Goal: Task Accomplishment & Management: Complete application form

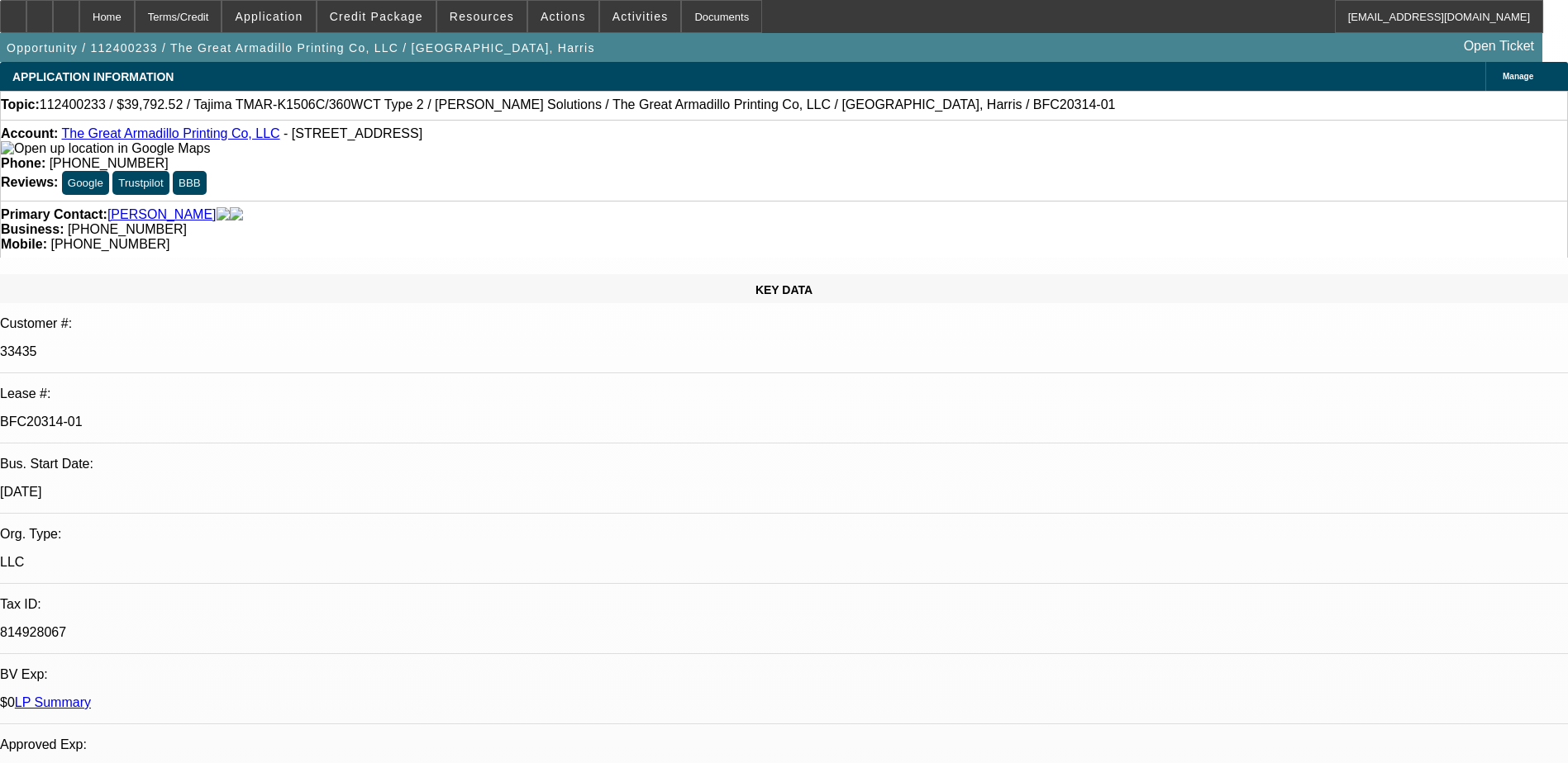
select select "0"
select select "2"
select select "0"
select select "2"
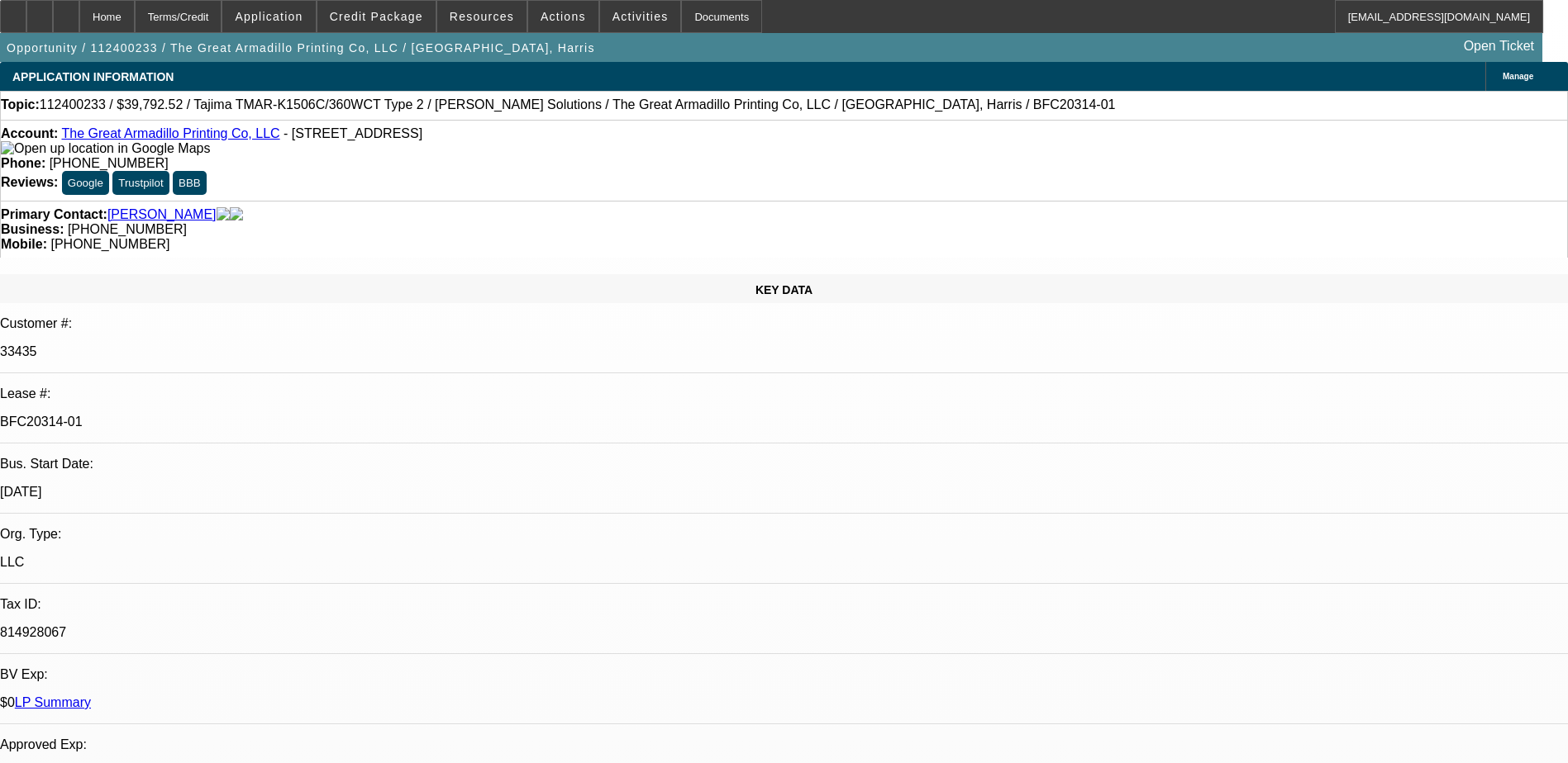
select select "0"
select select "2"
select select "0"
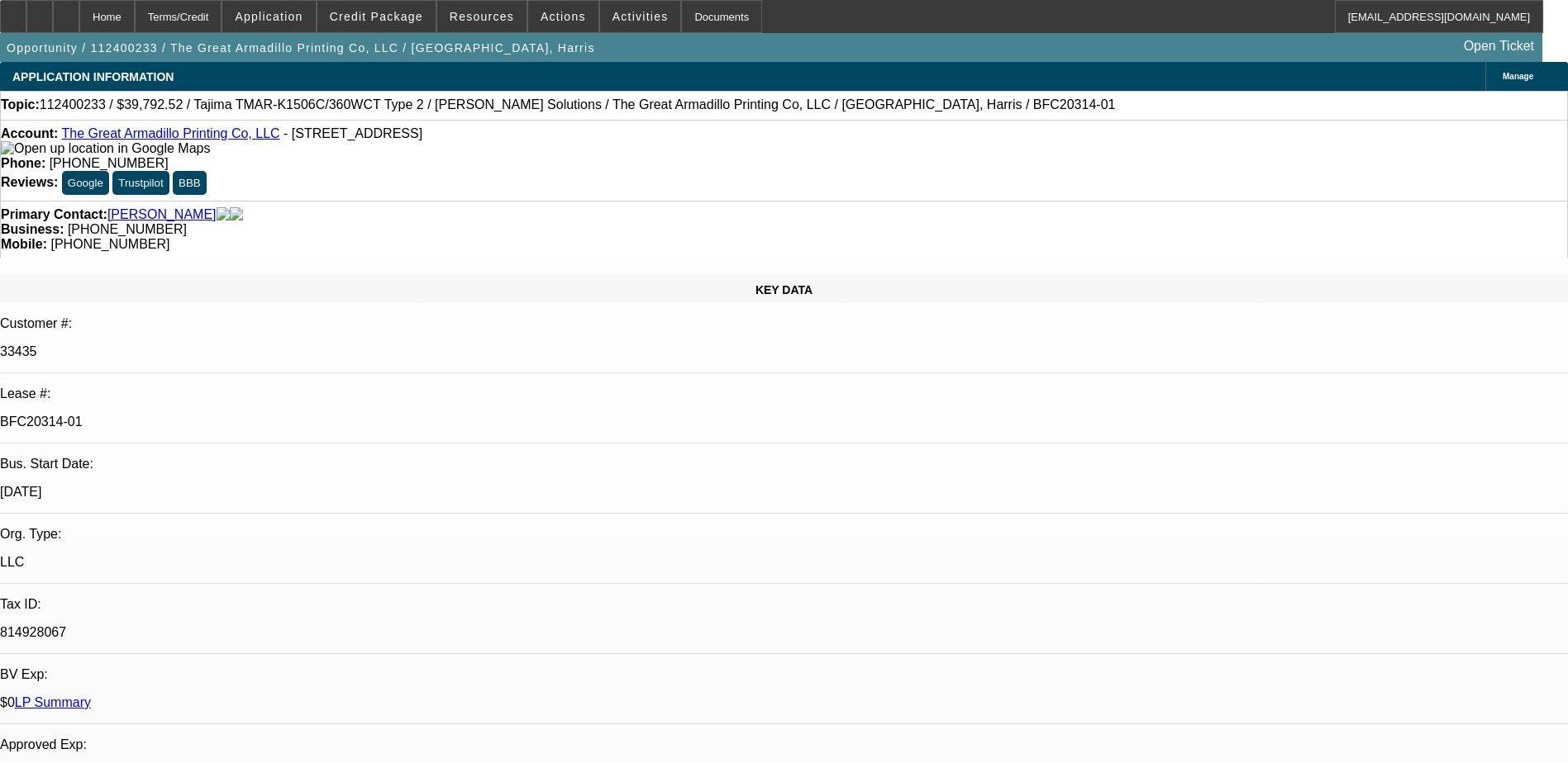
select select "2"
select select "0"
select select "1"
select select "2"
select select "6"
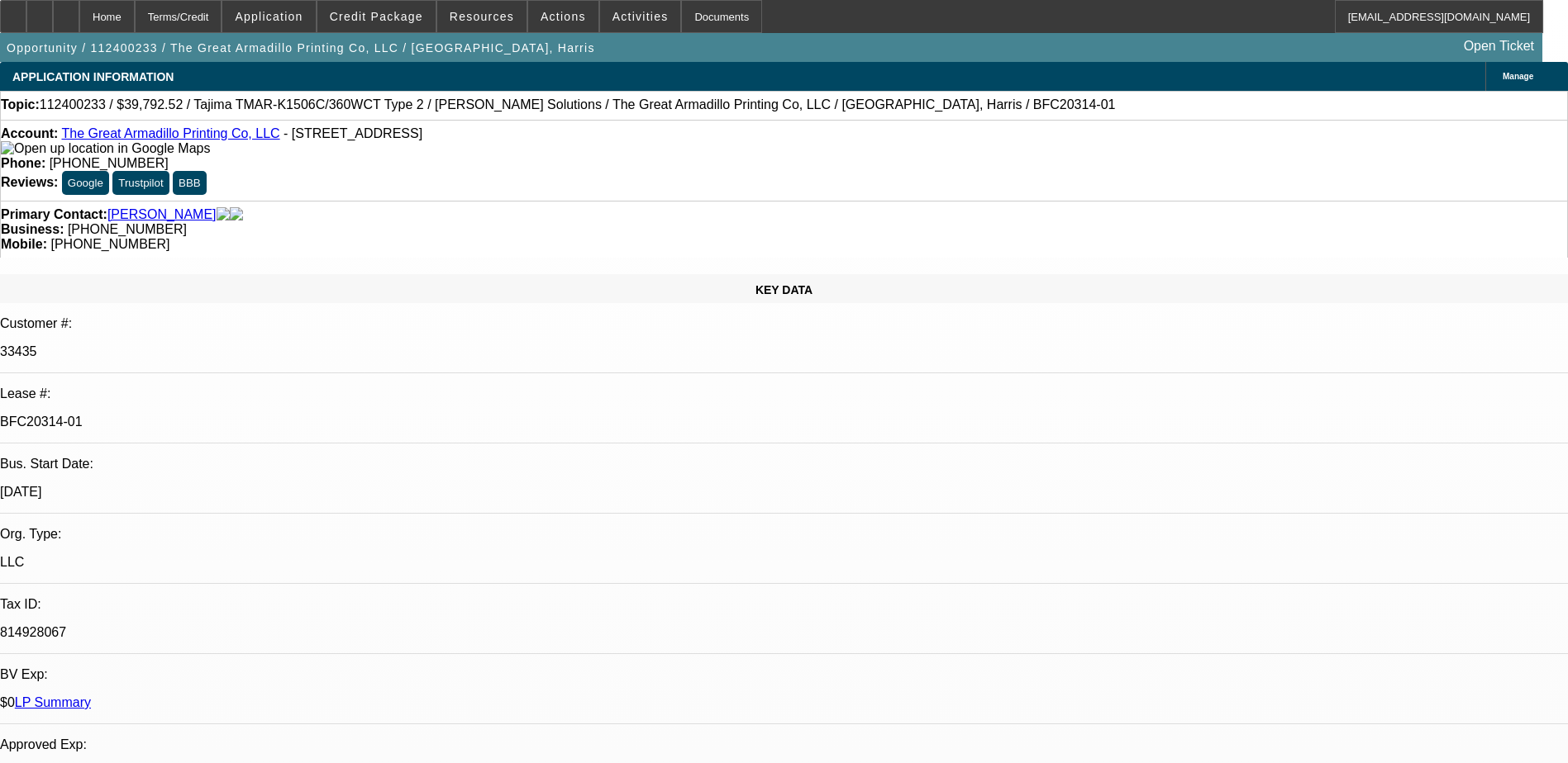
select select "1"
select select "2"
select select "6"
select select "1"
select select "2"
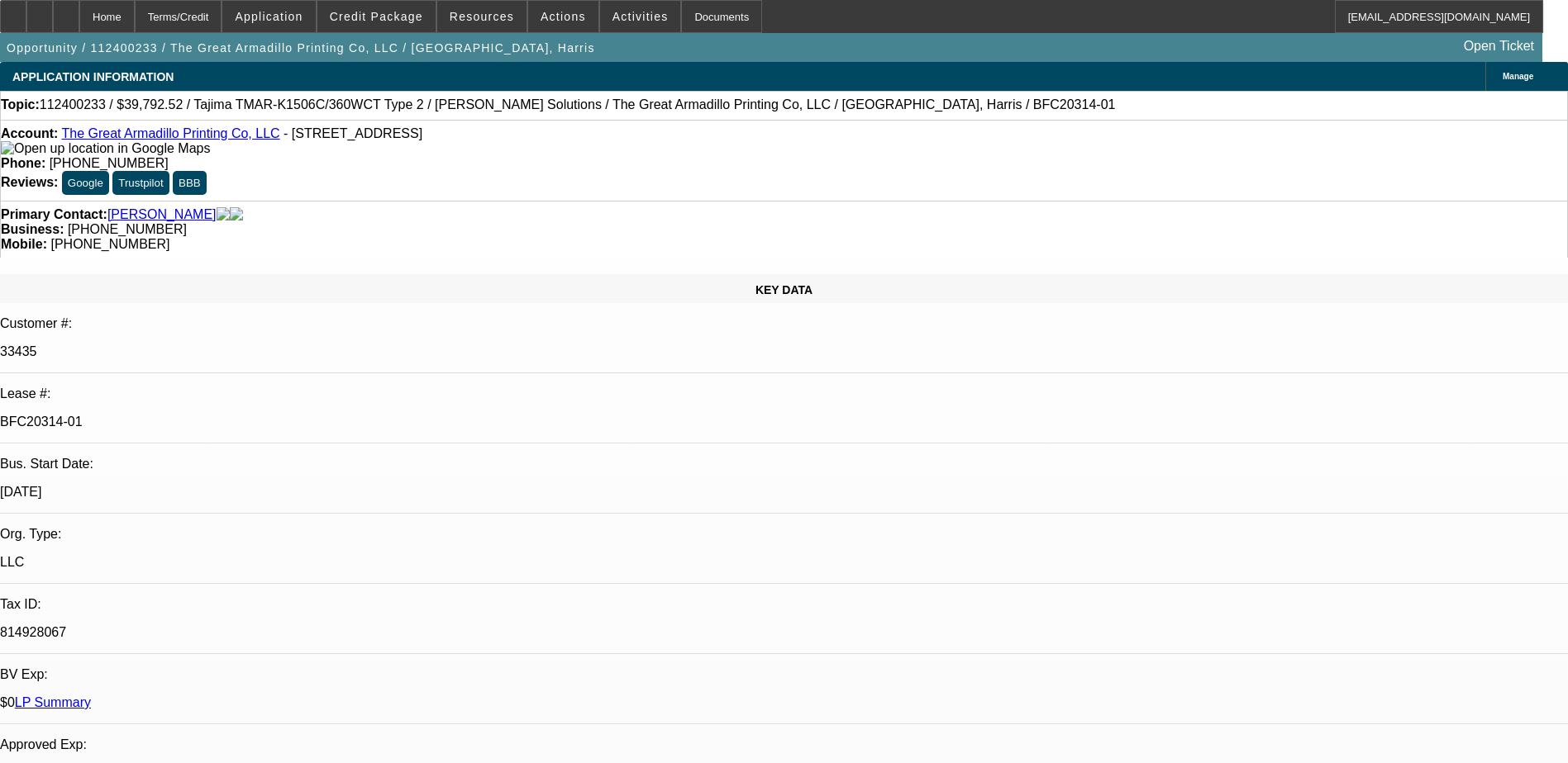
select select "6"
select select "1"
select select "2"
select select "6"
click at [637, 21] on span "Activities" at bounding box center [640, 17] width 56 height 13
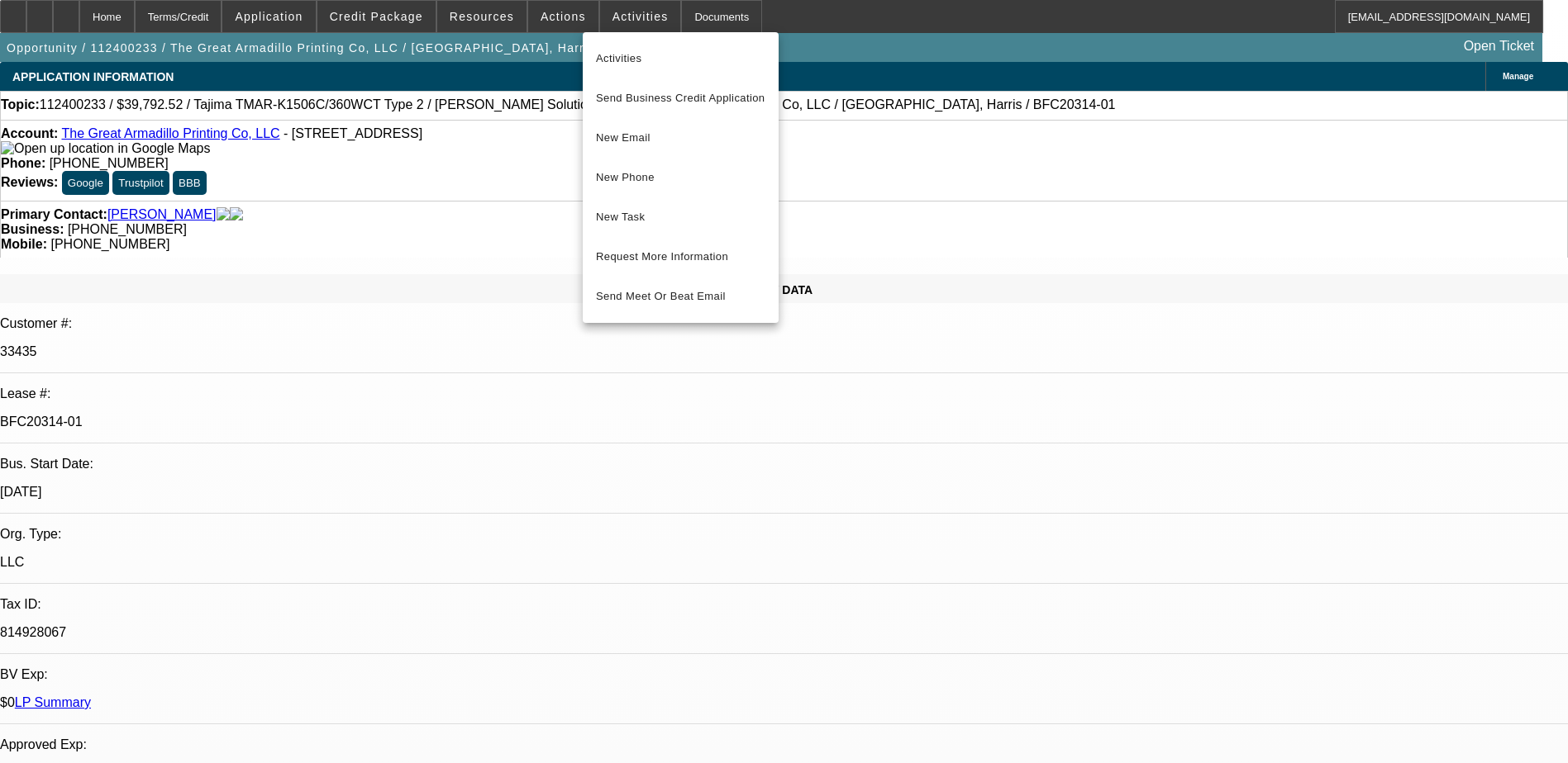
click at [558, 23] on div at bounding box center [784, 381] width 1568 height 763
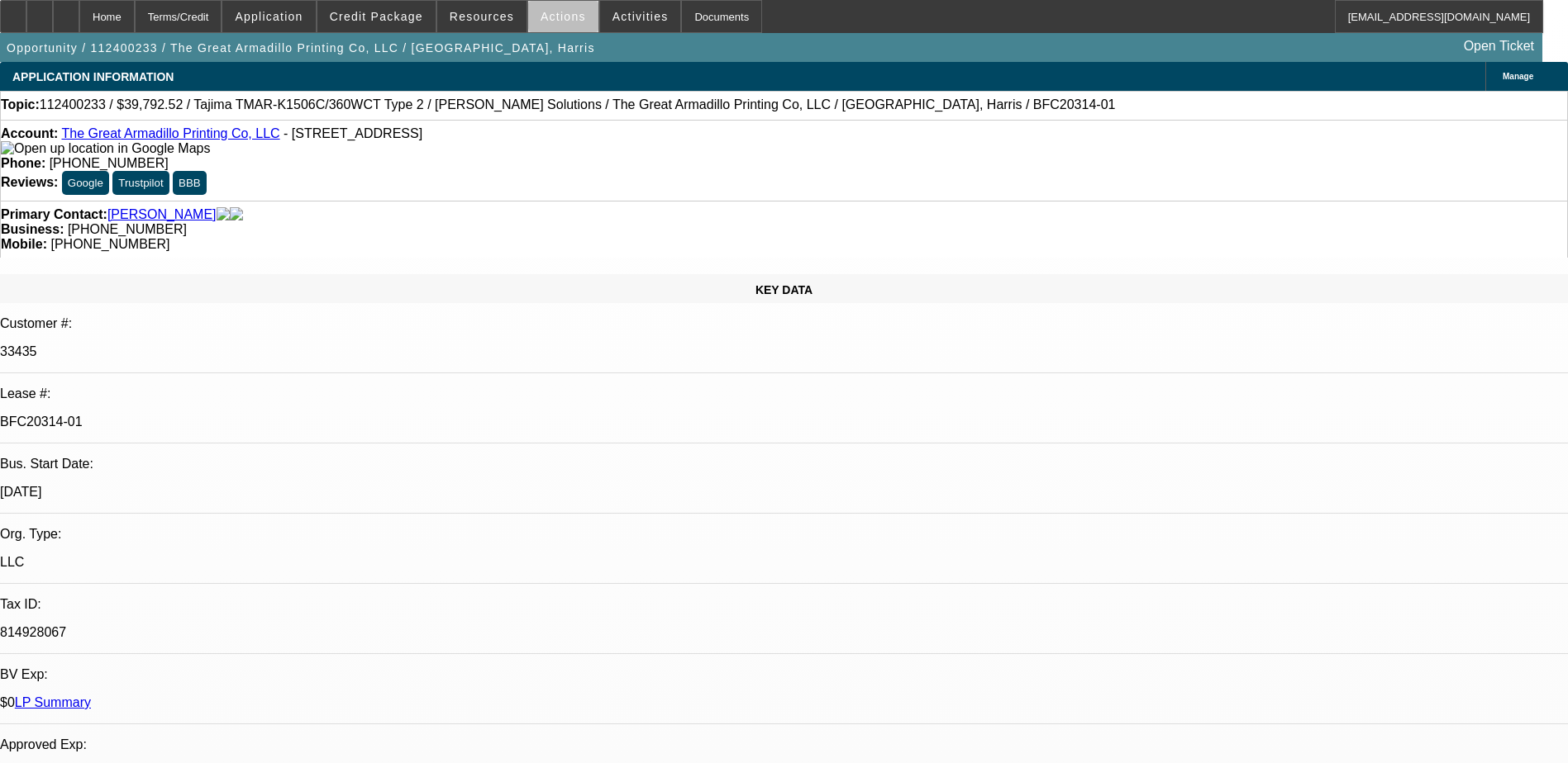
click at [557, 19] on span "Actions" at bounding box center [562, 17] width 45 height 13
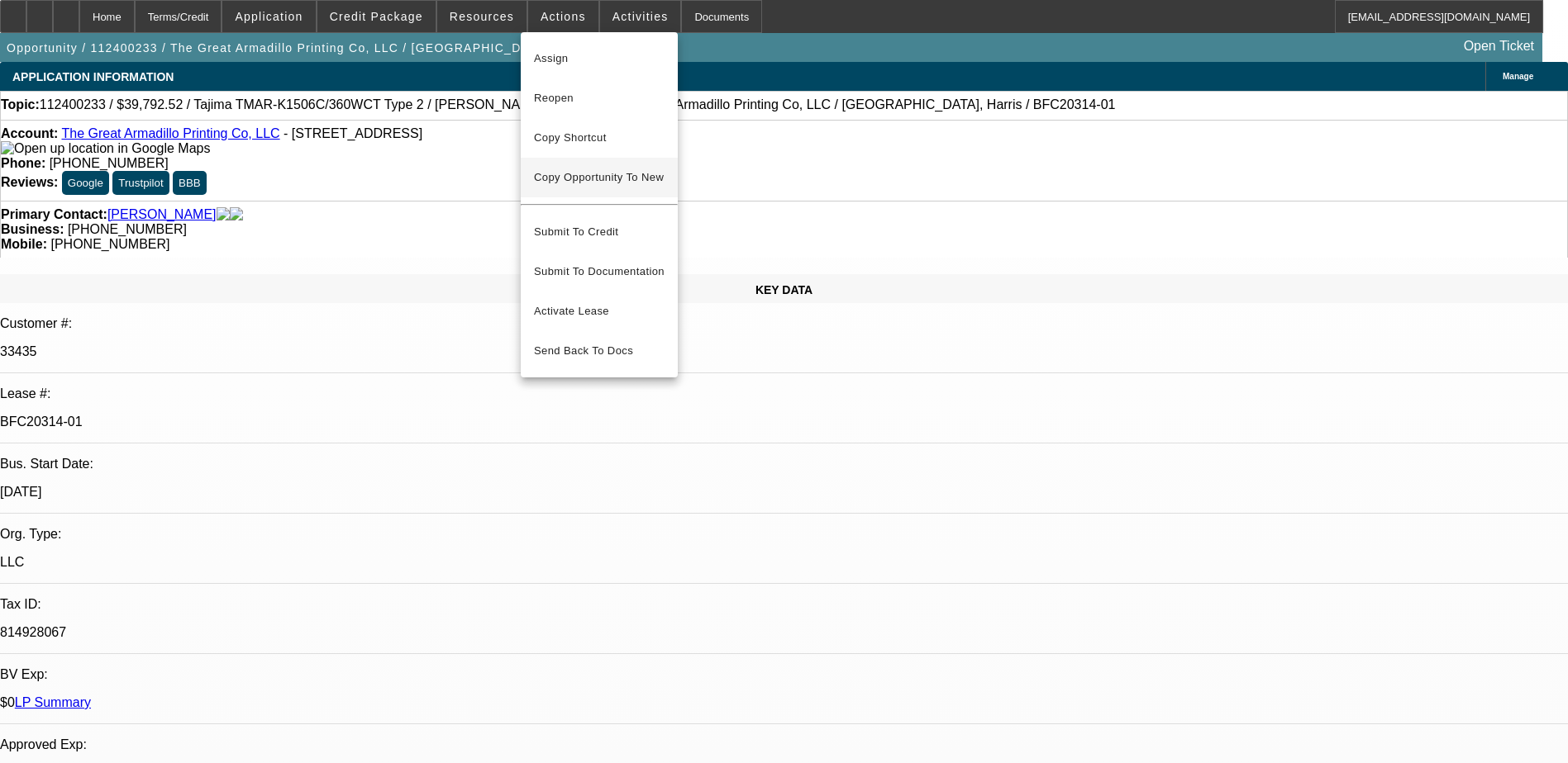
click at [640, 176] on span "Copy Opportunity To New" at bounding box center [598, 176] width 130 height 12
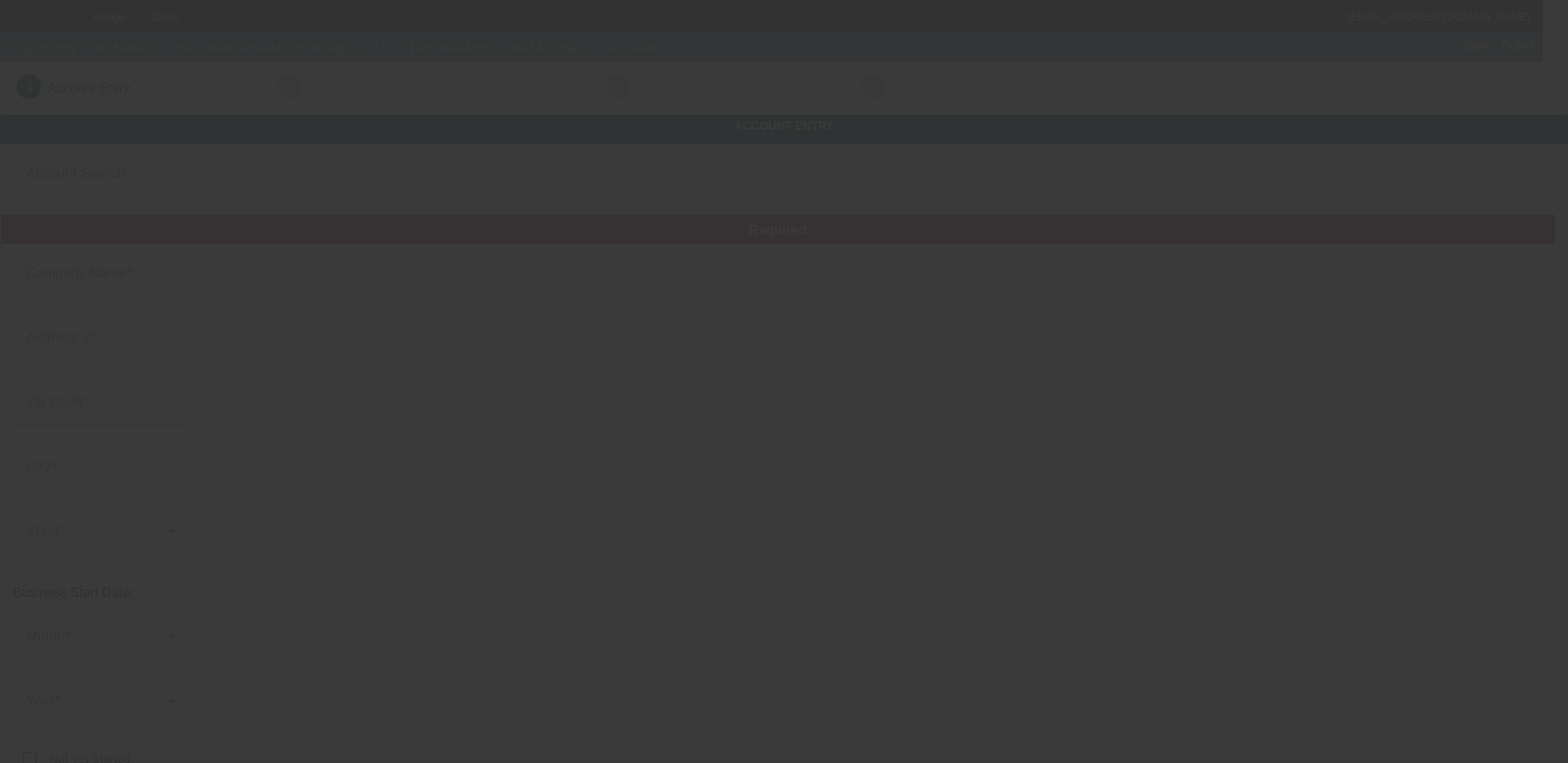
type input "The Great Armadillo Printing Co, LLC"
type input "200 S Bonham St"
type input "79106"
type input "Amarillo"
type input "[PHONE_NUMBER]"
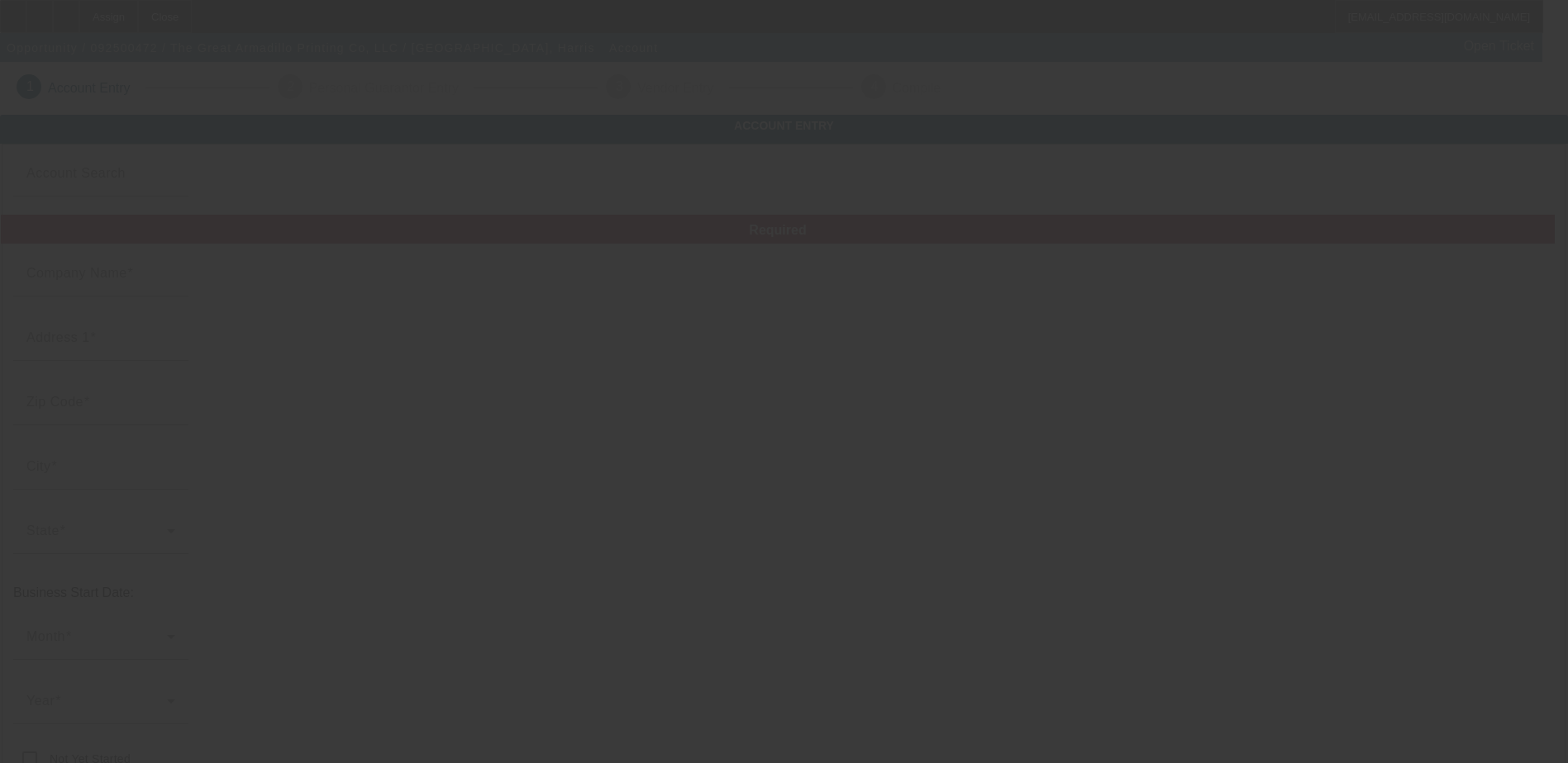
type input "sales@greatarmadillo.com"
type input "Potter"
type input "814928067"
type input "Embroidery and screen printing"
type input "https://Greatarmadillo.Com"
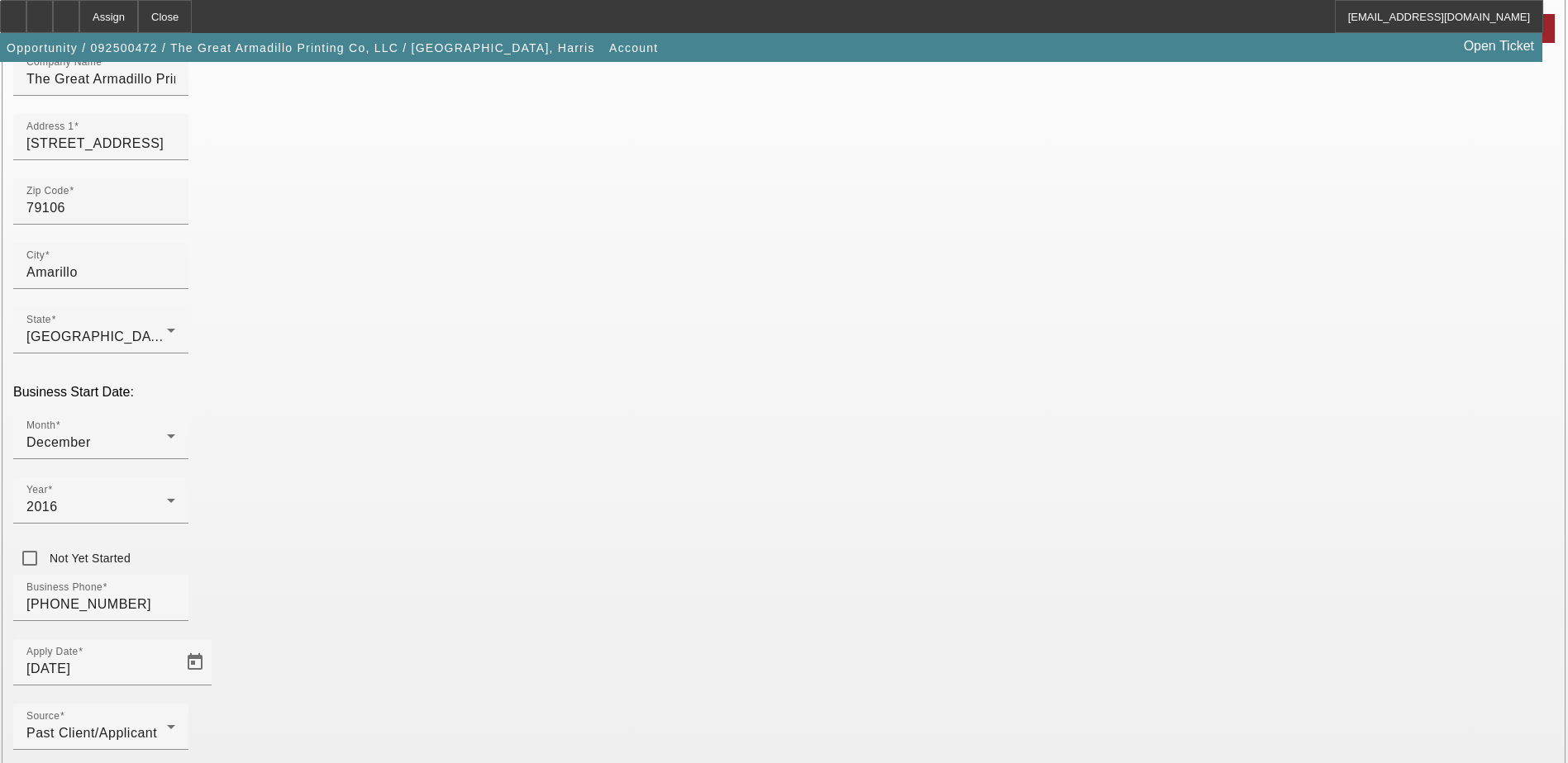
scroll to position [294, 0]
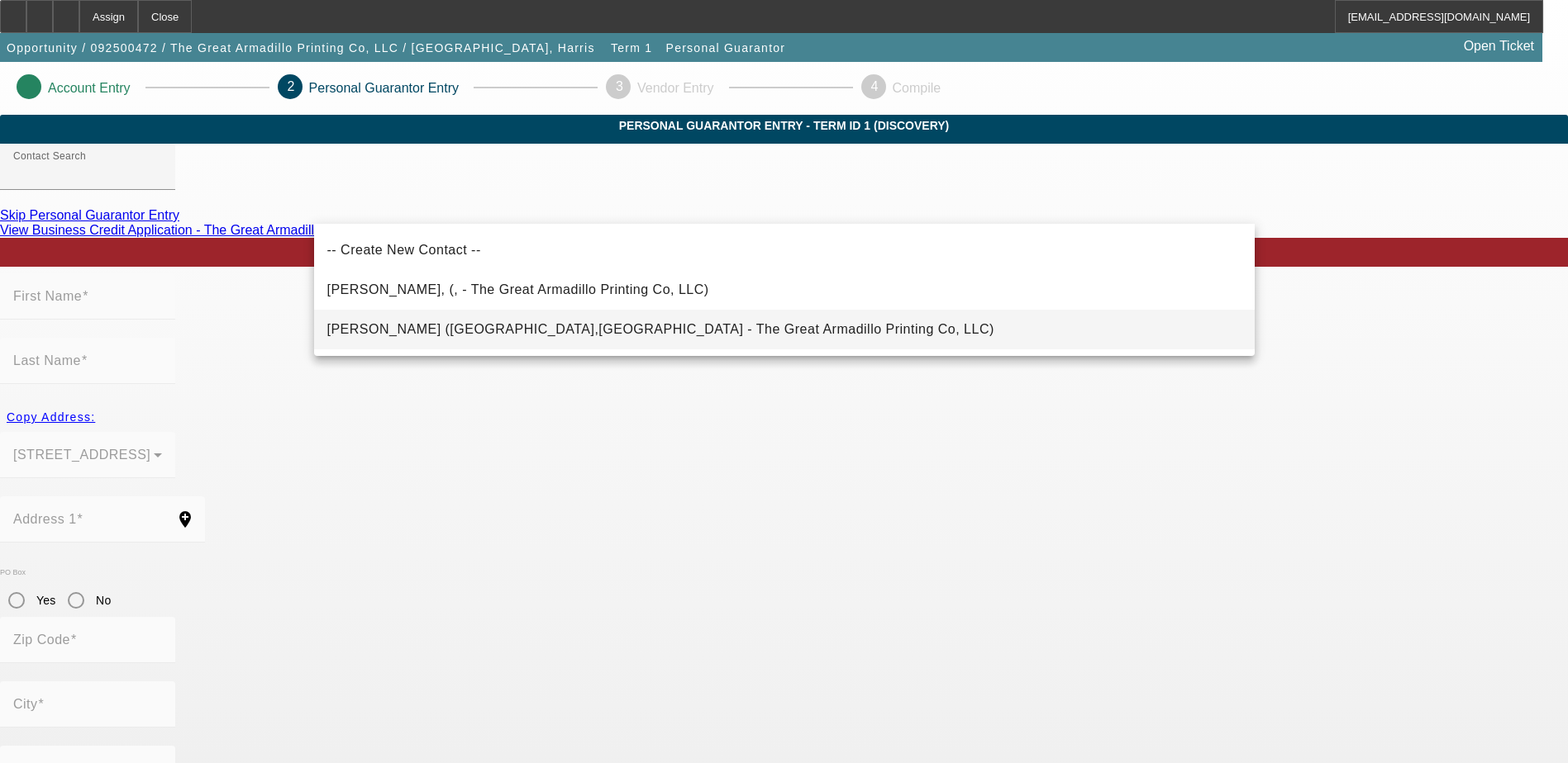
click at [703, 328] on mat-option "Lancaster, Harris (Amarillo,TX - The Great Armadillo Printing Co, LLC)" at bounding box center [784, 329] width 941 height 39
type input "Lancaster, Harris (Amarillo,TX - The Great Armadillo Printing Co, LLC)"
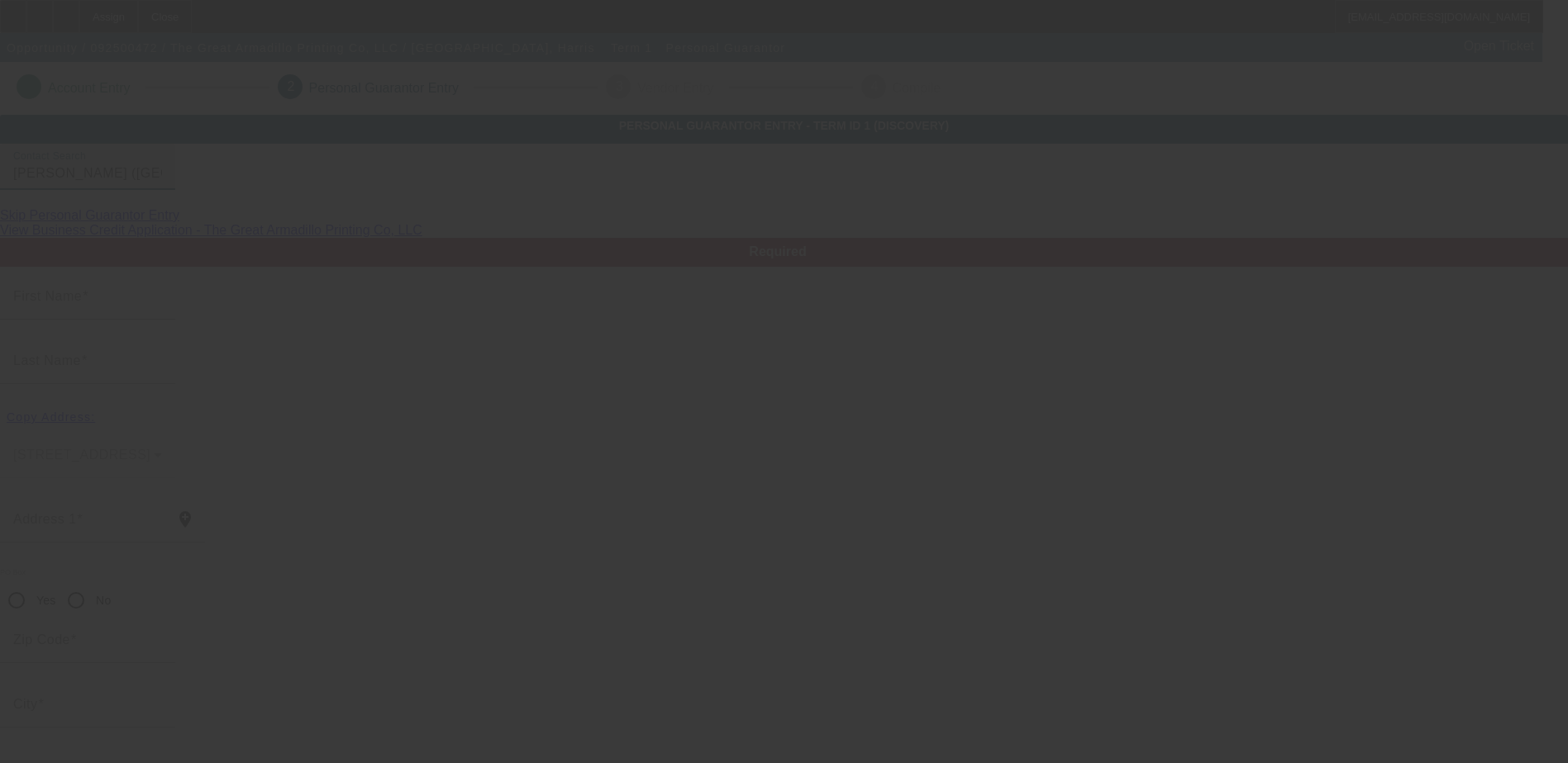
type input "Harris"
type input "Lancaster"
type input "3708 Torre Drive"
radio input "true"
type input "79109"
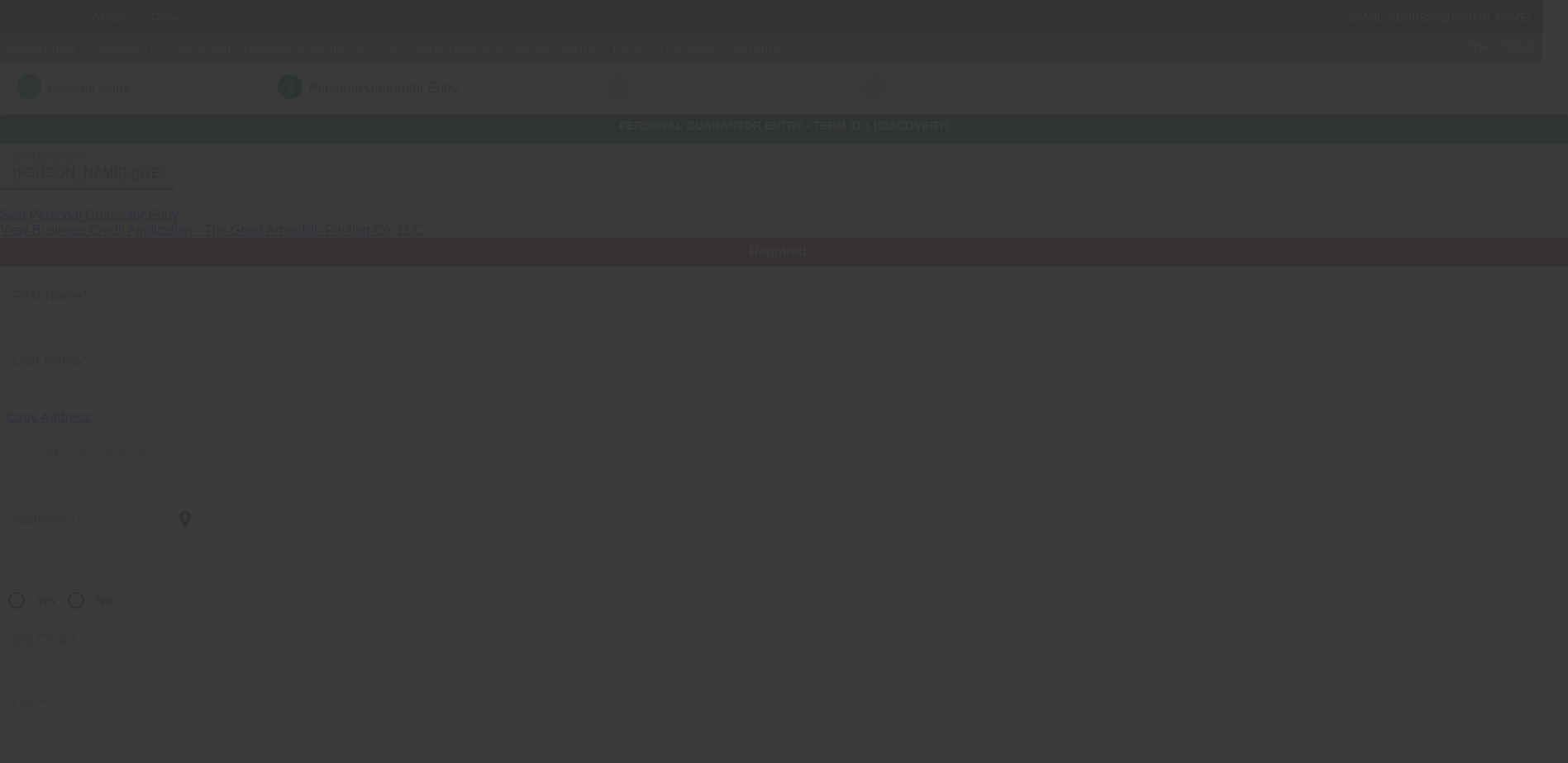
type input "Amarillo"
type input "[PHONE_NUMBER]"
type input "100"
type input "461-06-9226"
type input "sales@greatarmadillo.com"
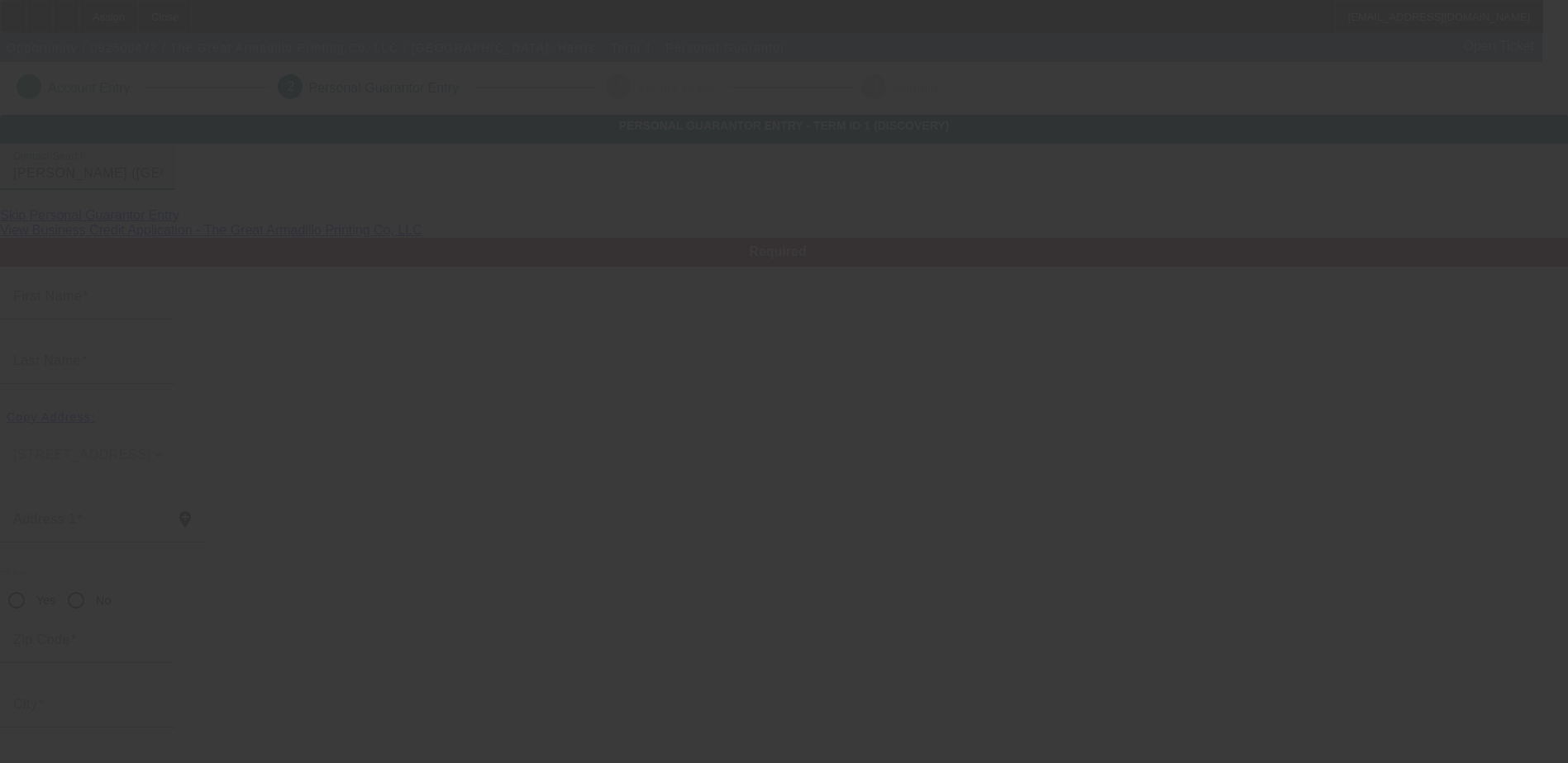
type input "[PHONE_NUMBER]"
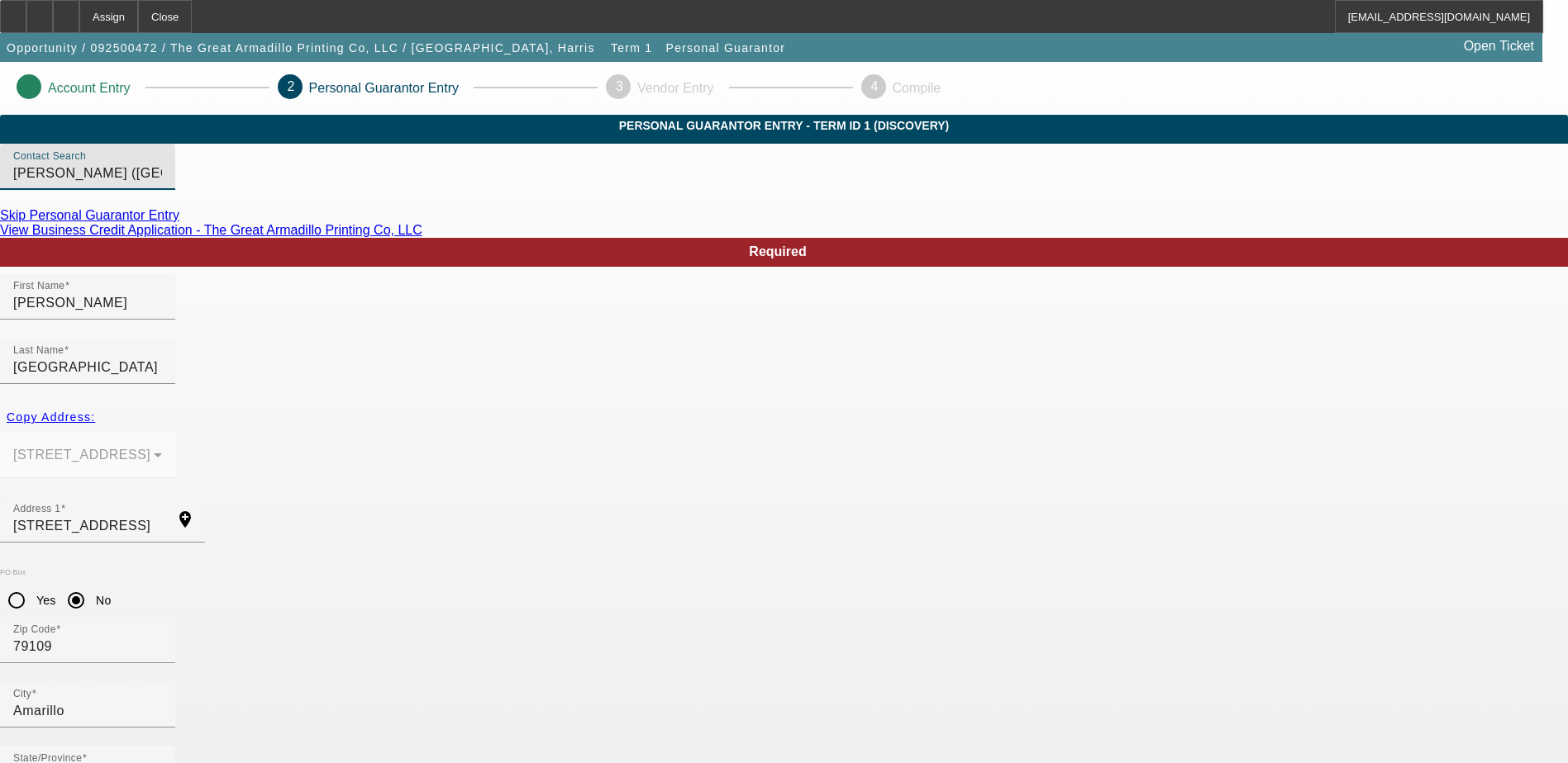
scroll to position [60, 0]
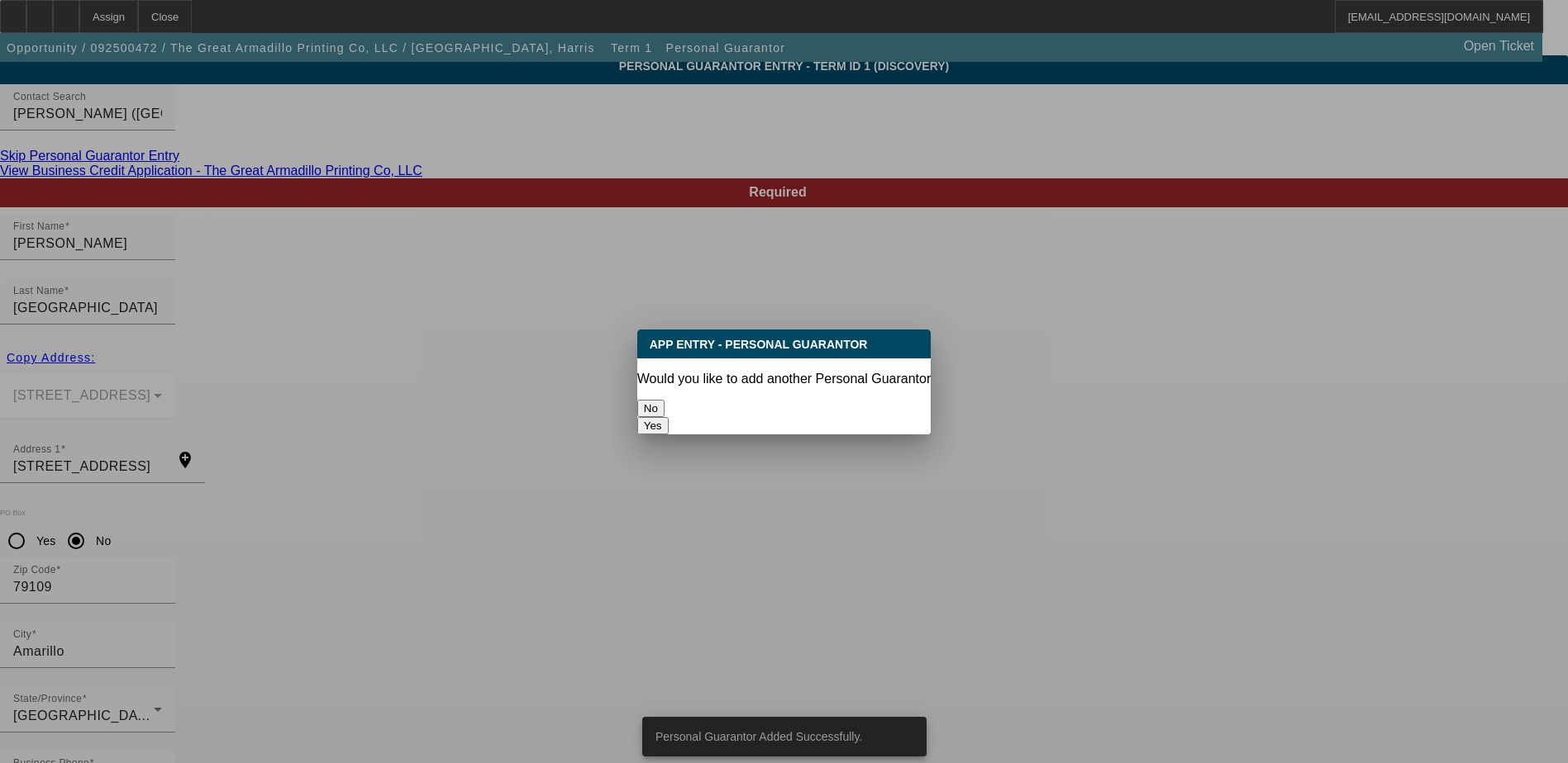
scroll to position [0, 0]
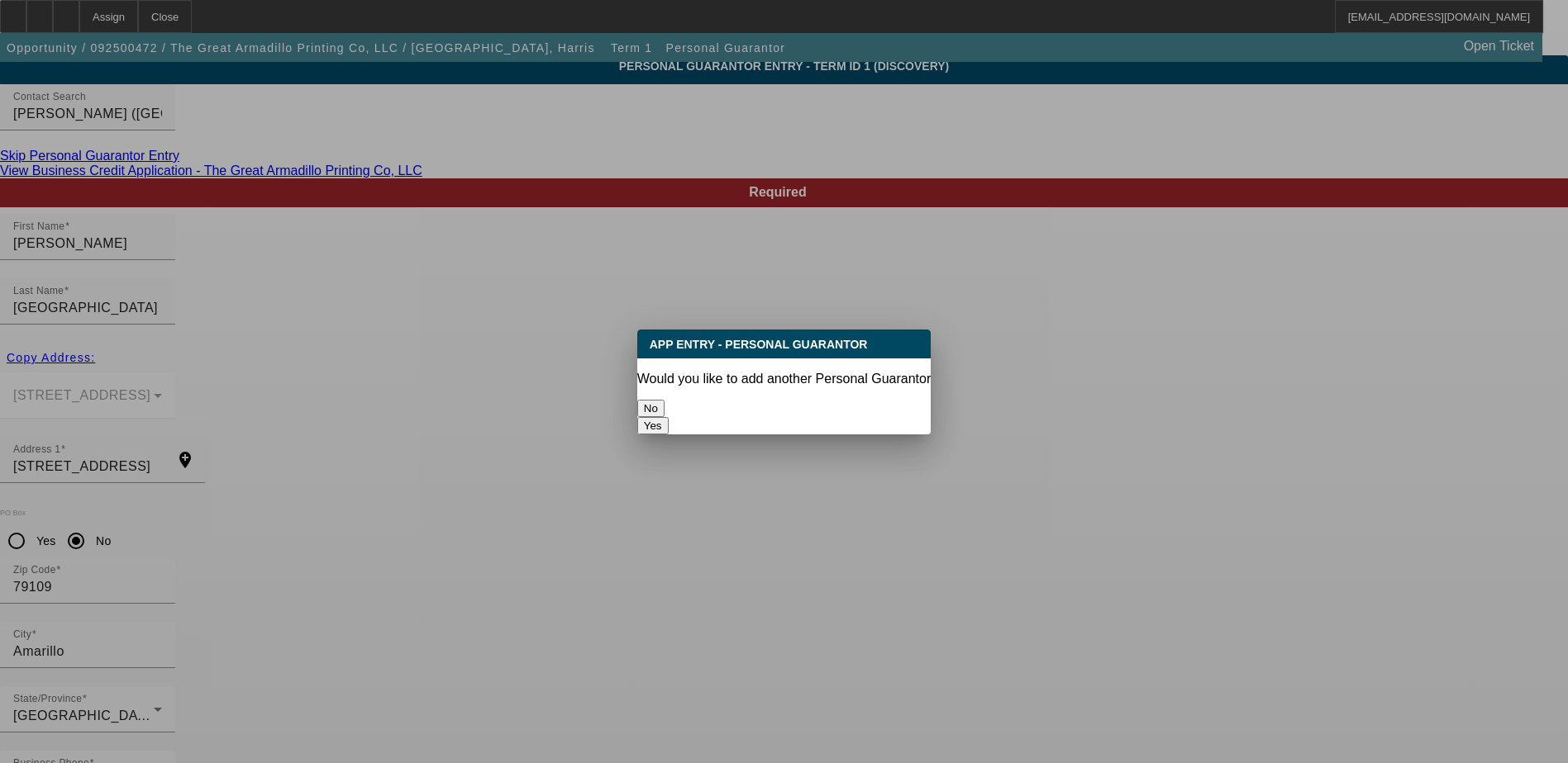
click at [664, 399] on button "No" at bounding box center [651, 408] width 28 height 17
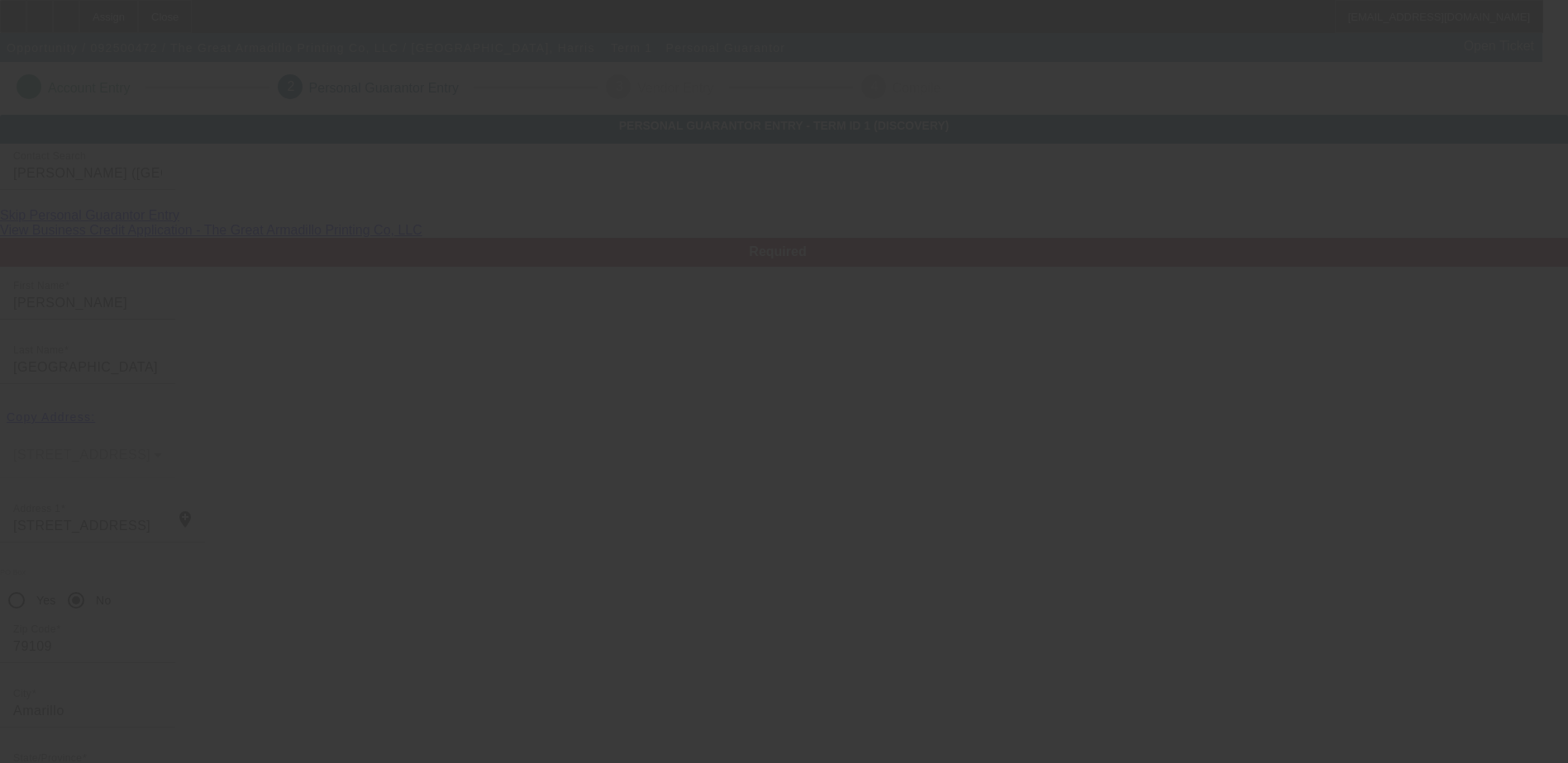
scroll to position [60, 0]
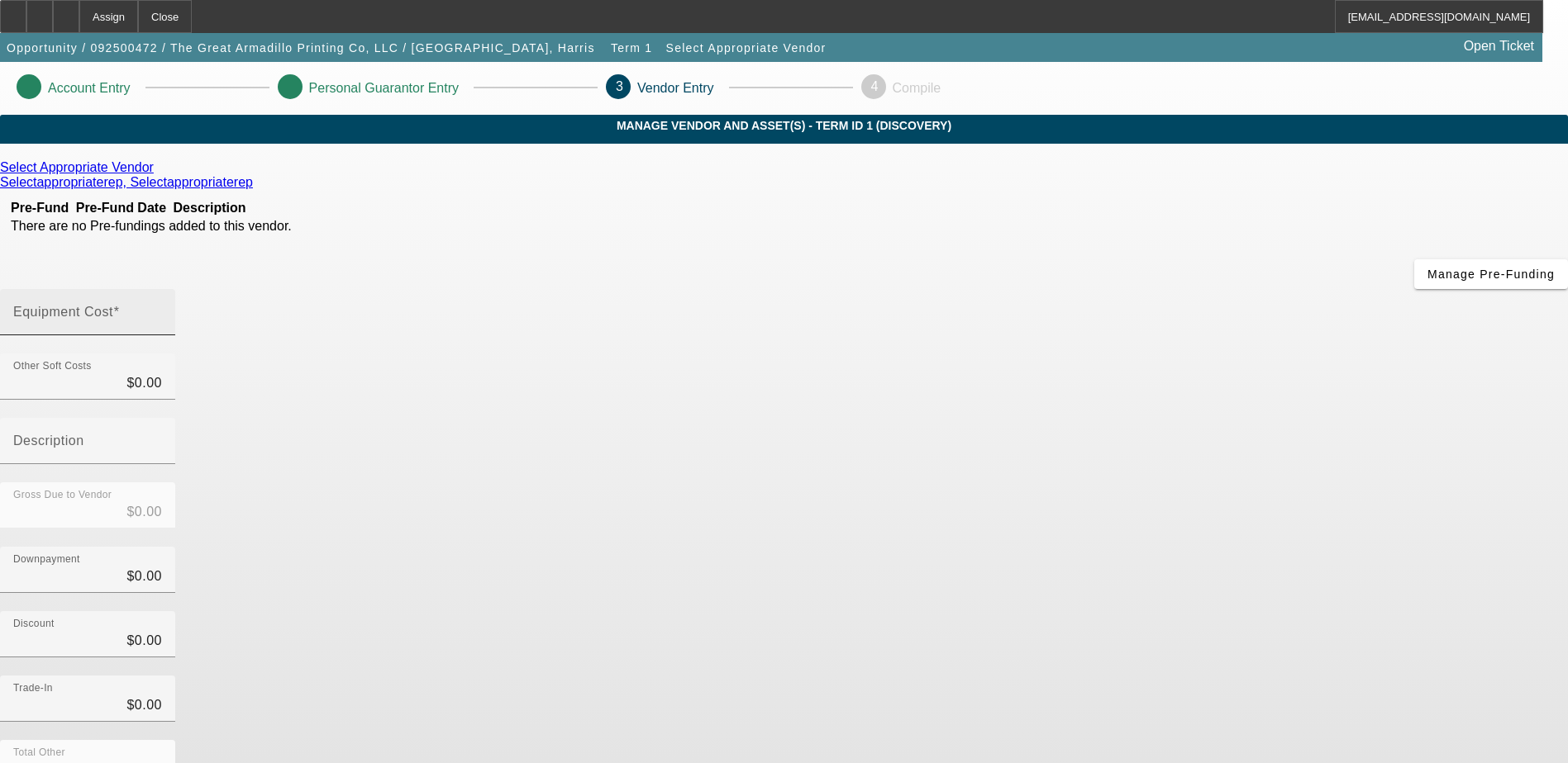
click at [119, 305] on span at bounding box center [116, 311] width 6 height 14
click at [162, 309] on input "Equipment Cost" at bounding box center [87, 319] width 149 height 20
type input "3"
type input "$3.00"
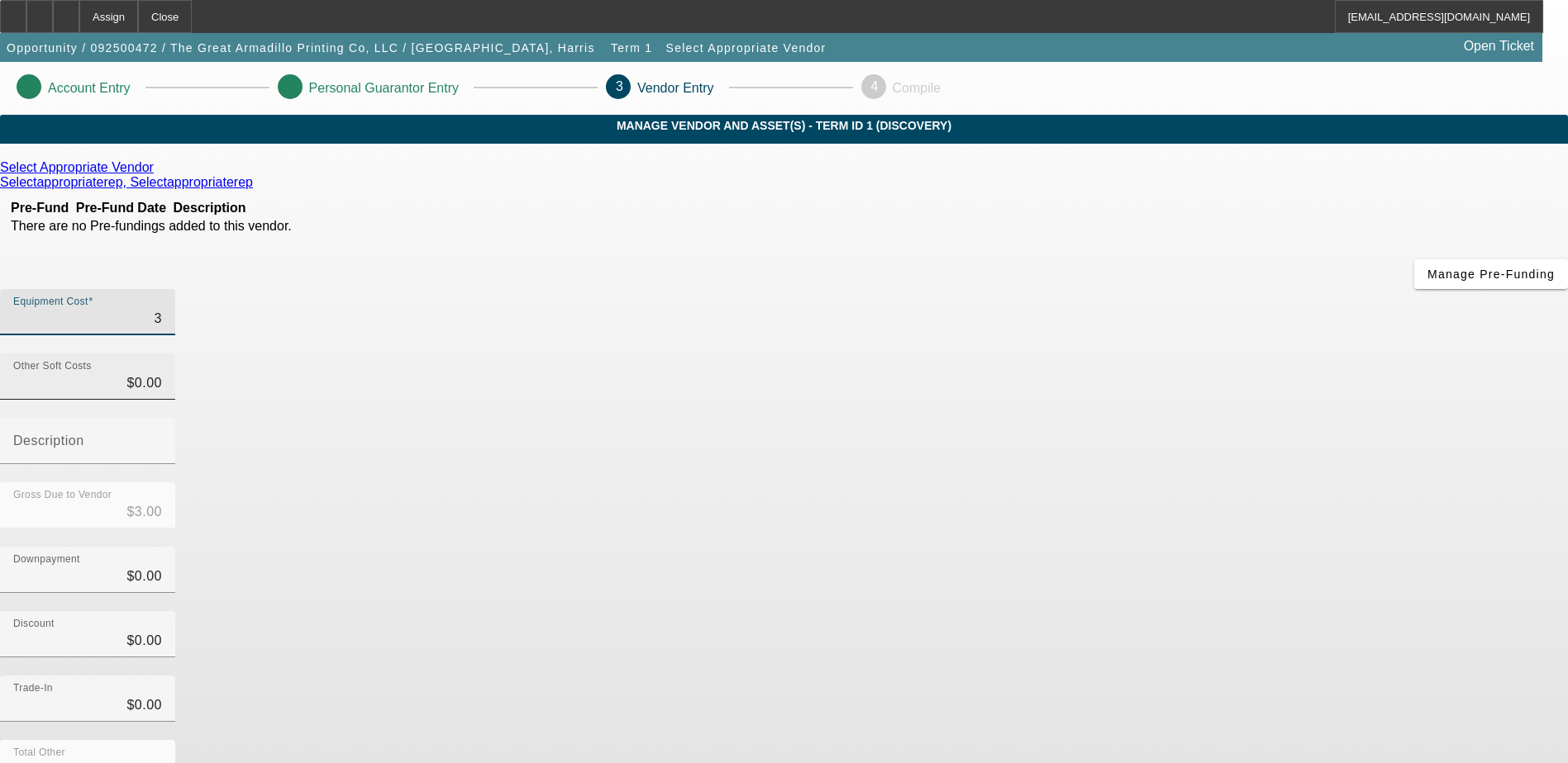
type input "33"
type input "$33.00"
type input "330"
type input "$330.00"
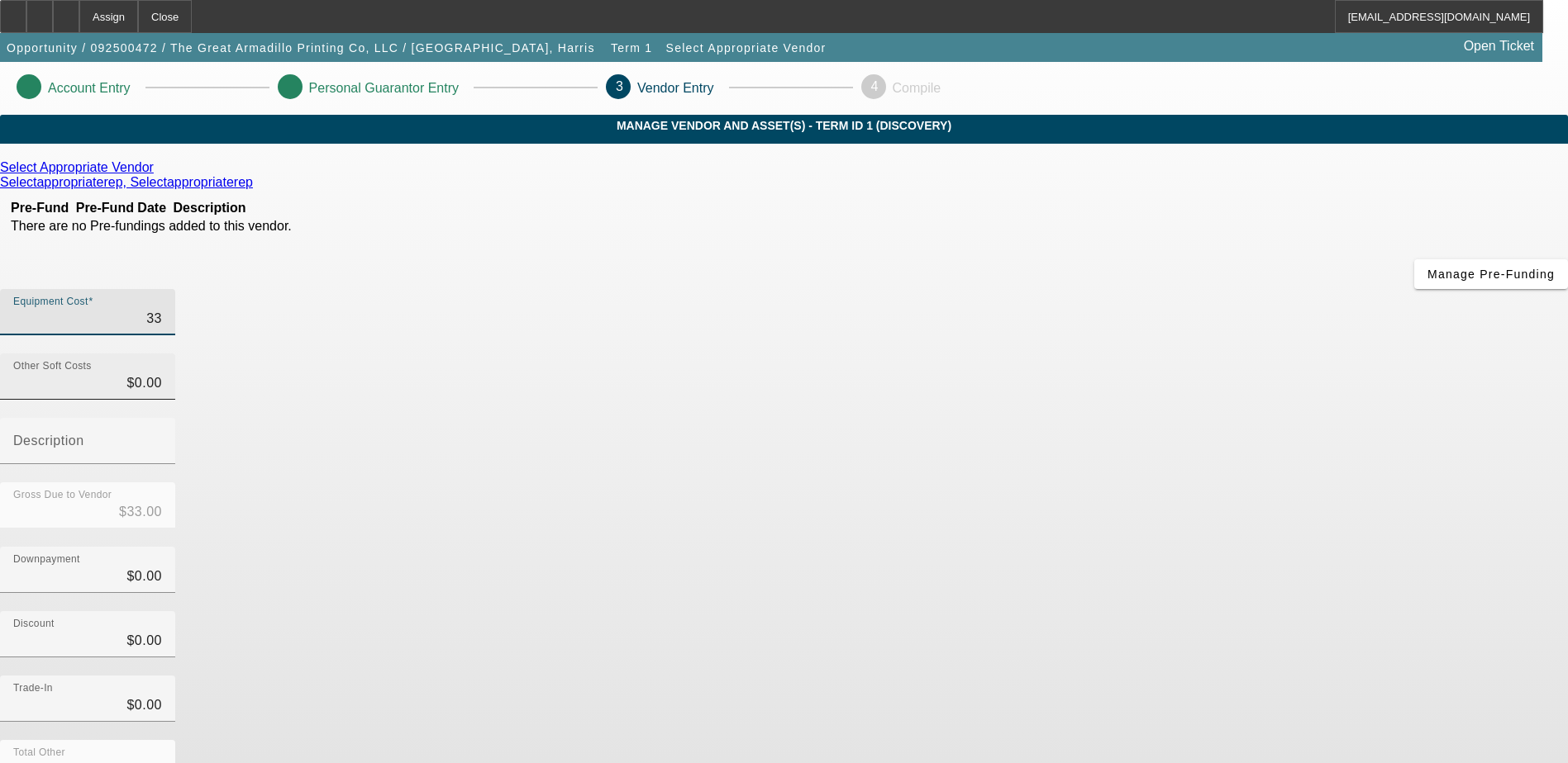
type input "$330.00"
type input "3300"
type input "$3,300.00"
type input "33000"
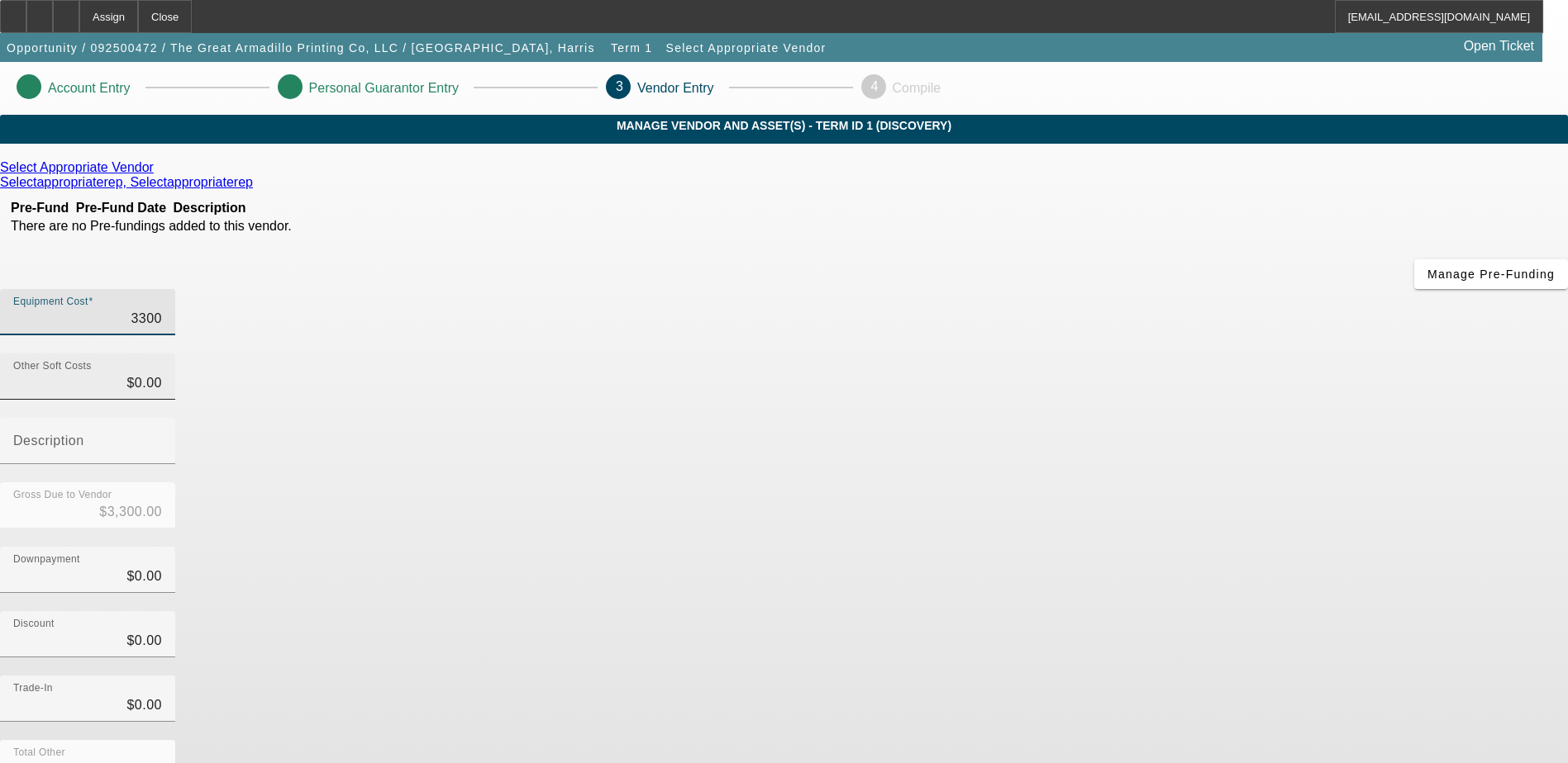
type input "$33,000.00"
click at [1157, 547] on div "Downpayment $0.00" at bounding box center [784, 579] width 1568 height 64
click at [158, 174] on icon at bounding box center [158, 167] width 0 height 14
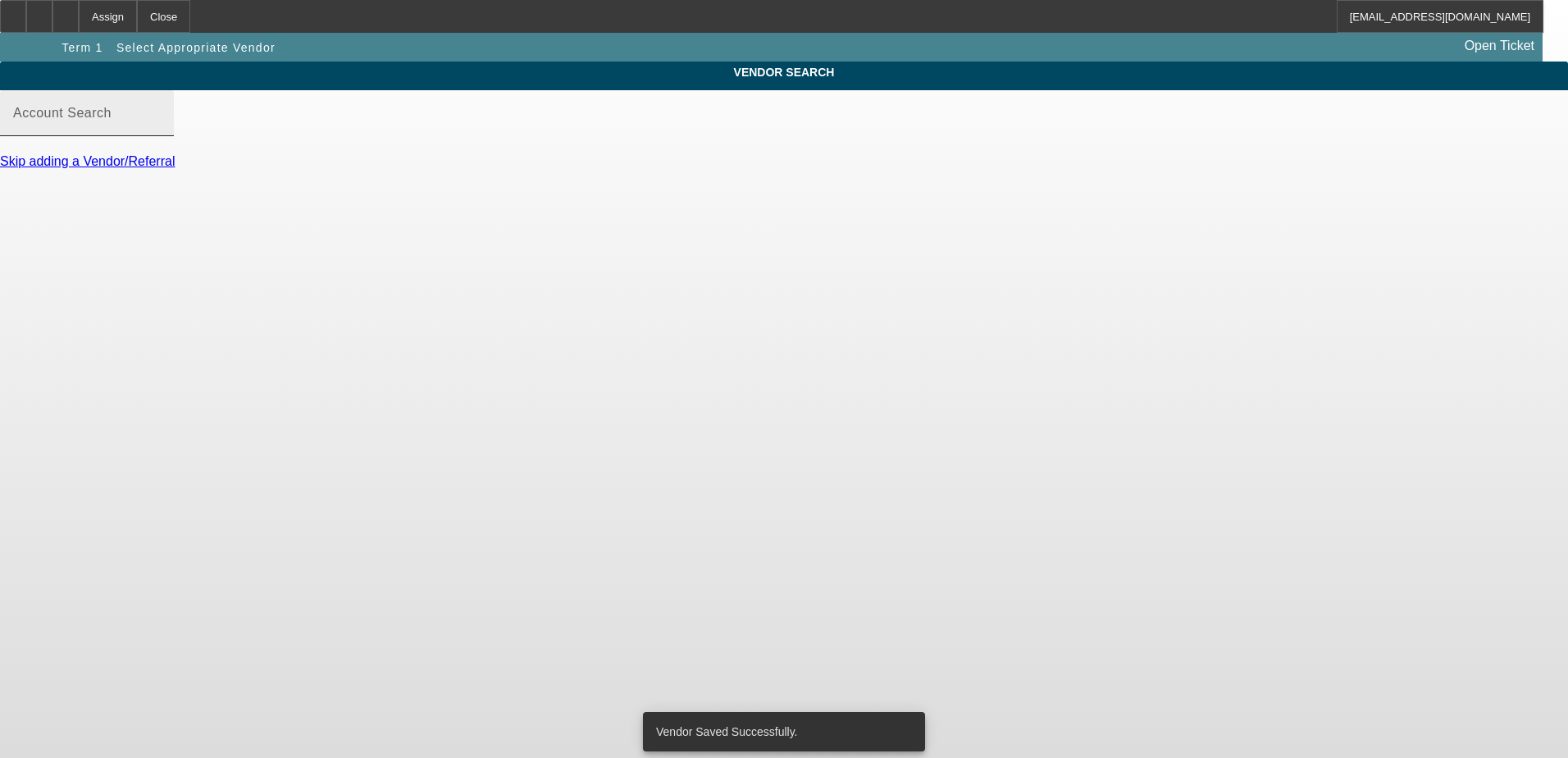
click at [160, 123] on div "Account Search" at bounding box center [87, 113] width 148 height 46
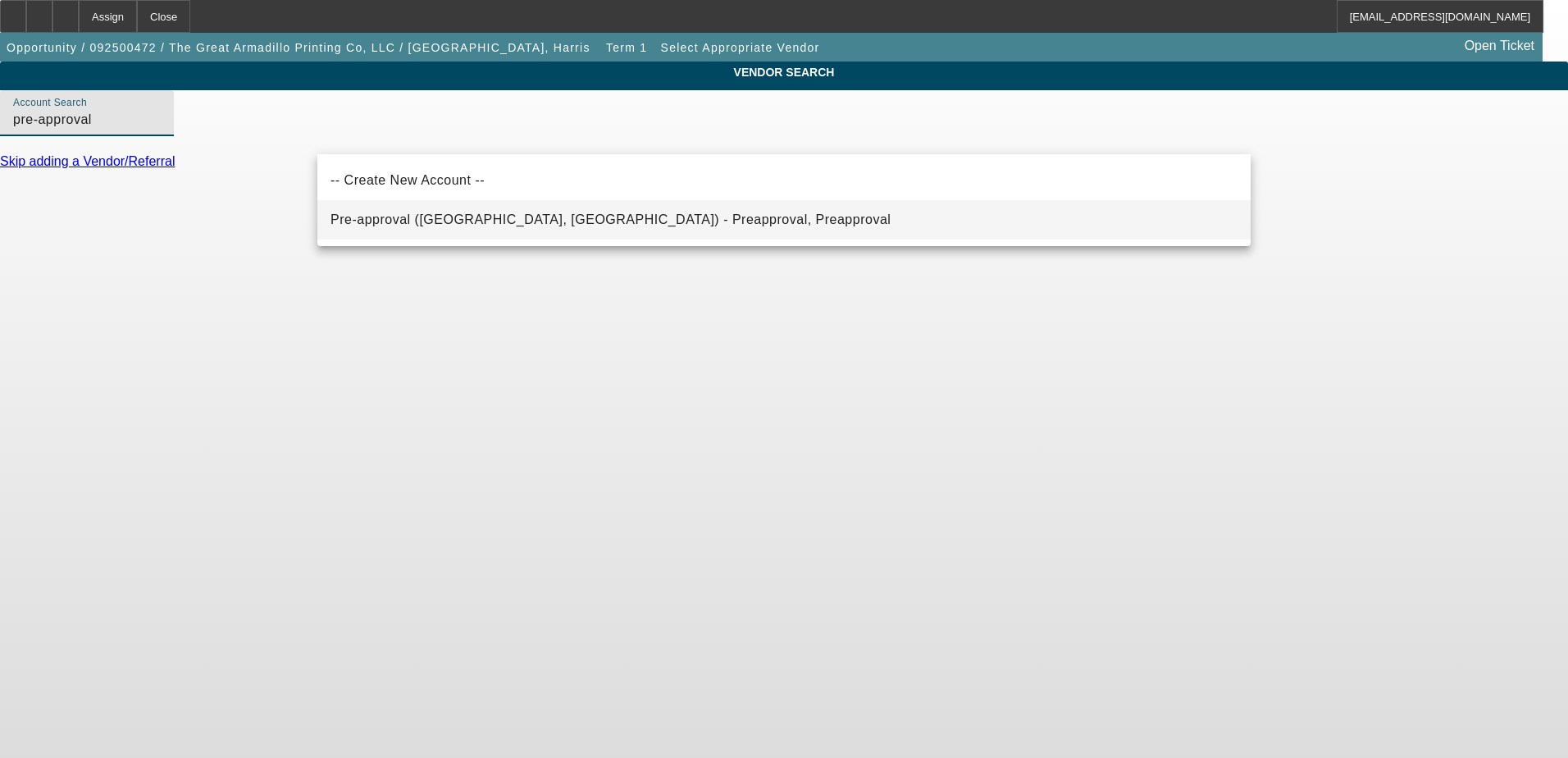
click at [621, 224] on mat-option "Pre-approval (Northbrook, IL) - Preapproval, Preapproval" at bounding box center [784, 220] width 934 height 39
type input "Pre-approval (Northbrook, IL) - Preapproval, Preapproval"
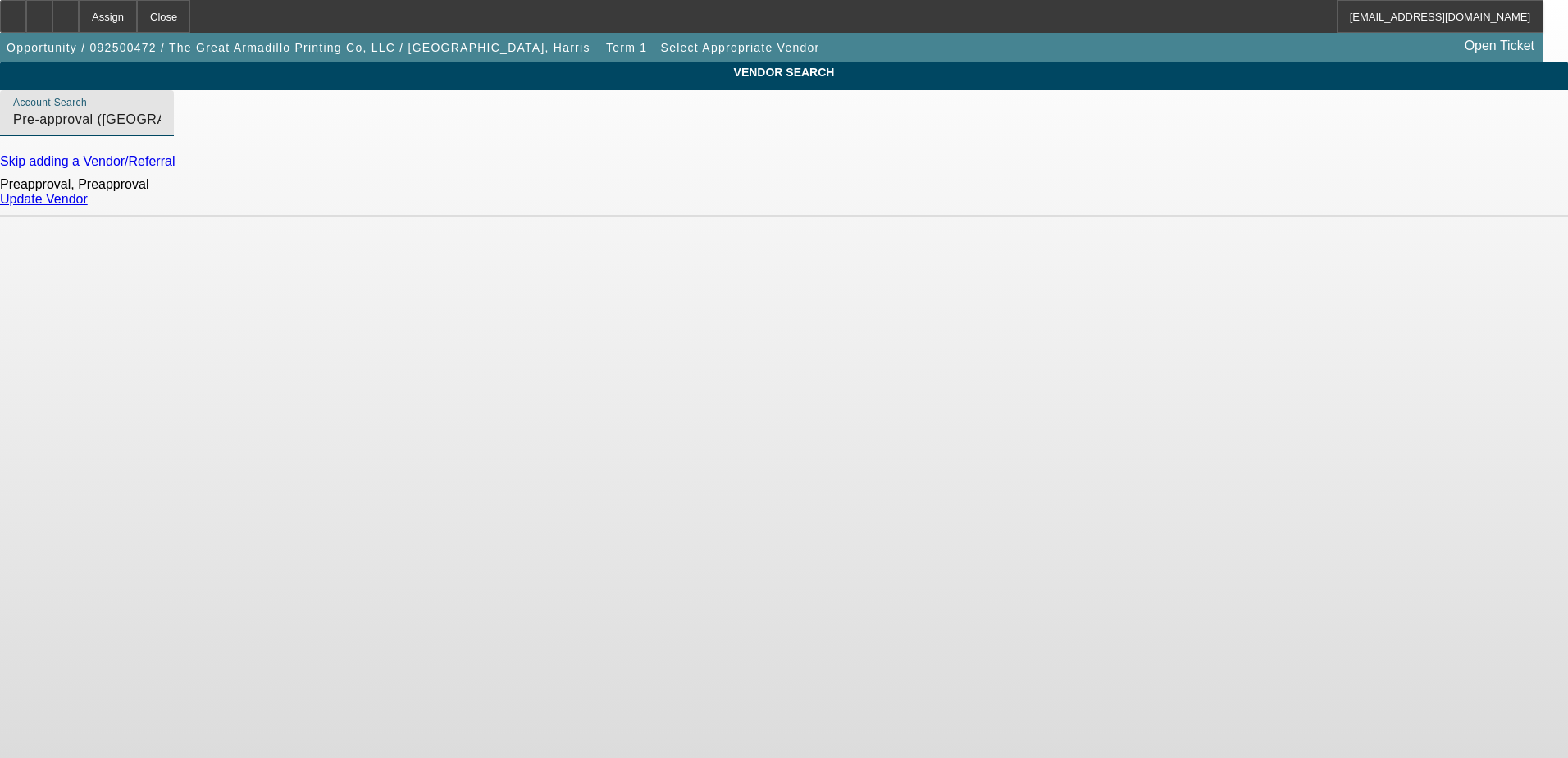
click at [88, 206] on link "Update Vendor" at bounding box center [44, 199] width 88 height 14
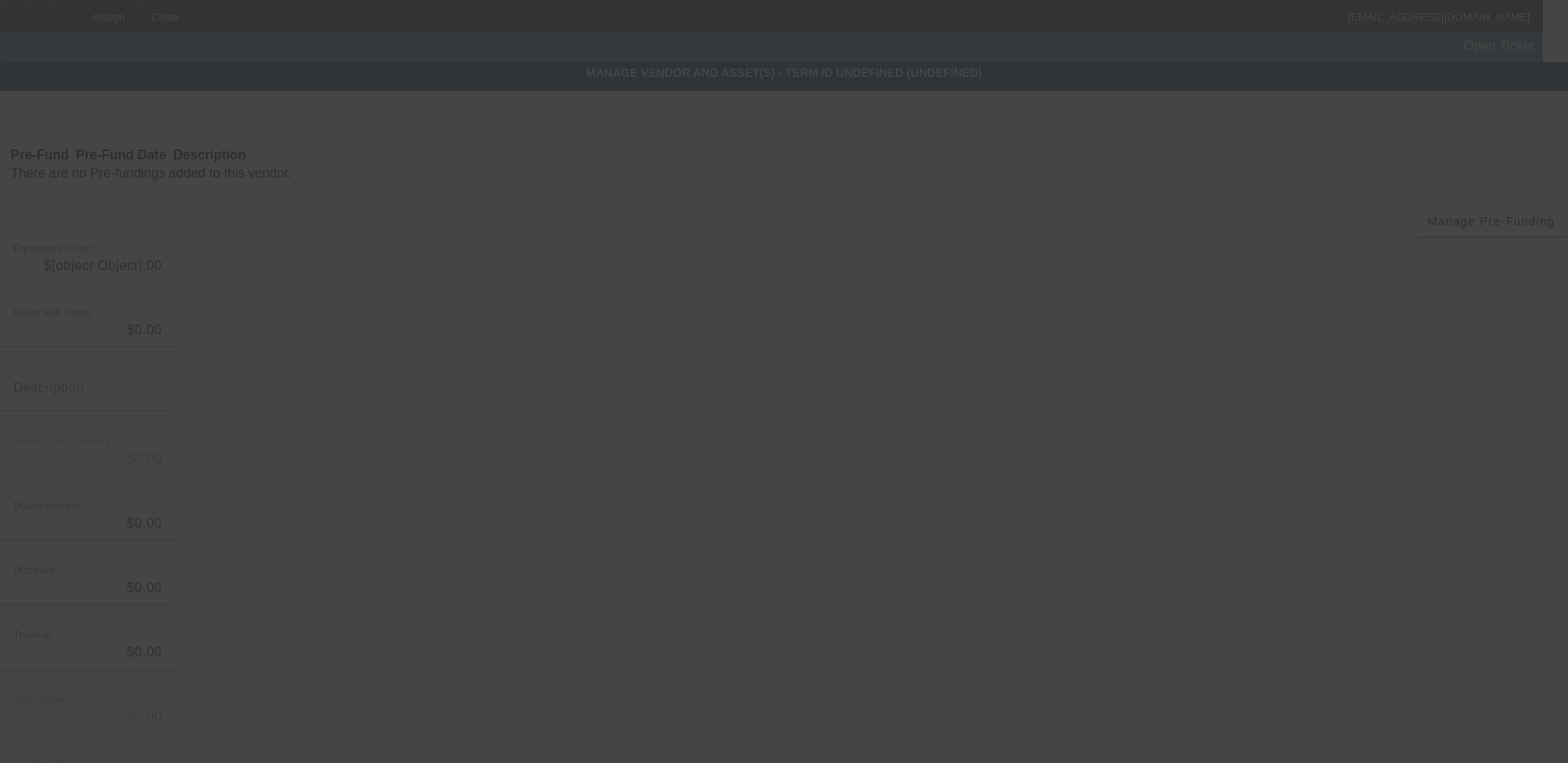
type input "$33,000.00"
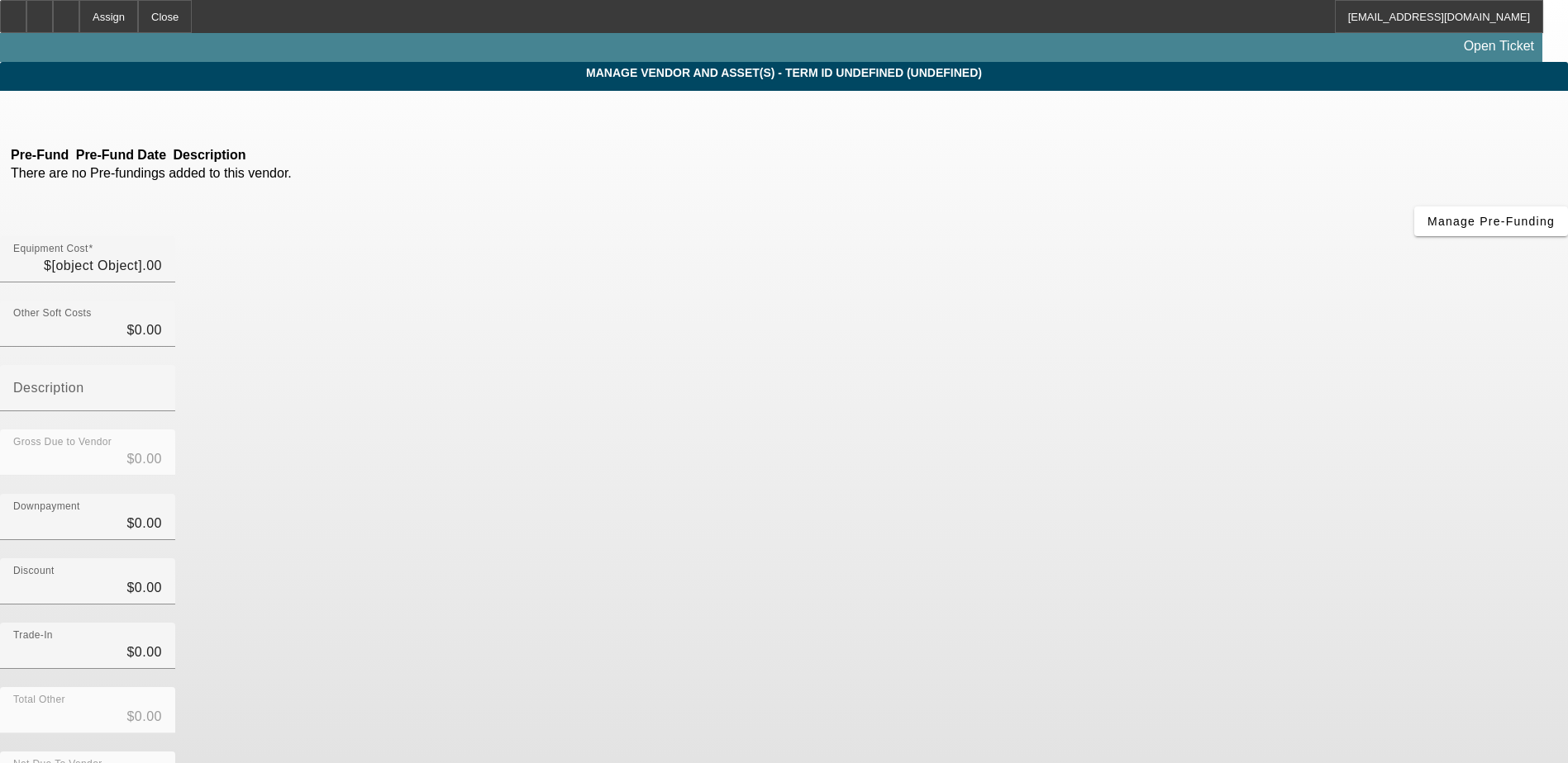
type input "$33,000.00"
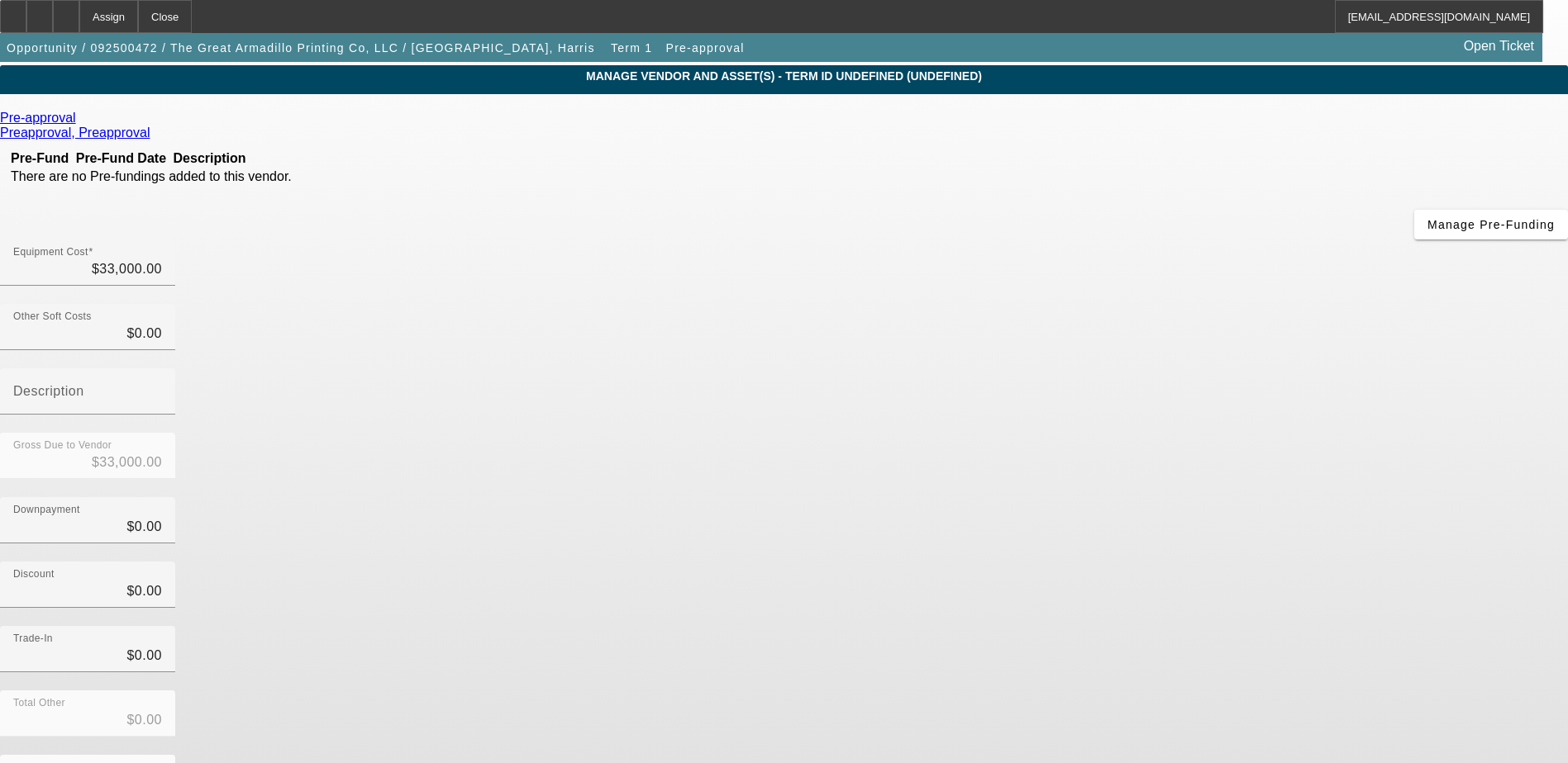
scroll to position [73, 0]
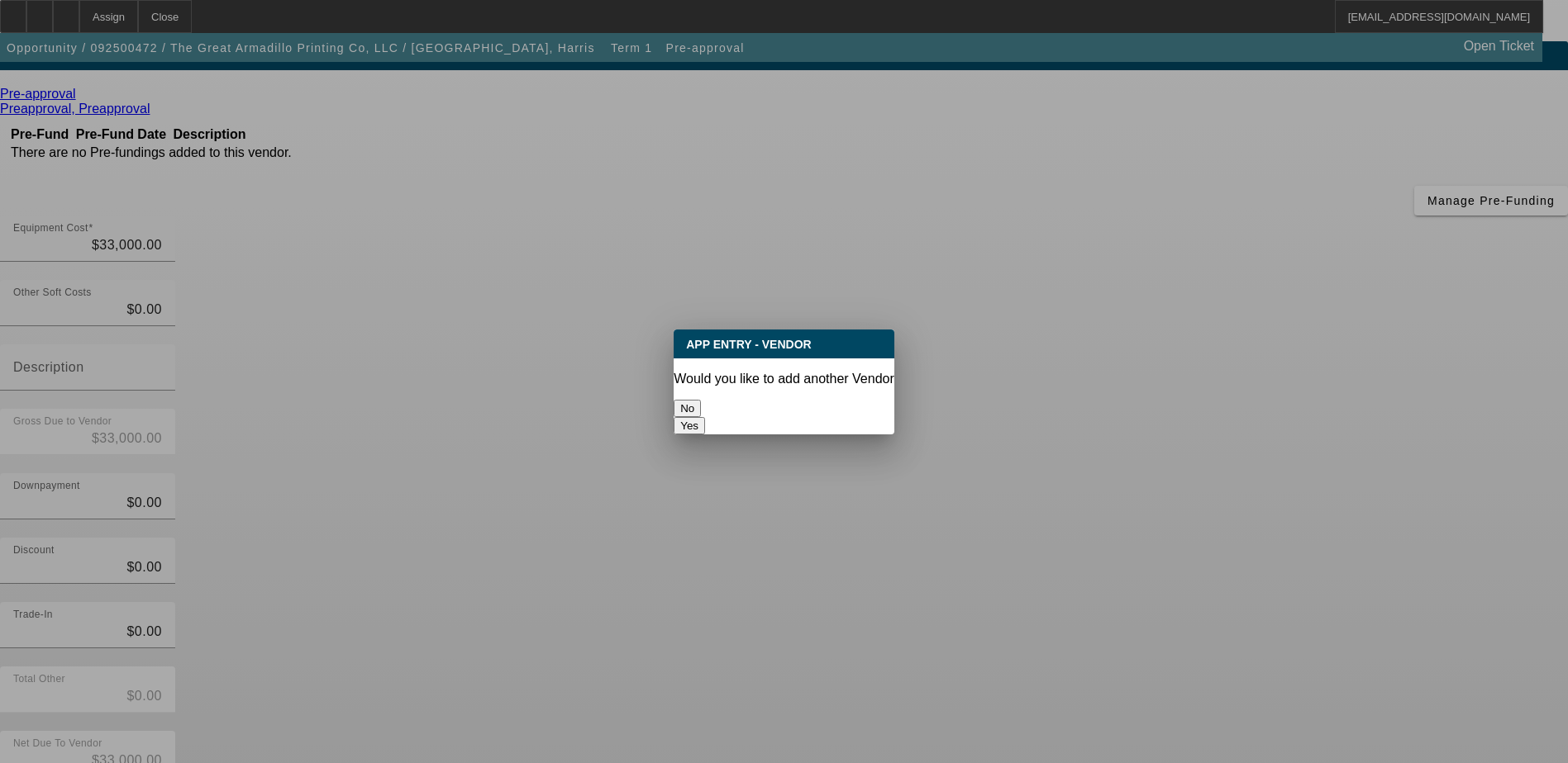
click at [701, 400] on button "No" at bounding box center [687, 408] width 28 height 17
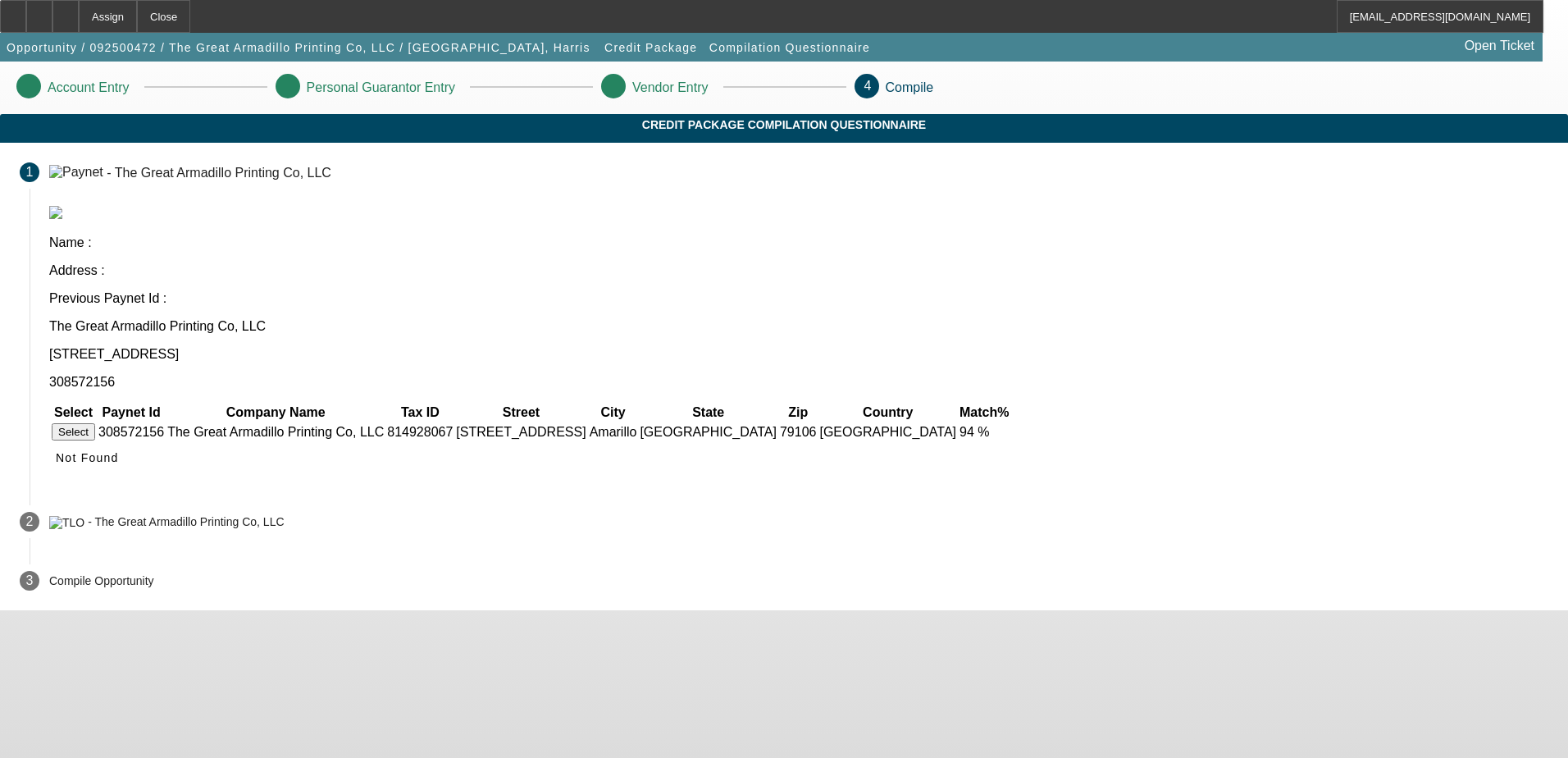
click at [95, 423] on button "Select" at bounding box center [74, 431] width 44 height 17
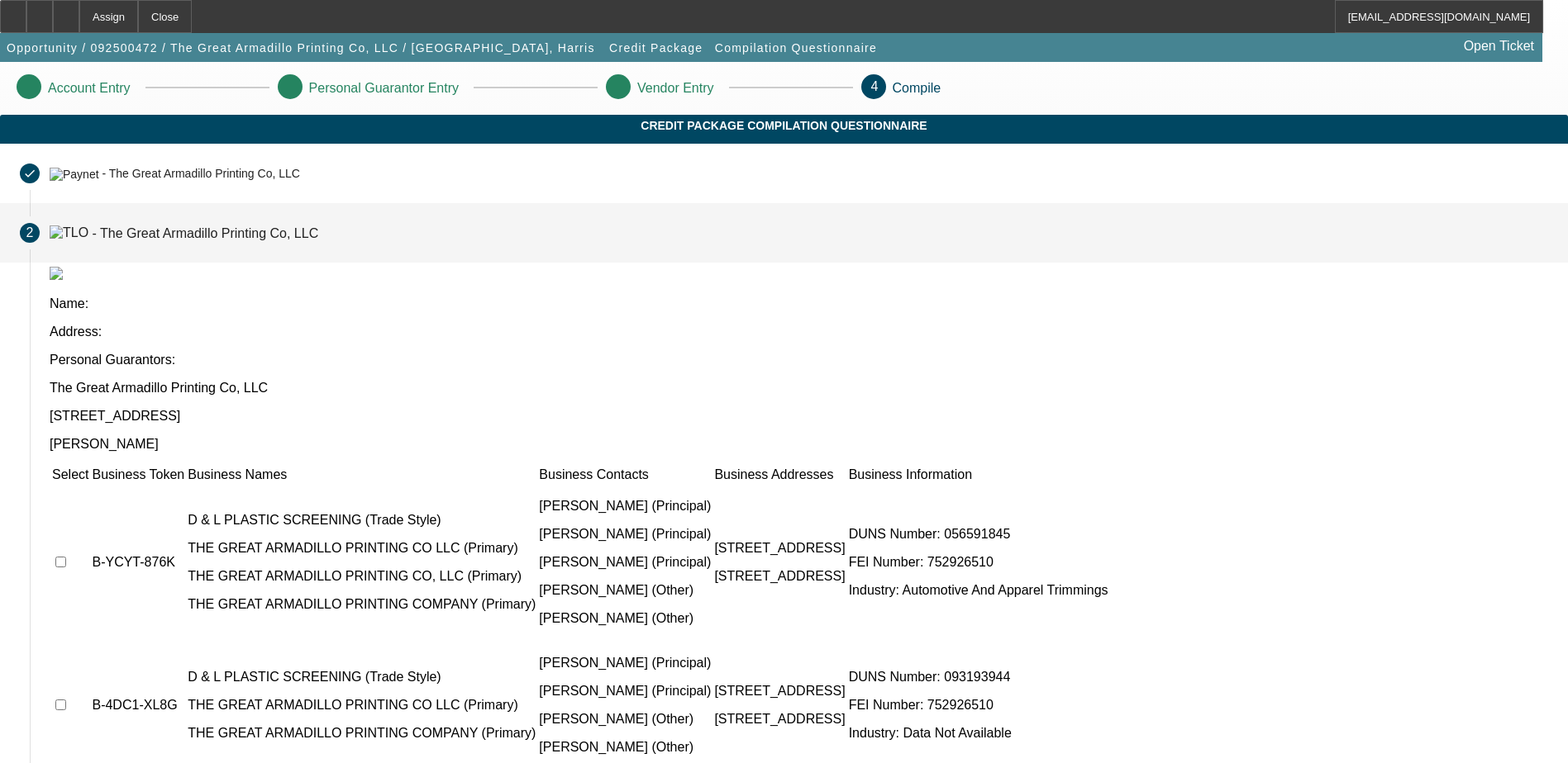
click at [329, 398] on div "2 - The Great Armadillo Printing Co, LLC Name: Address: Personal Guarantors: Th…" at bounding box center [784, 586] width 1568 height 766
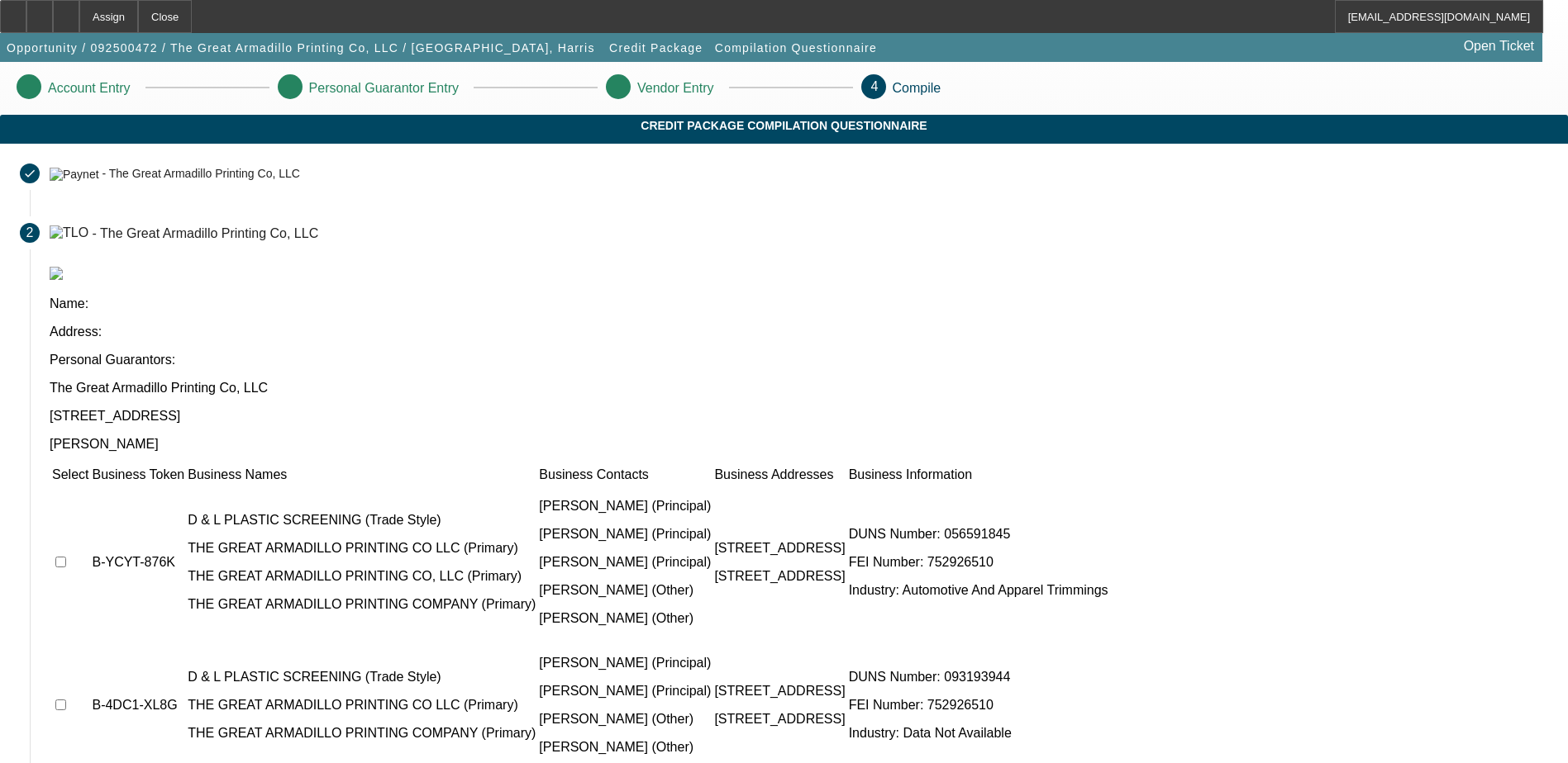
click at [66, 700] on input "checkbox" at bounding box center [61, 705] width 11 height 11
checkbox input "true"
click at [66, 556] on input "checkbox" at bounding box center [61, 562] width 11 height 11
checkbox input "true"
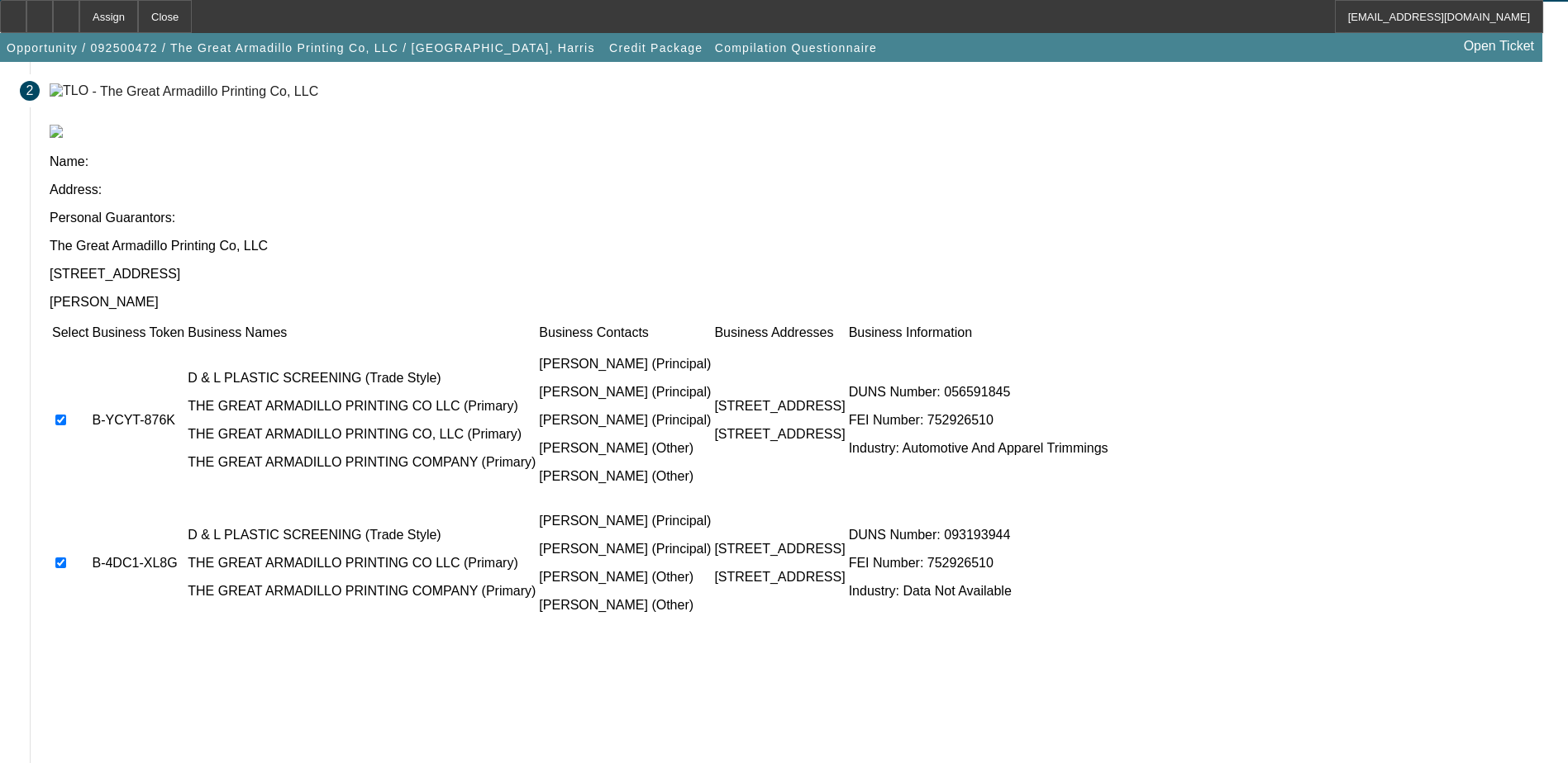
scroll to position [151, 0]
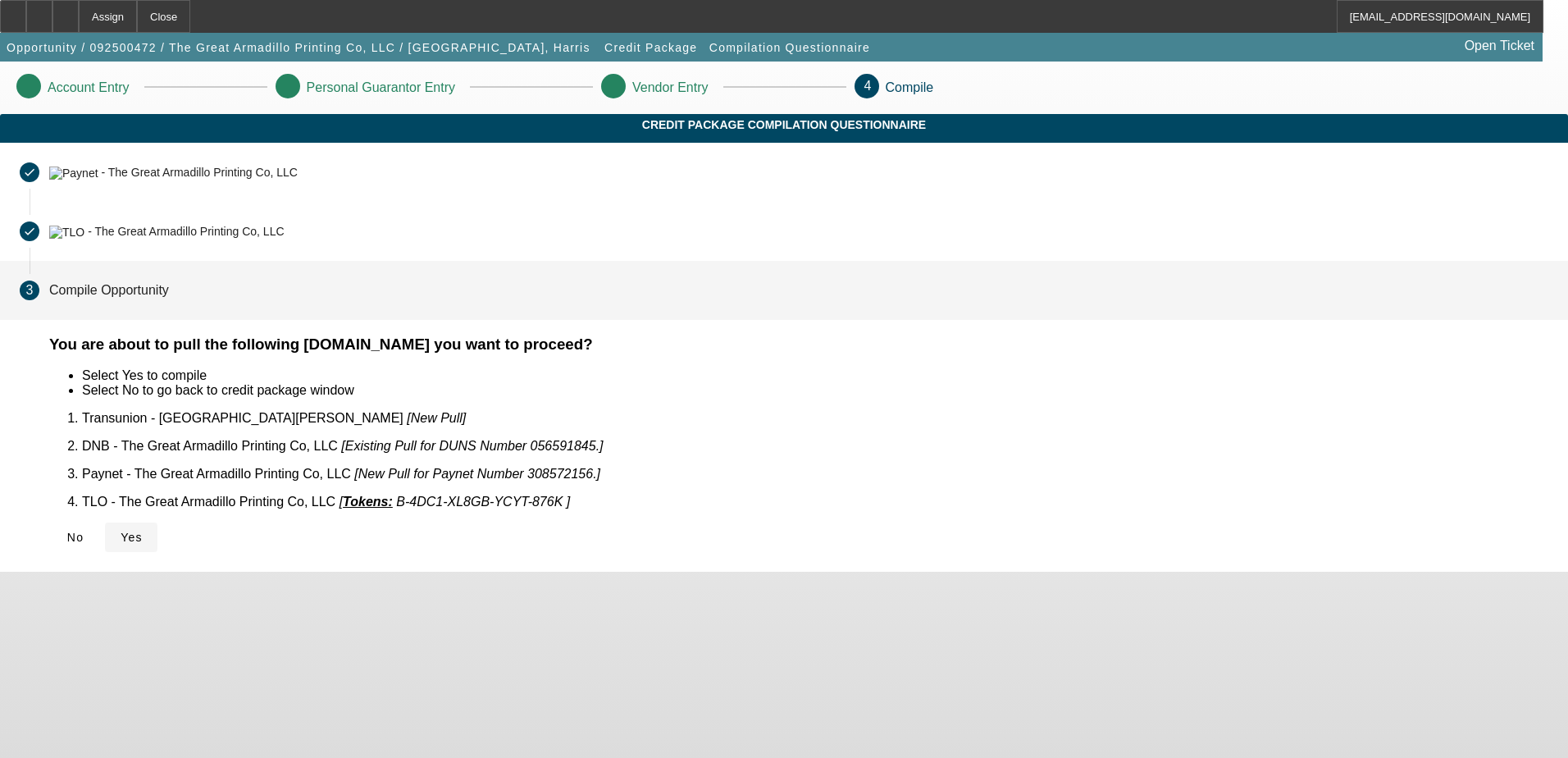
click at [120, 531] on icon at bounding box center [120, 537] width 0 height 13
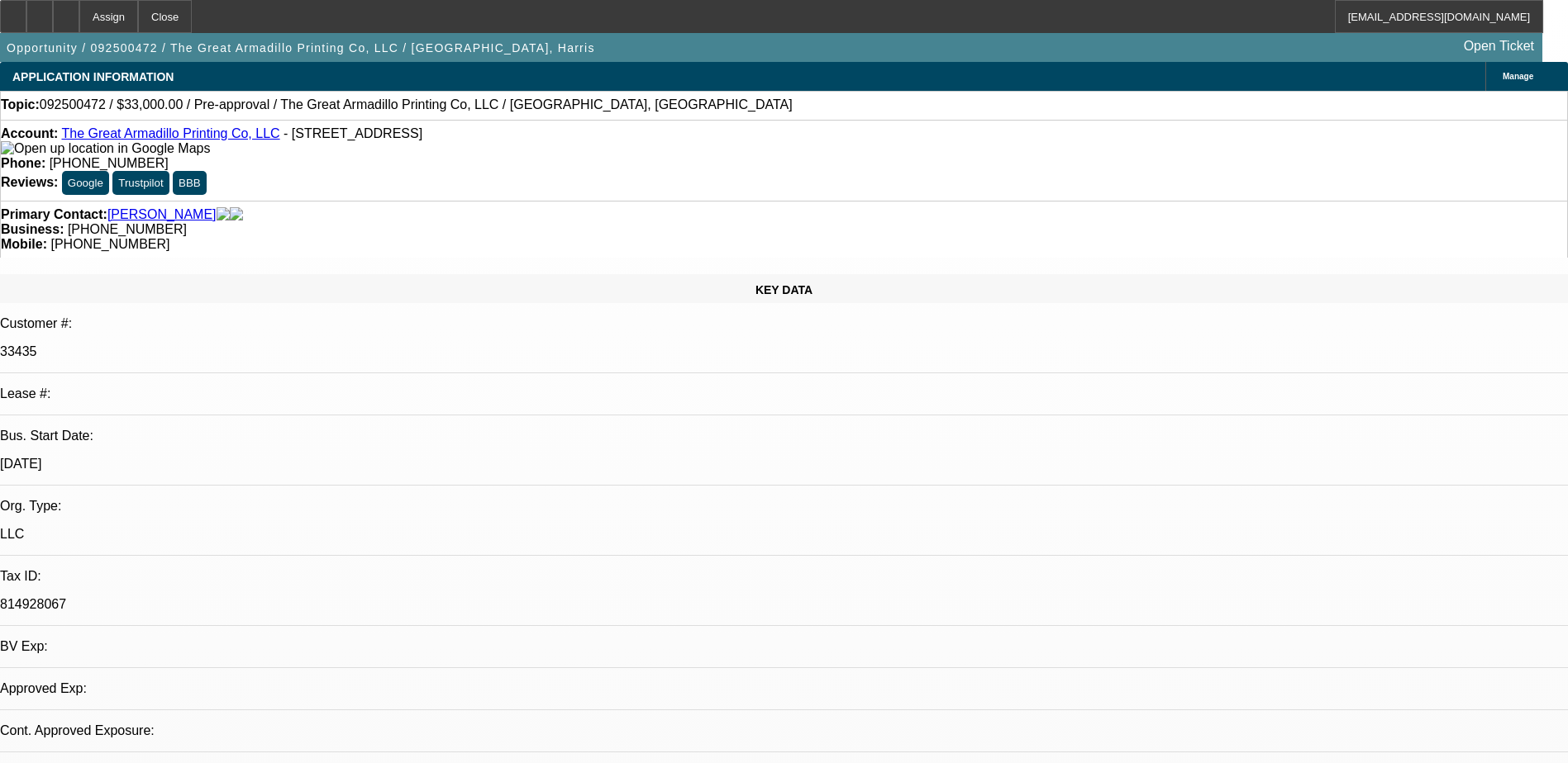
select select "0"
select select "2"
select select "0.1"
select select "4"
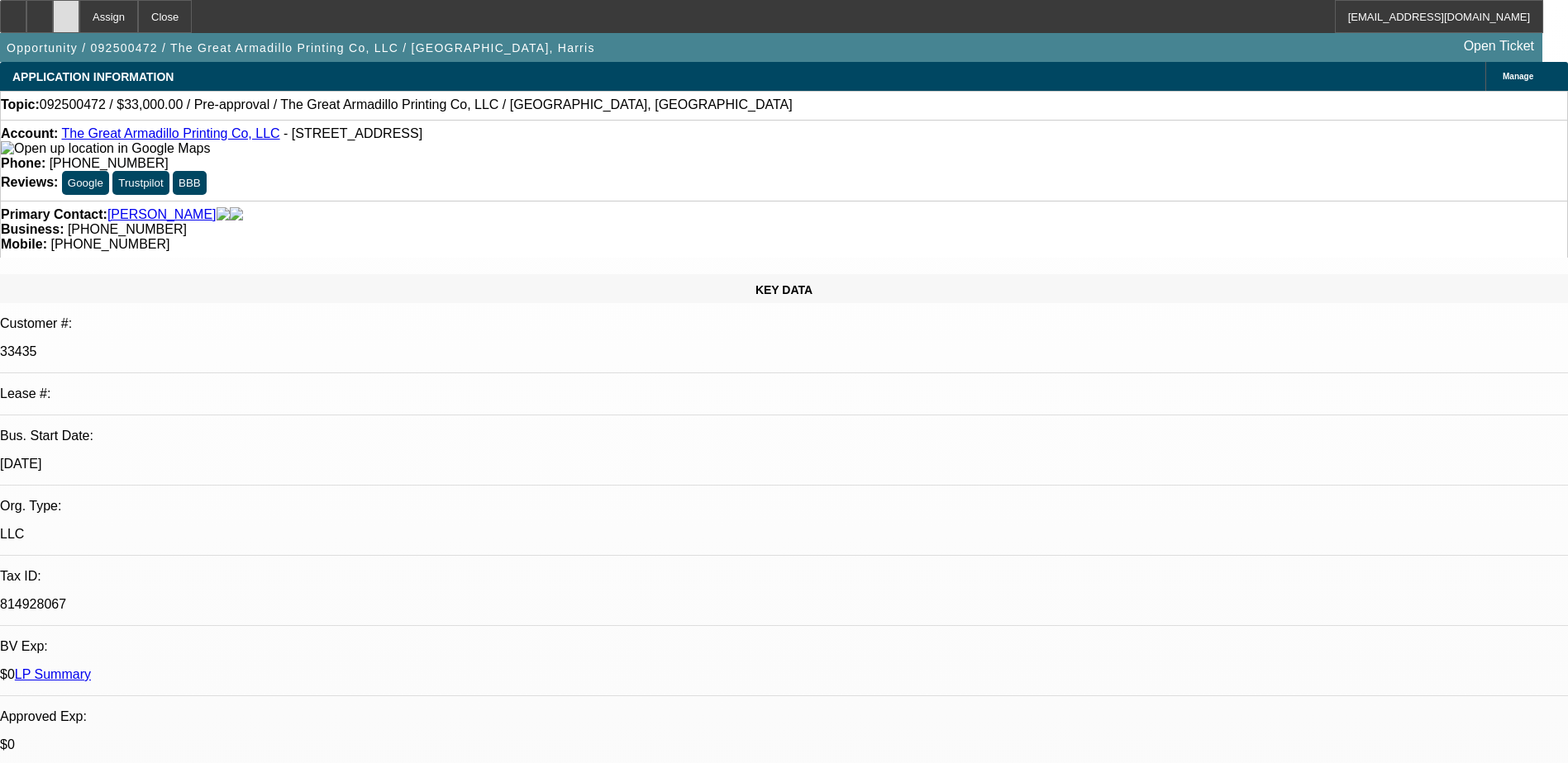
click at [79, 18] on div at bounding box center [66, 17] width 27 height 33
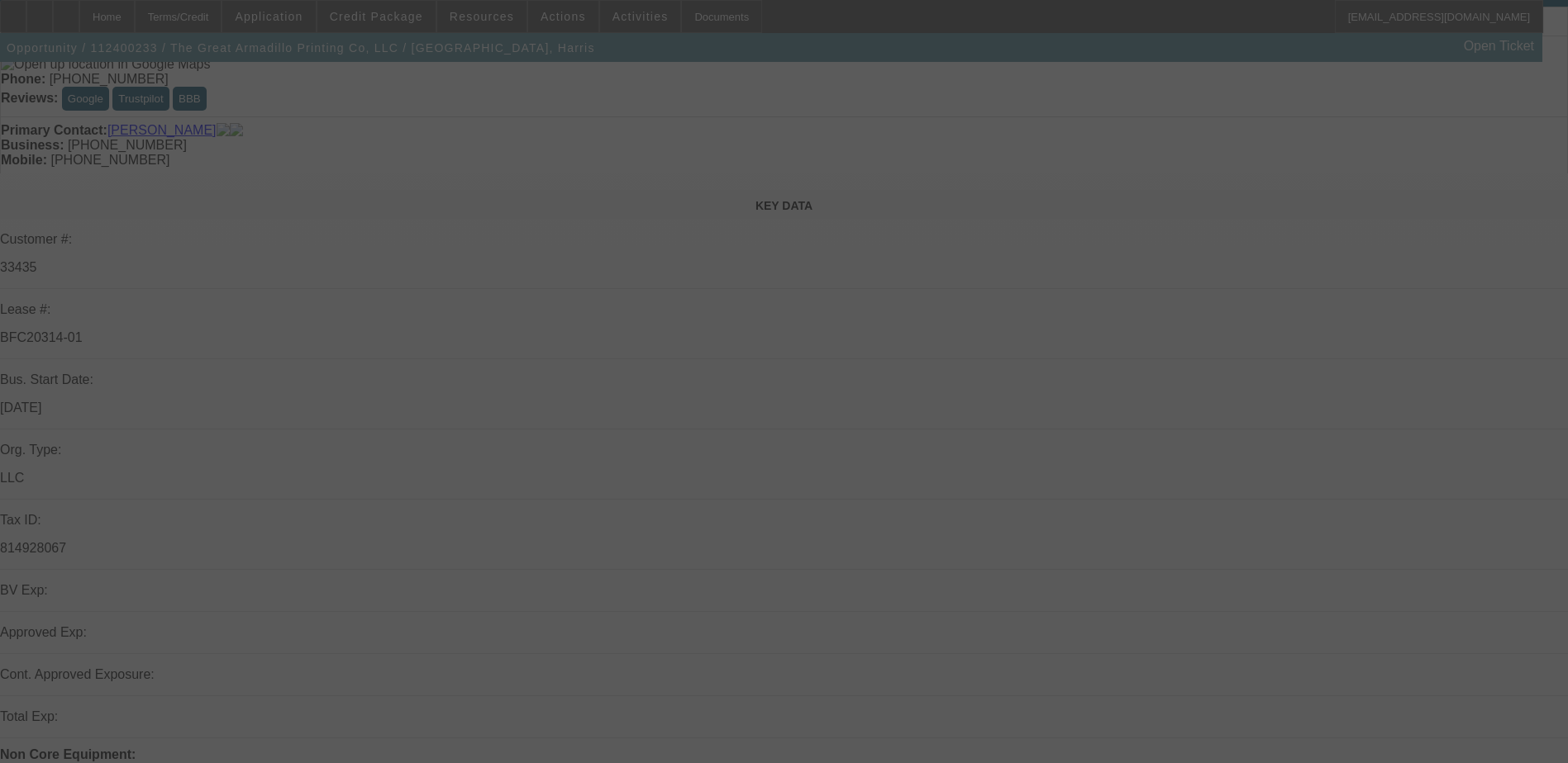
scroll to position [165, 0]
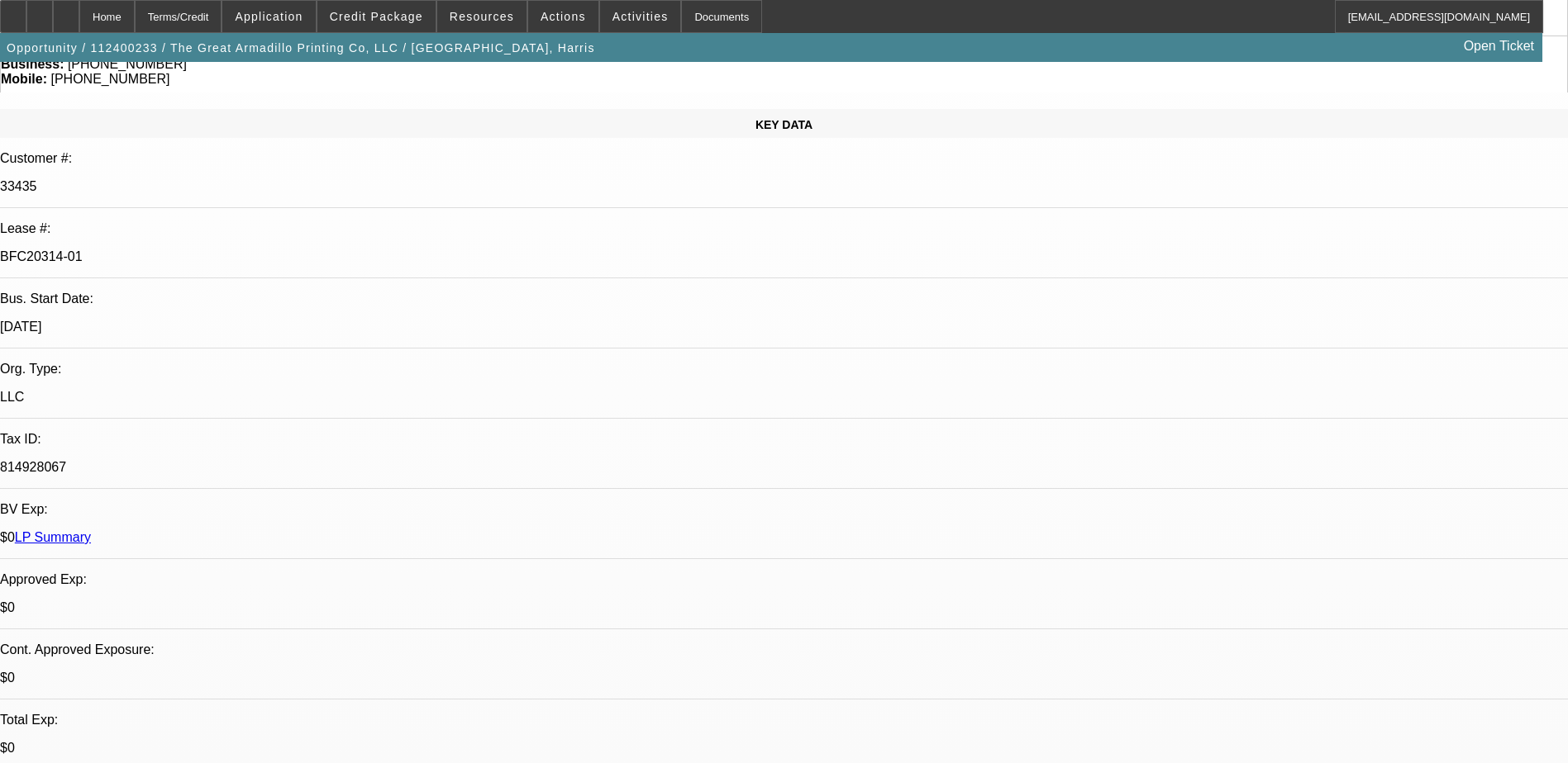
select select "0"
select select "2"
select select "0"
select select "6"
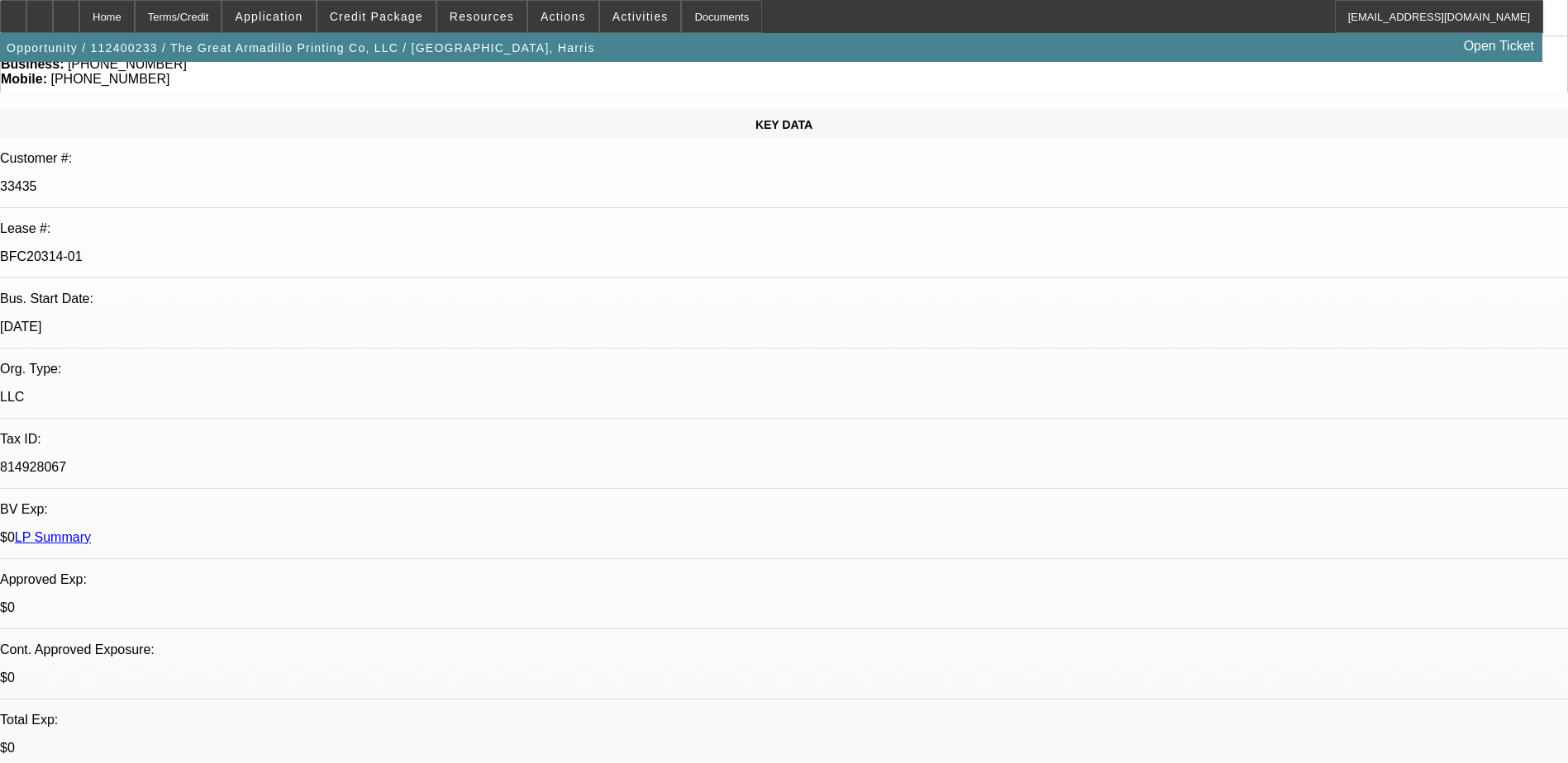
select select "0"
select select "2"
select select "0"
select select "6"
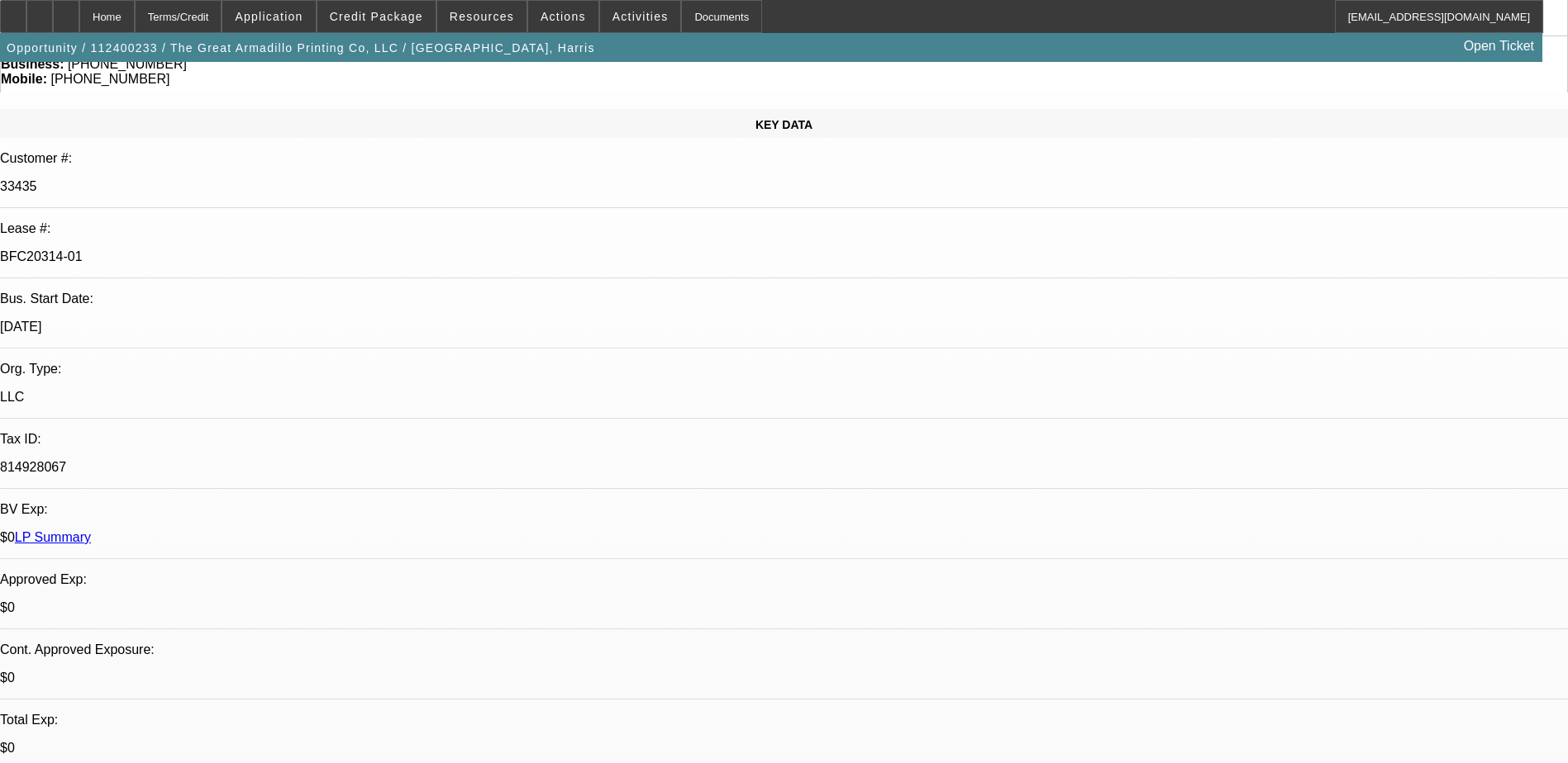
select select "0"
select select "2"
select select "0"
select select "6"
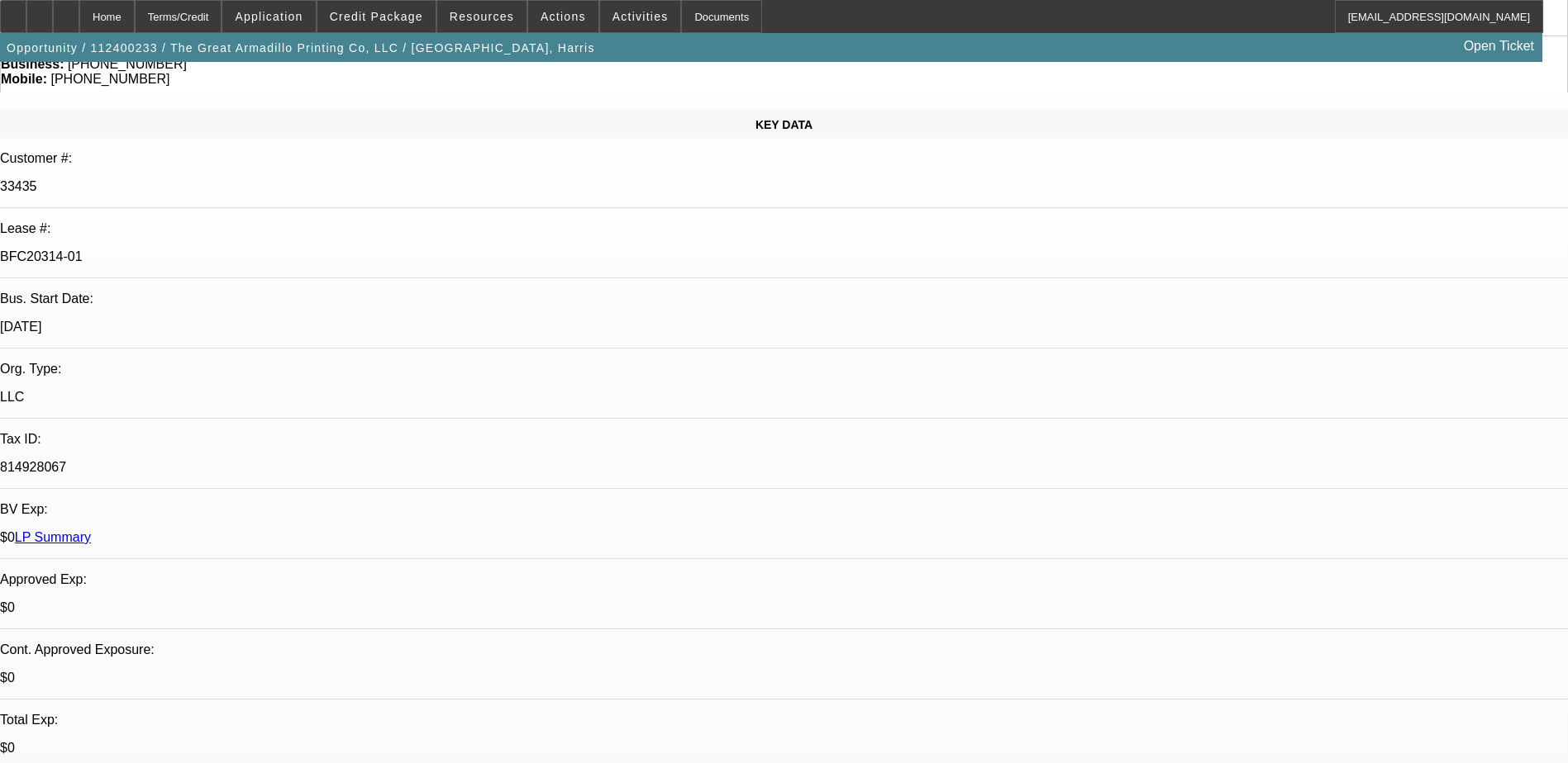
select select "0"
select select "2"
select select "0"
select select "6"
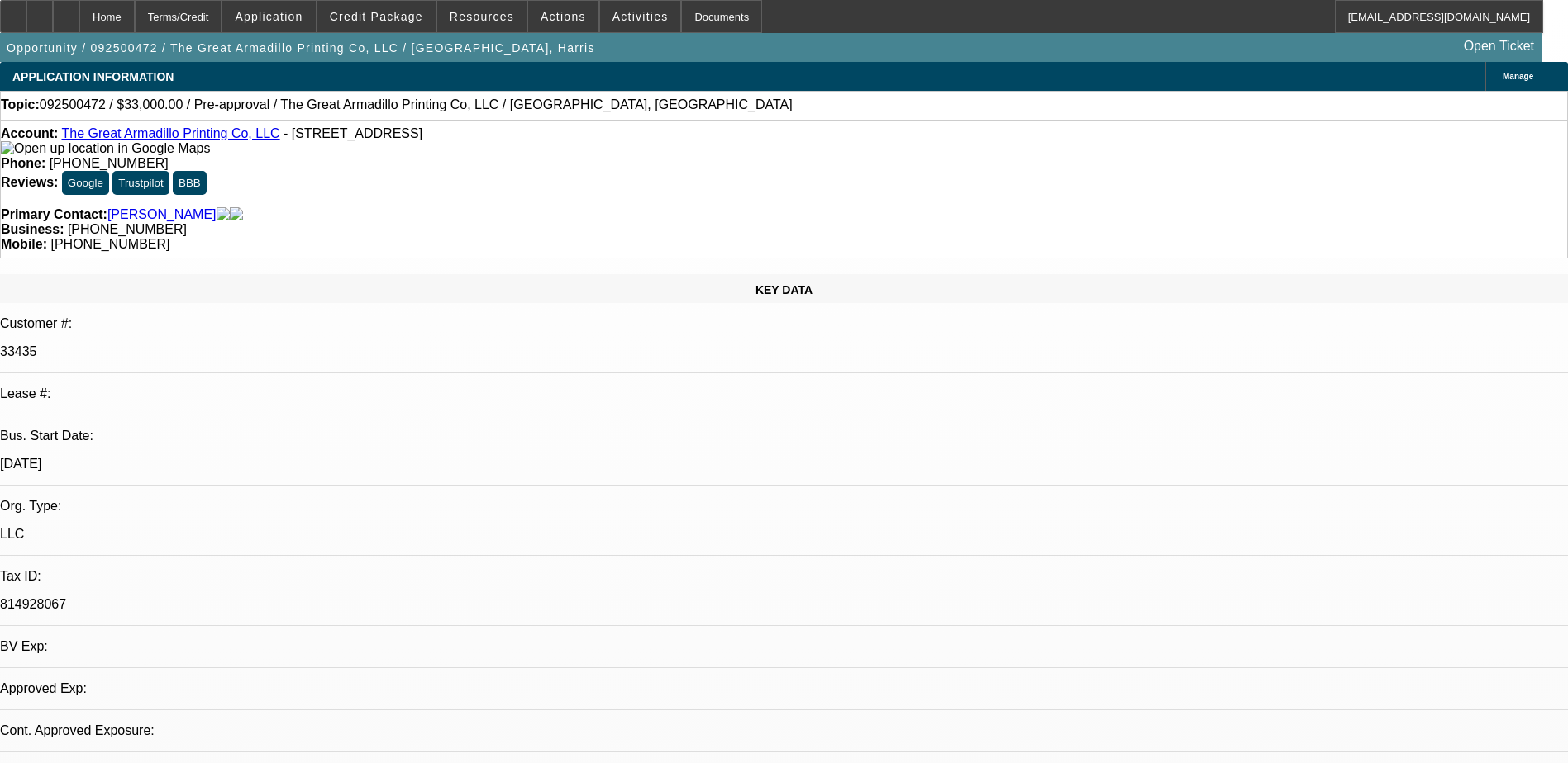
select select "0"
select select "2"
select select "0.1"
select select "1"
select select "2"
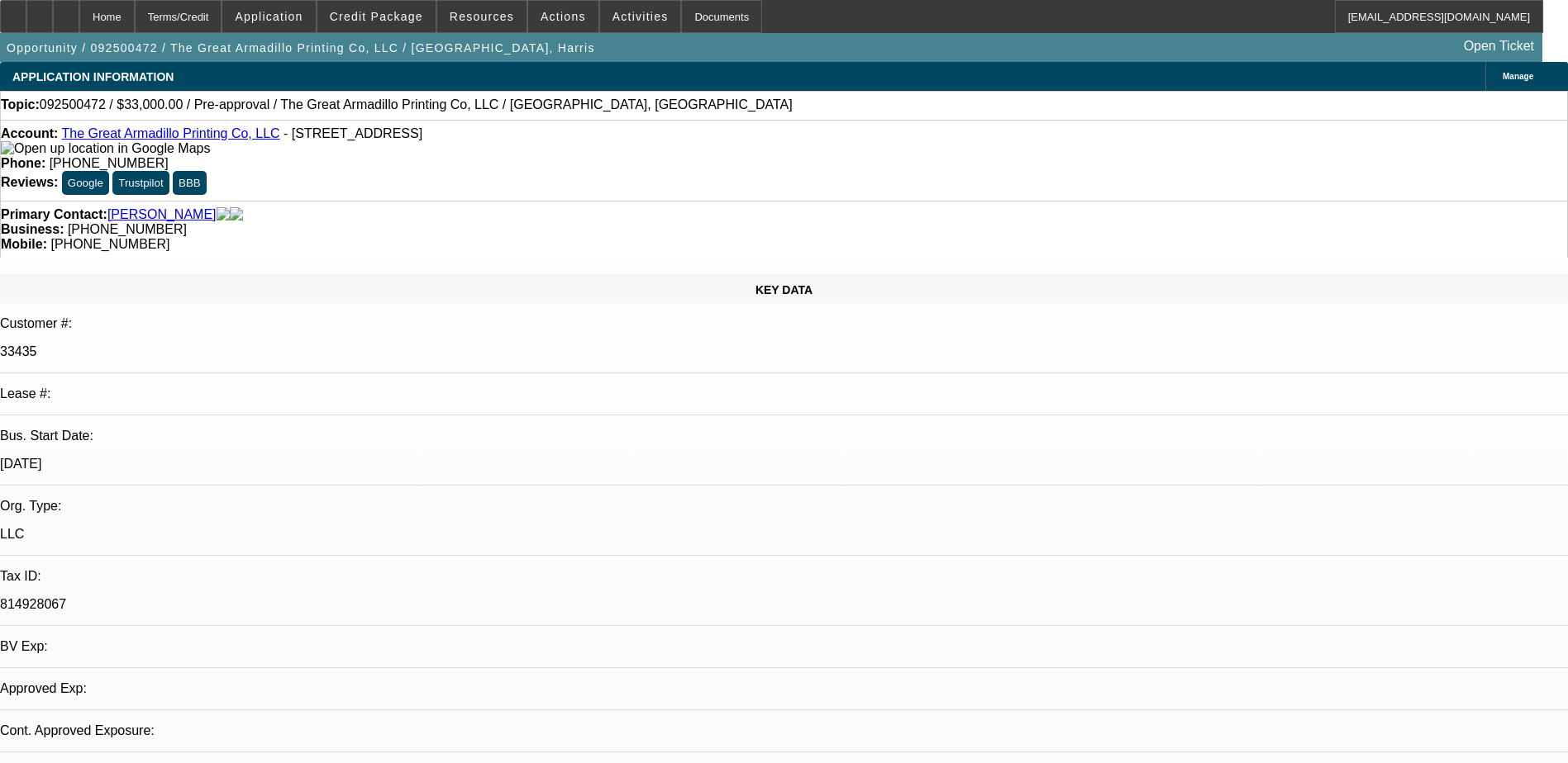
select select "4"
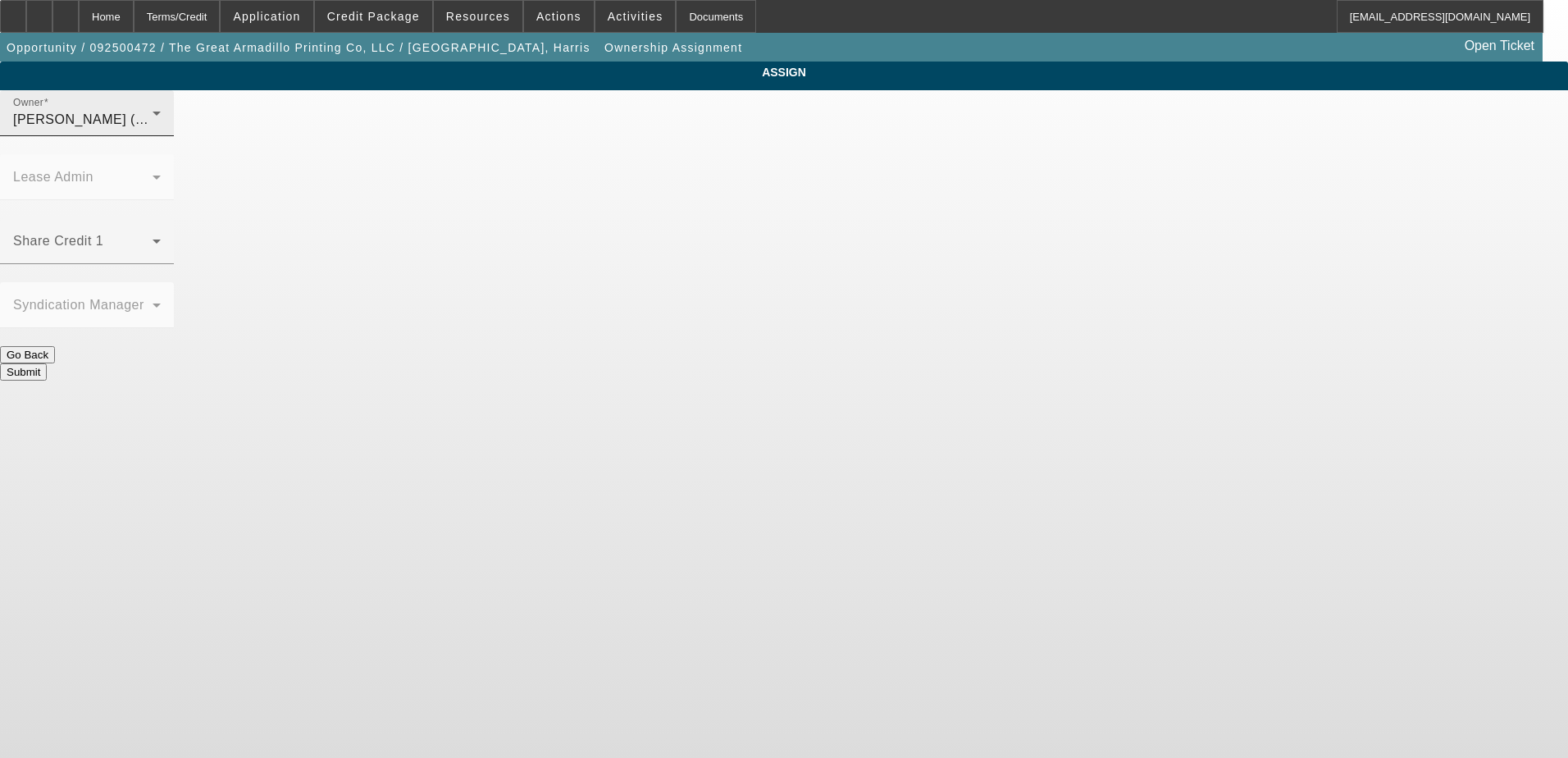
click at [152, 130] on div "Taylor, Lukas (Lvl 1)" at bounding box center [82, 120] width 139 height 20
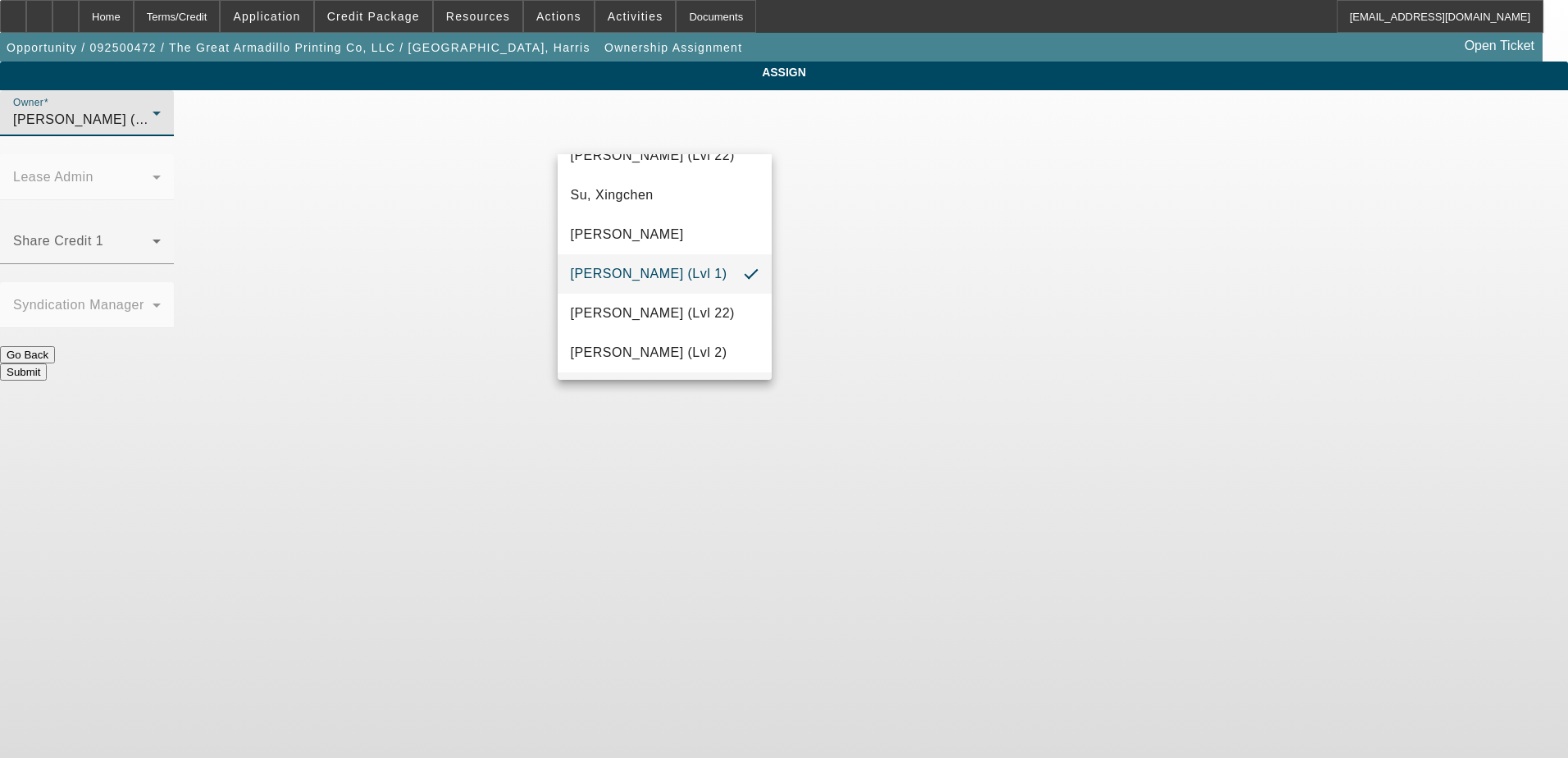
scroll to position [2309, 0]
click at [675, 237] on span "Wesolowski, John (Lvl 6)" at bounding box center [649, 235] width 157 height 20
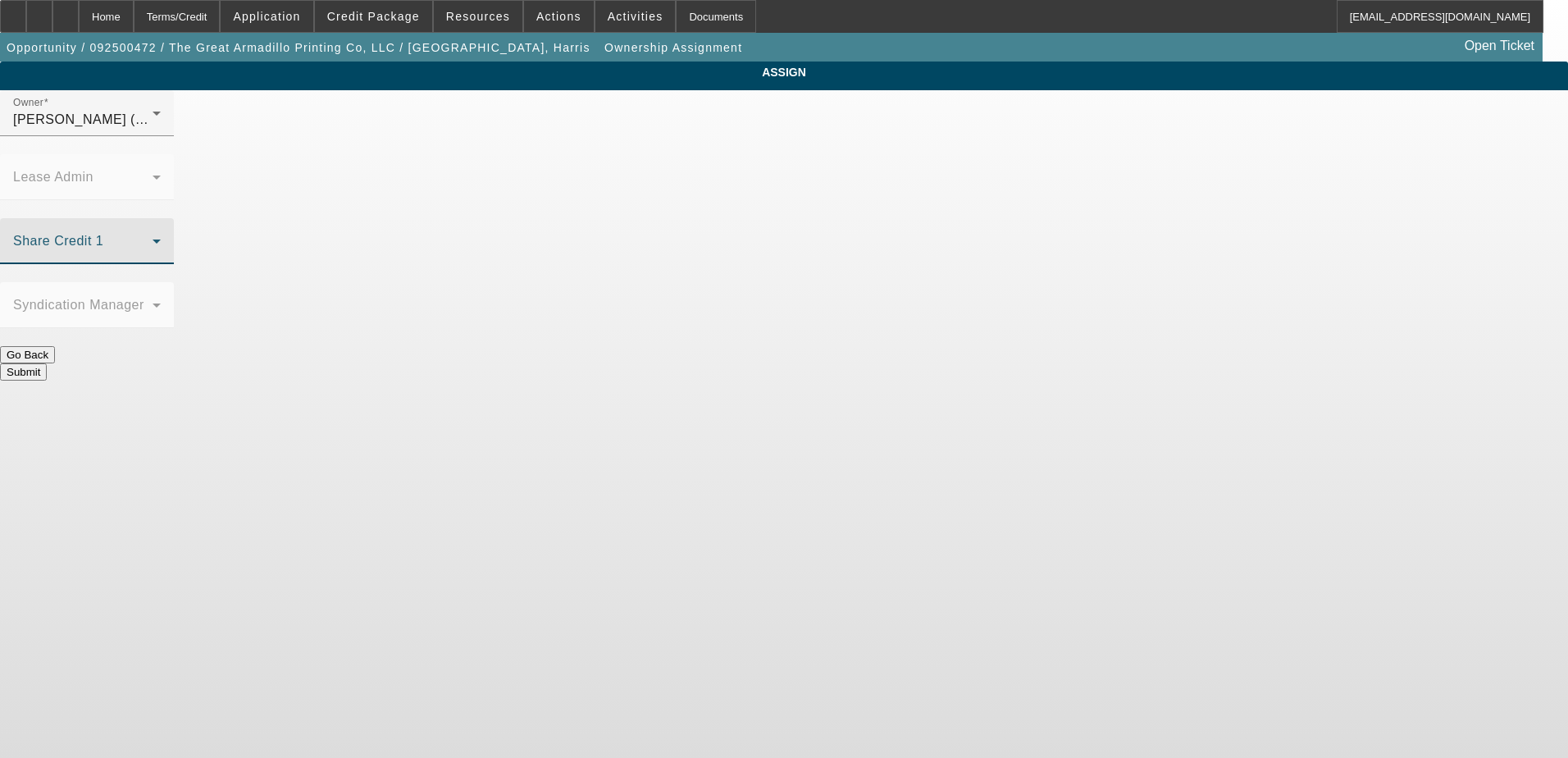
click at [152, 238] on span at bounding box center [82, 248] width 139 height 20
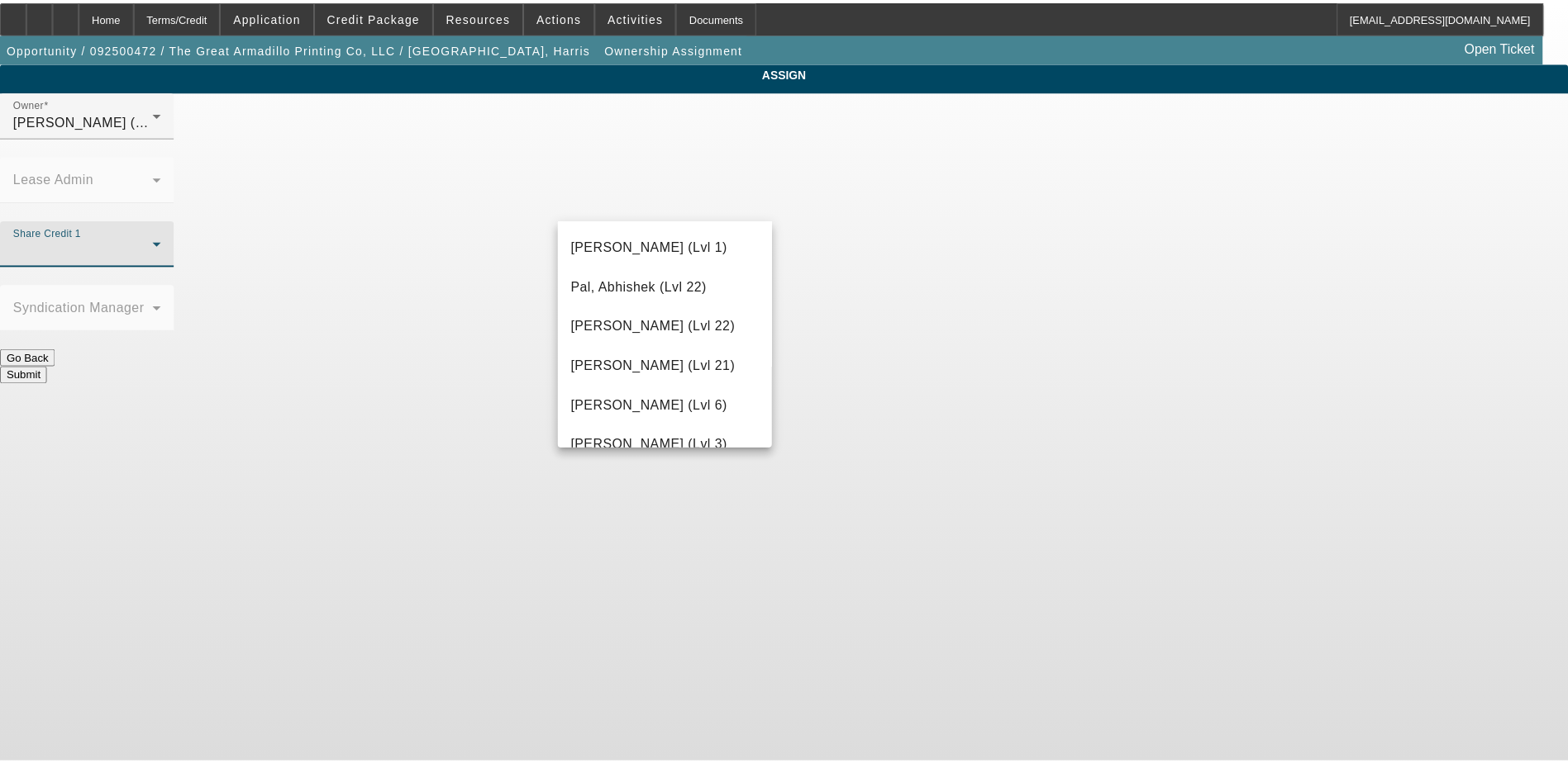
scroll to position [1900, 0]
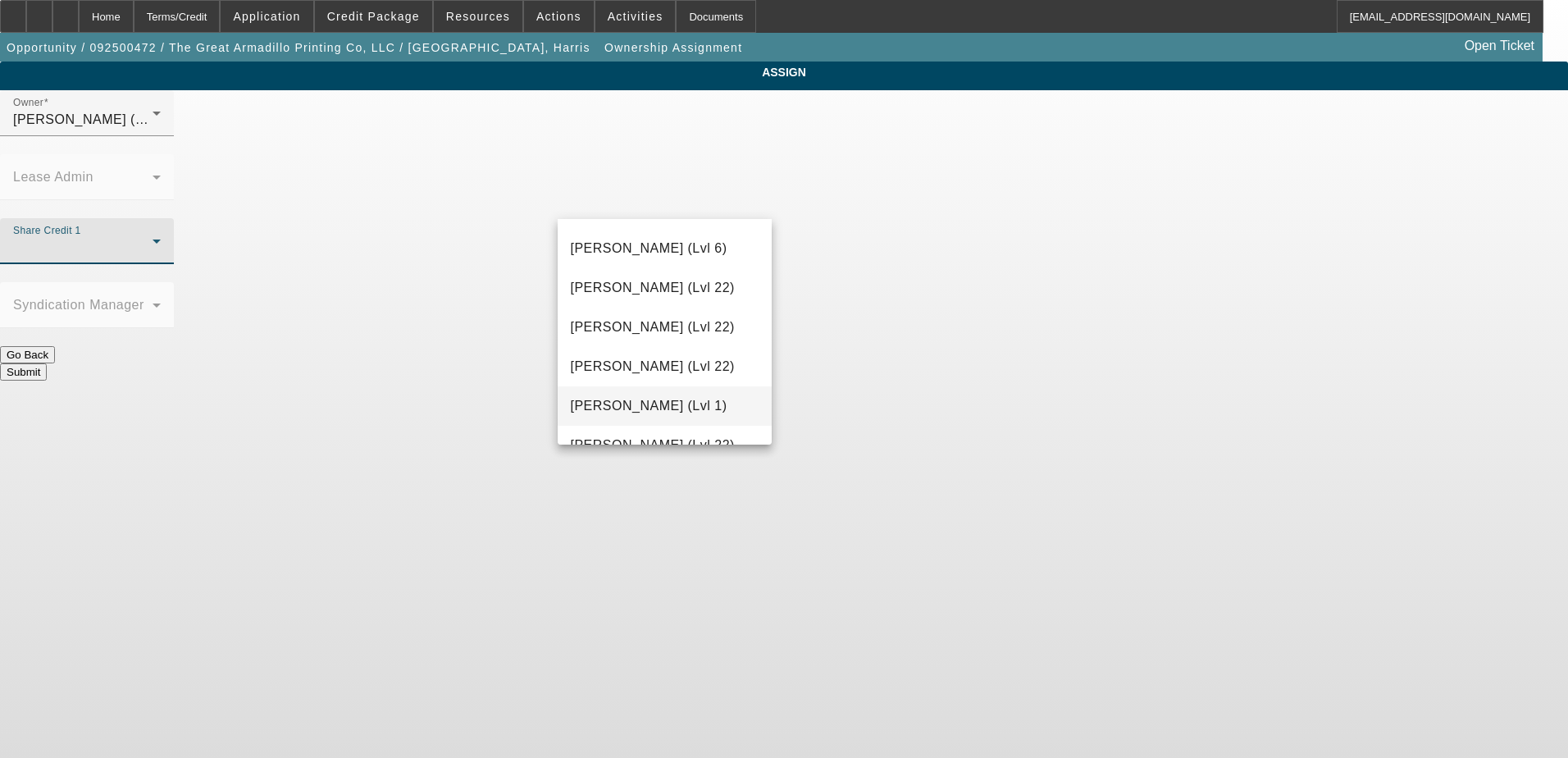
click at [646, 400] on span "Taylor, Lukas (Lvl 1)" at bounding box center [649, 407] width 157 height 20
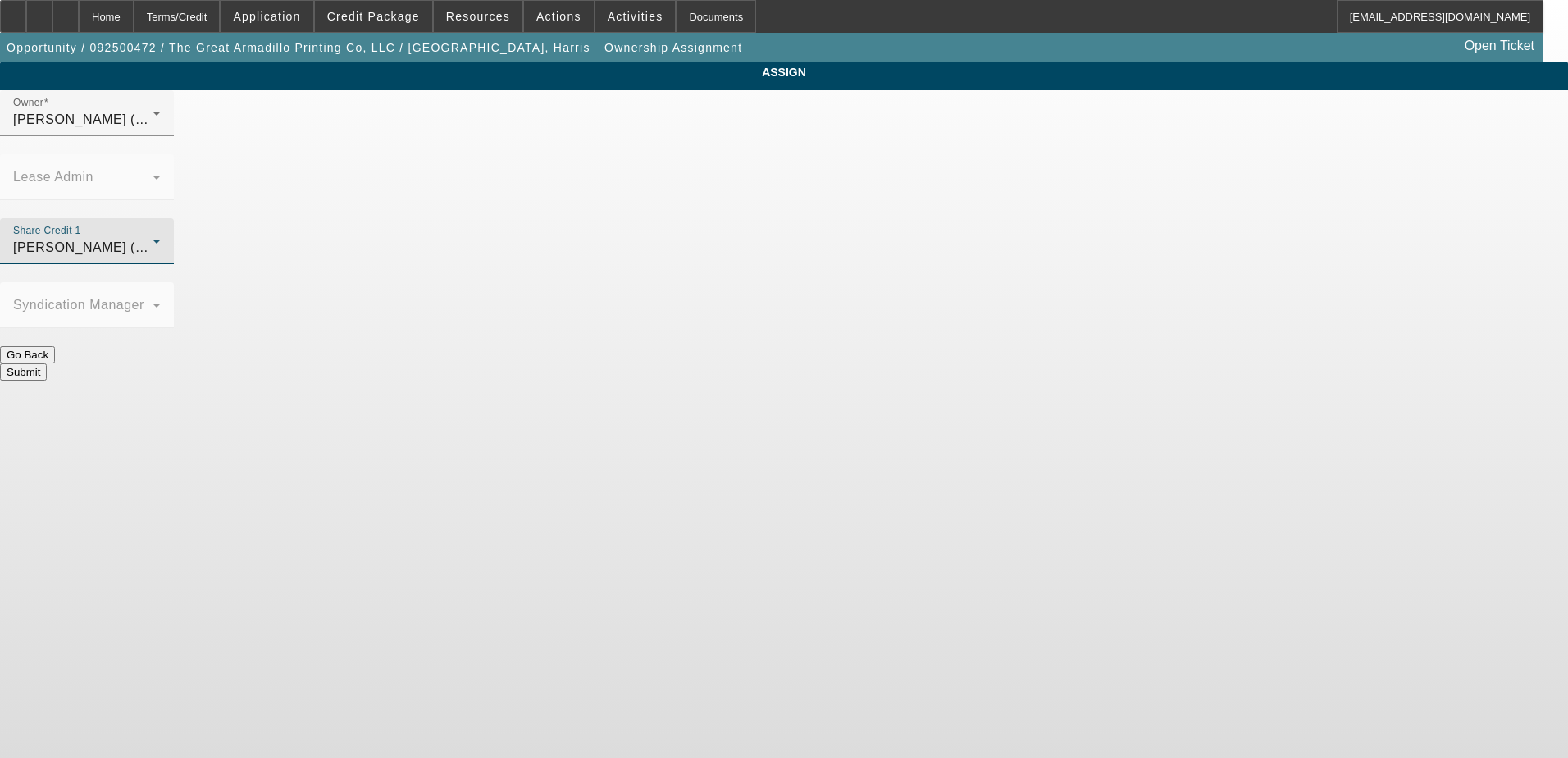
click at [46, 364] on button "Submit" at bounding box center [23, 372] width 46 height 17
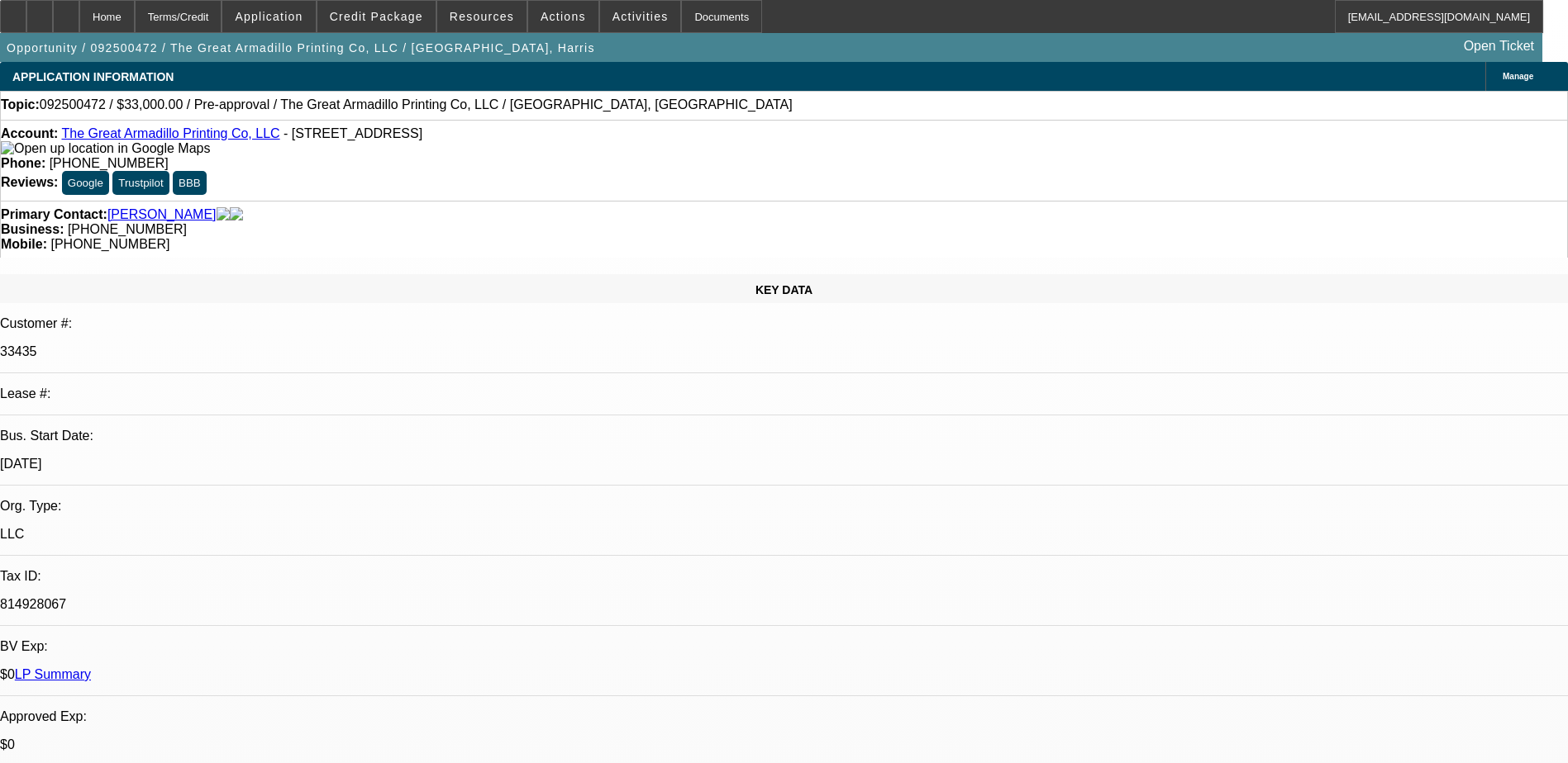
select select "0"
select select "2"
select select "0.1"
select select "4"
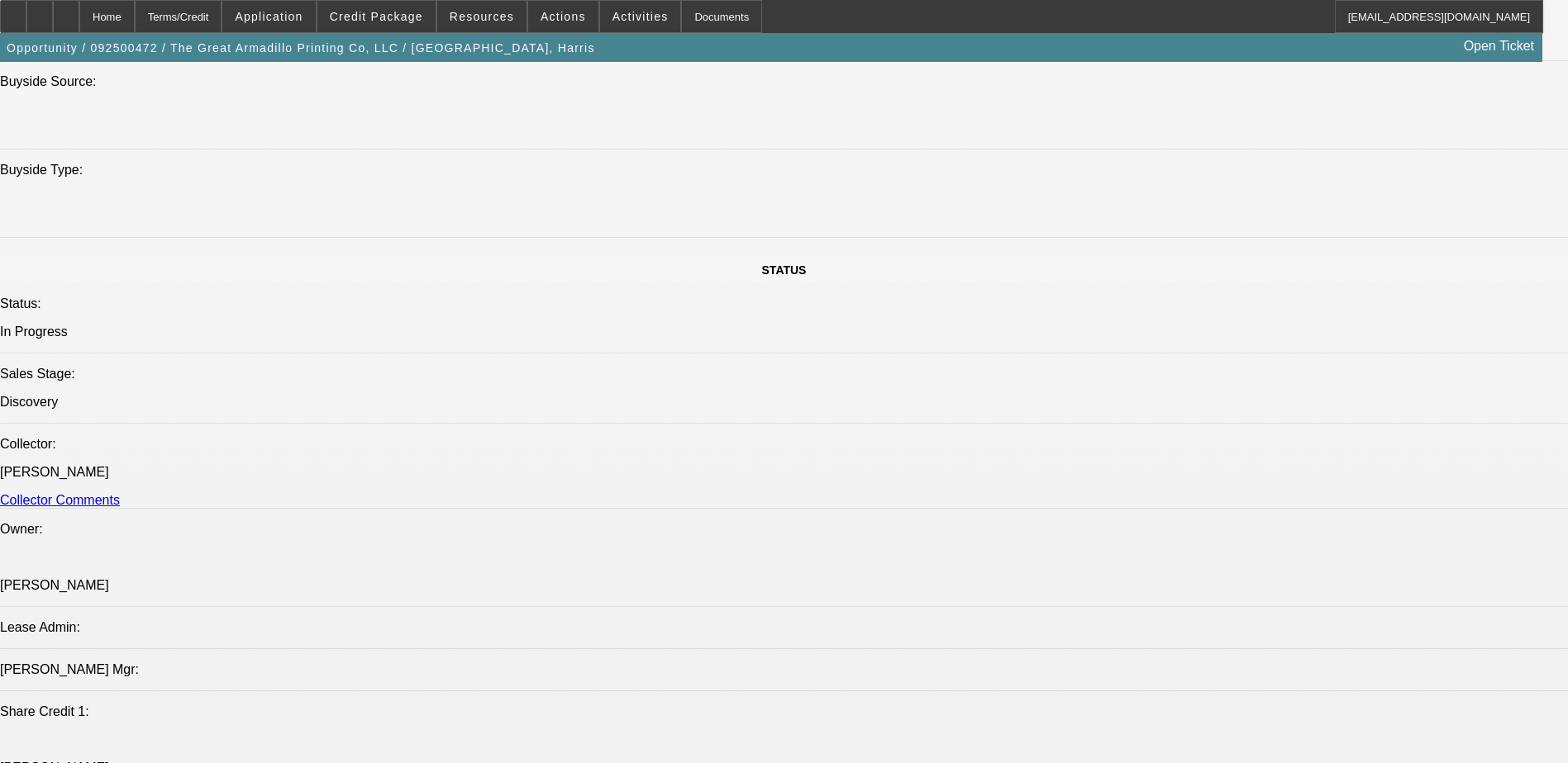
scroll to position [1405, 0]
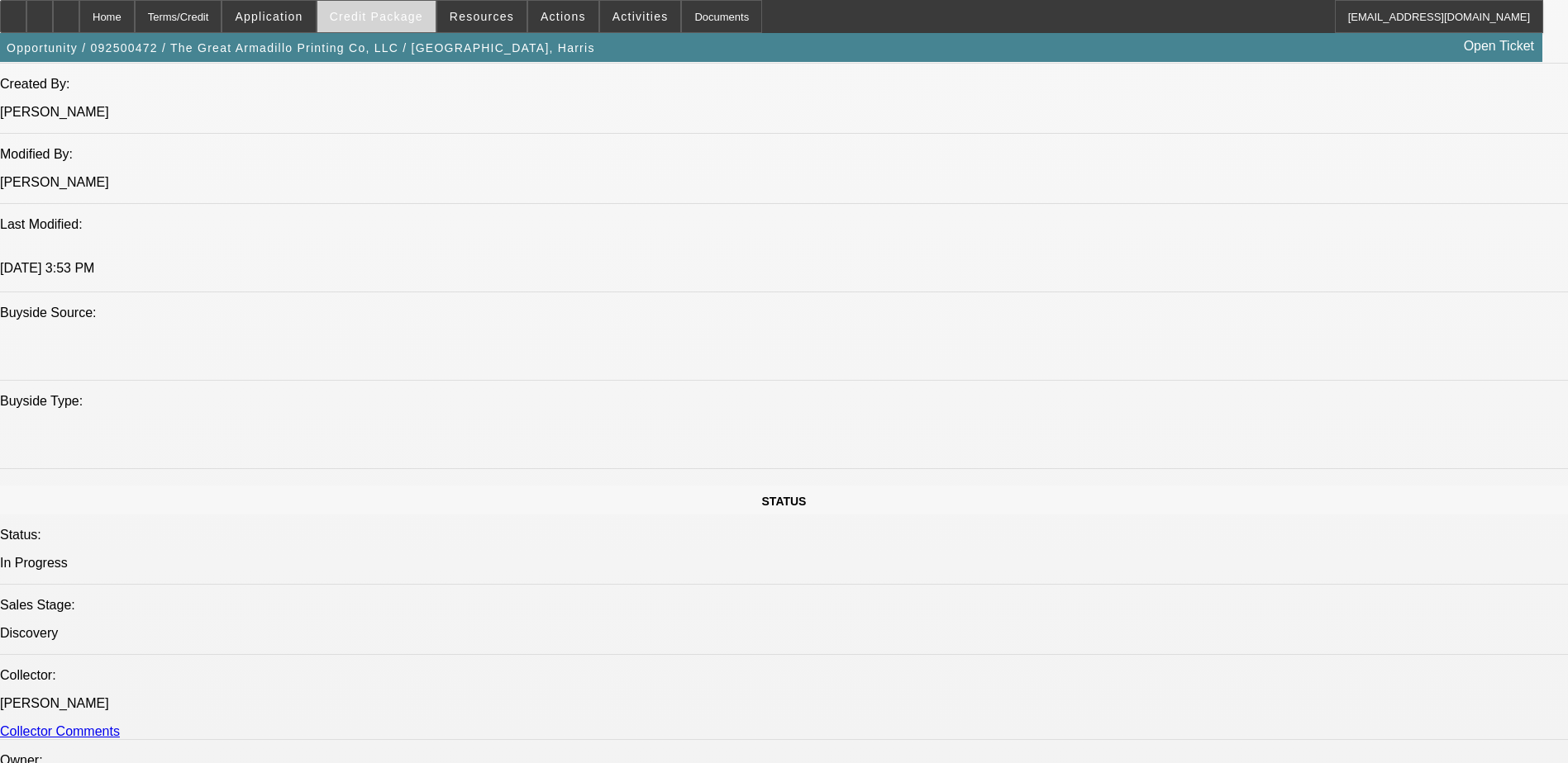
click at [397, 24] on span at bounding box center [376, 16] width 118 height 39
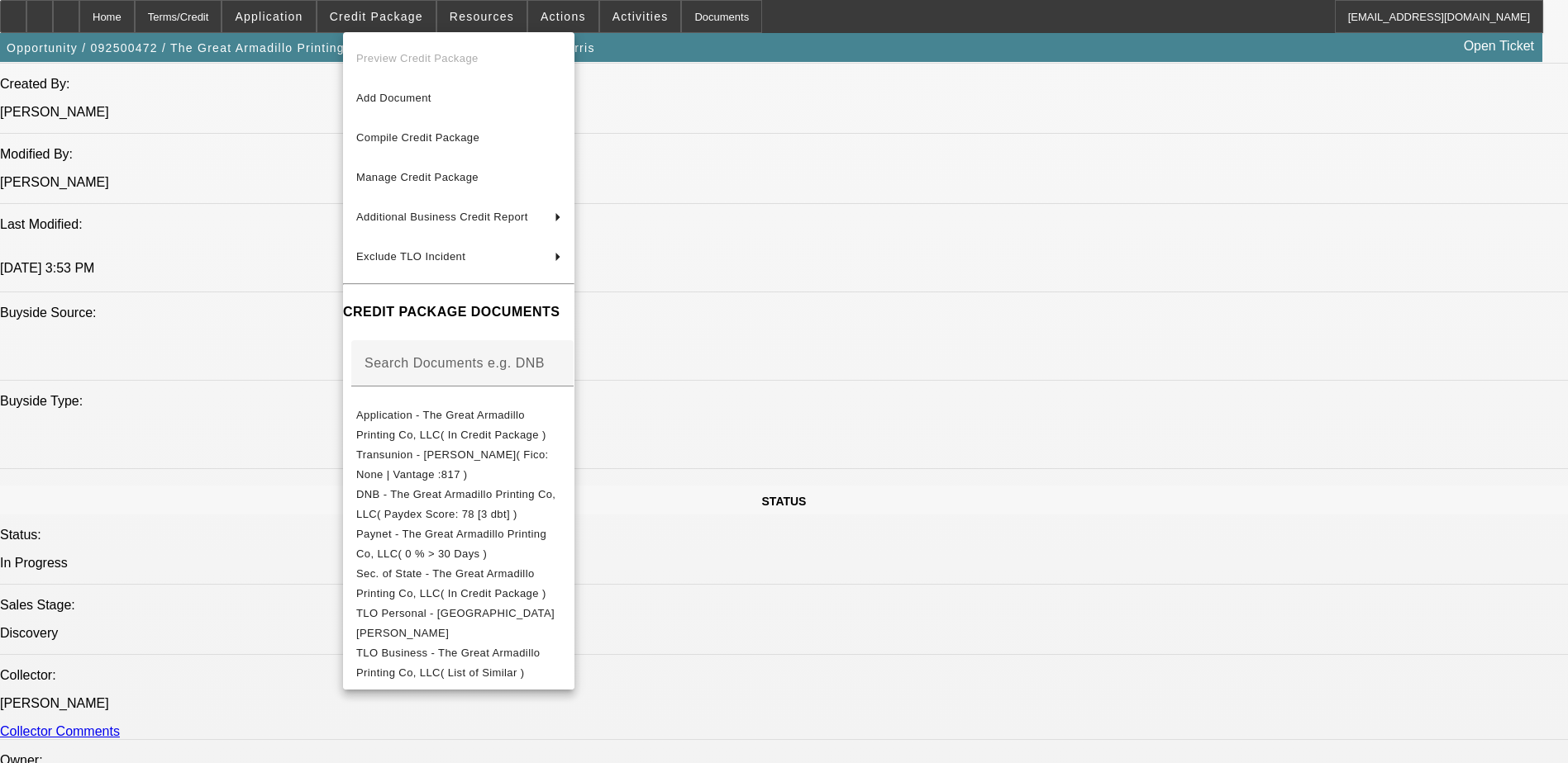
click at [820, 570] on div at bounding box center [784, 381] width 1568 height 763
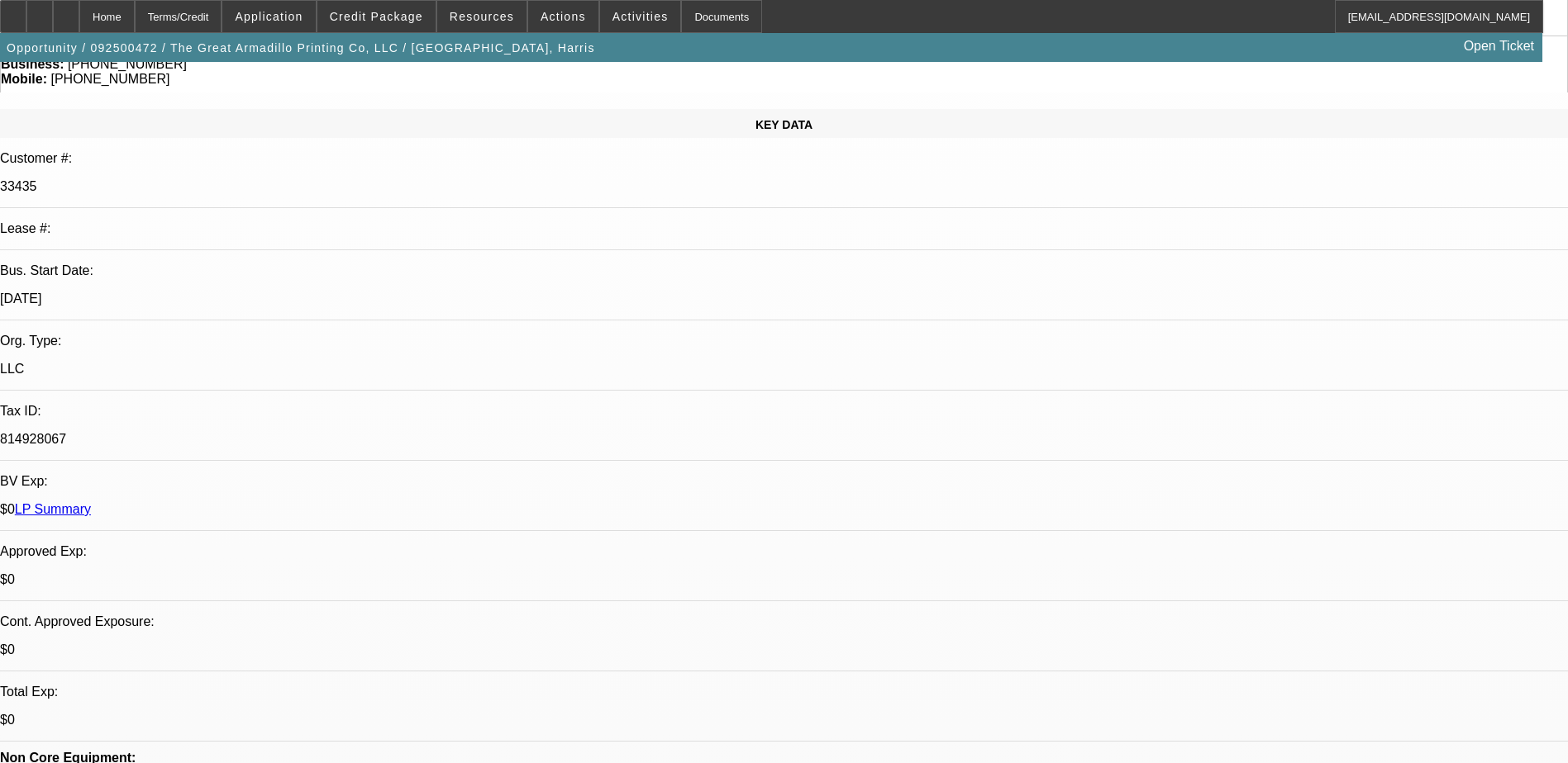
scroll to position [0, 0]
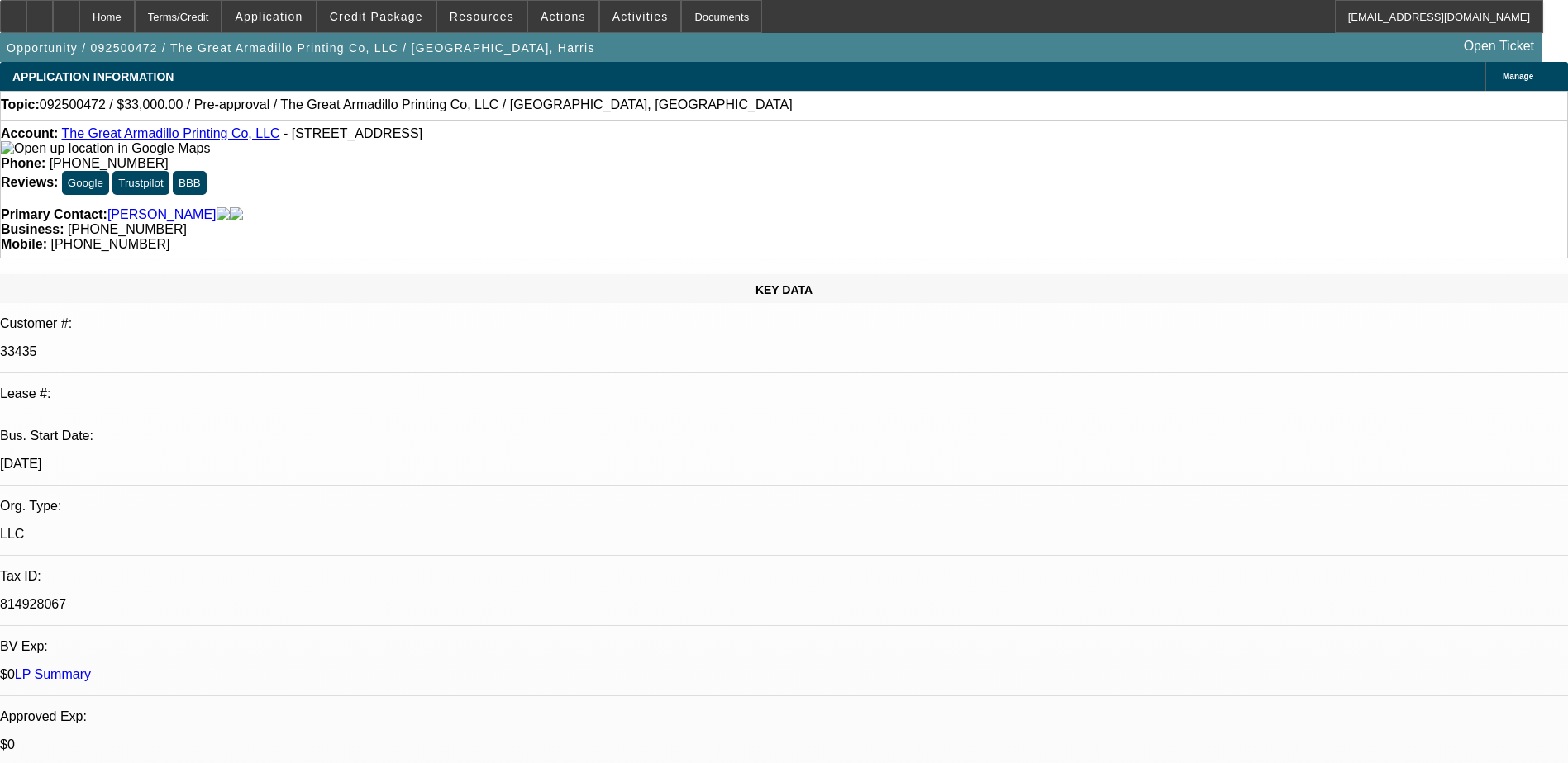
drag, startPoint x: 1283, startPoint y: 243, endPoint x: 1283, endPoint y: 253, distance: 10.0
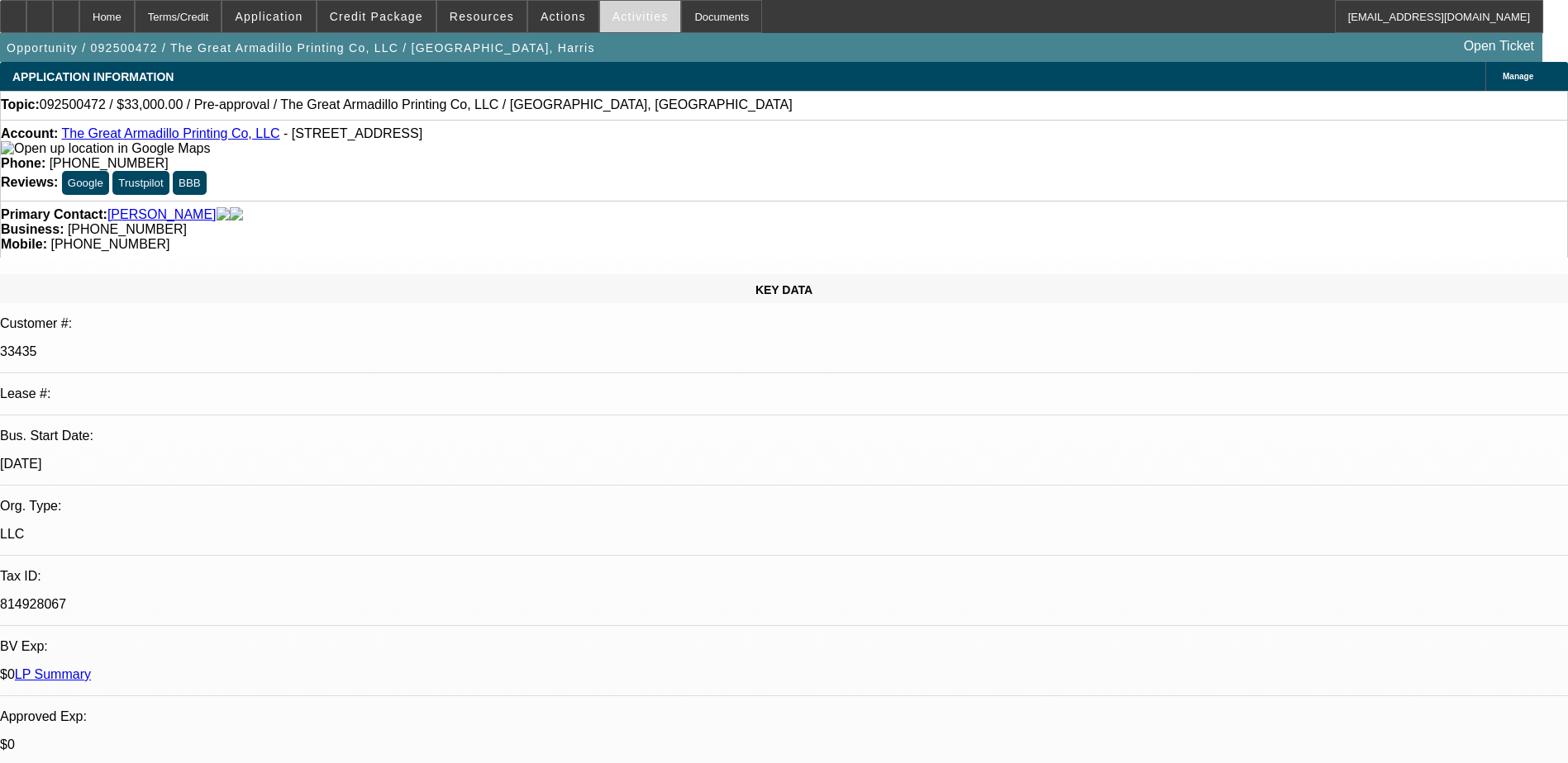
click at [633, 22] on span "Activities" at bounding box center [640, 17] width 56 height 13
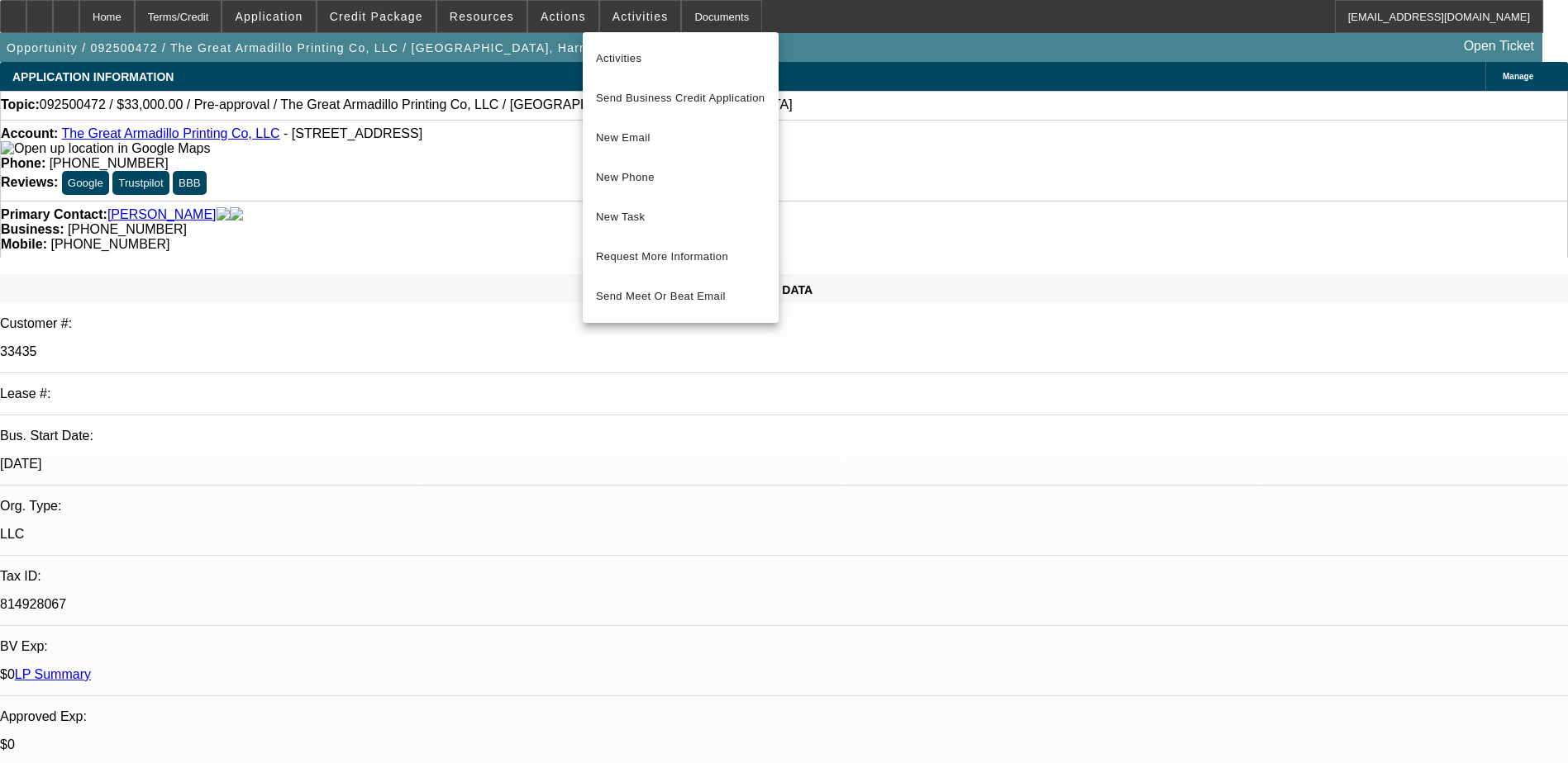
click at [549, 23] on div at bounding box center [784, 381] width 1568 height 763
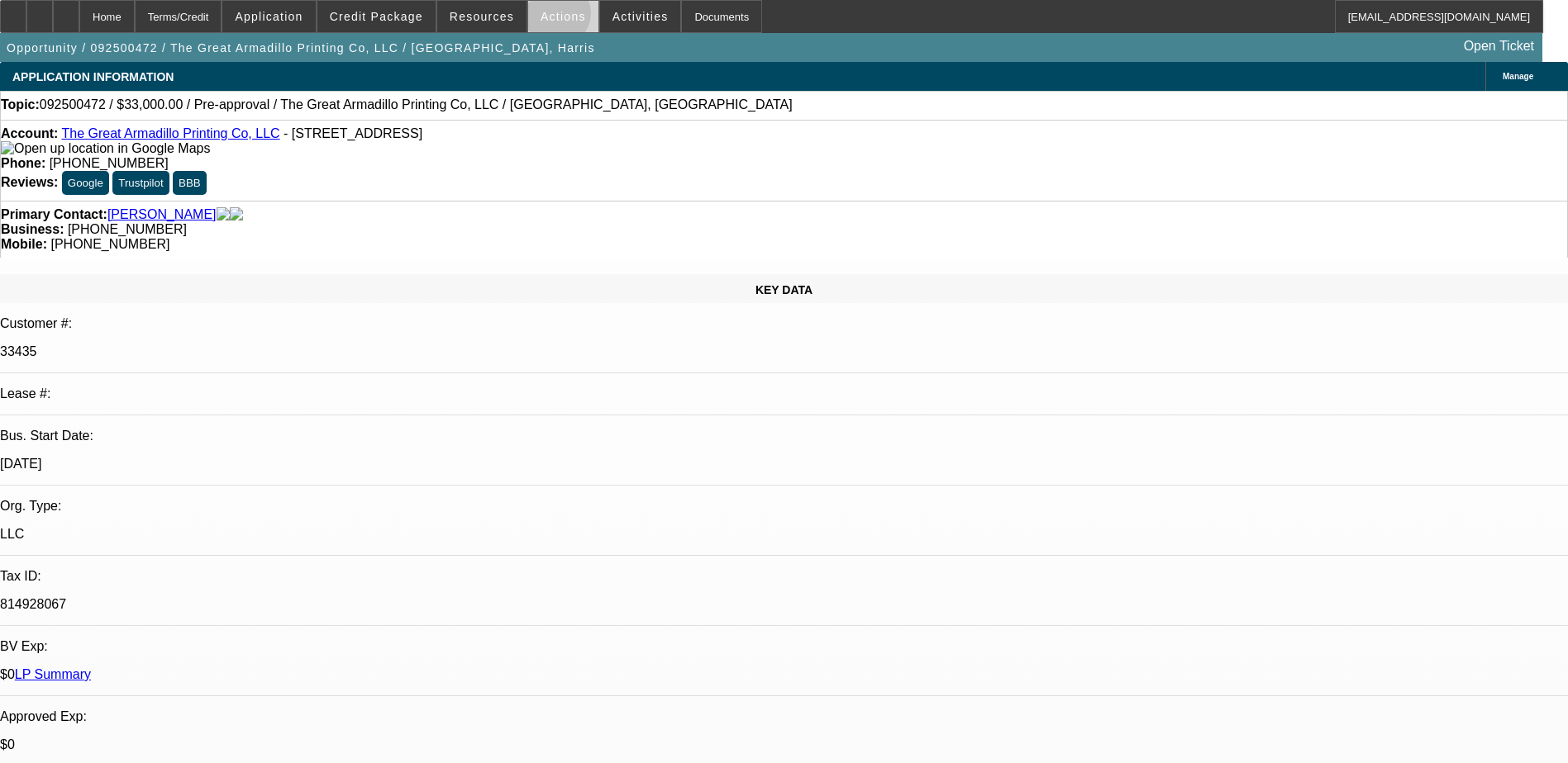
click at [550, 17] on span "Actions" at bounding box center [562, 17] width 45 height 13
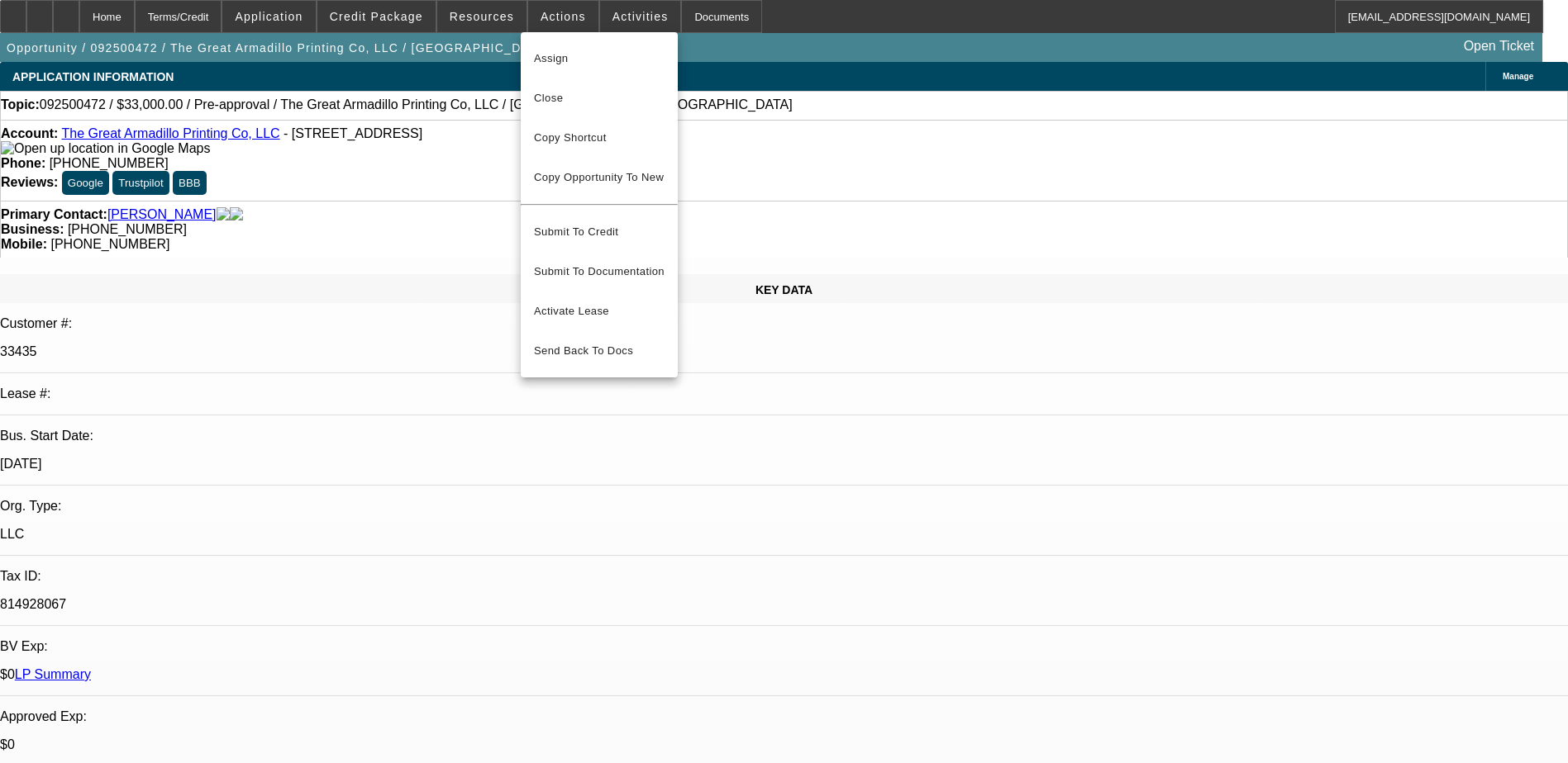
click at [671, 13] on div at bounding box center [784, 381] width 1568 height 763
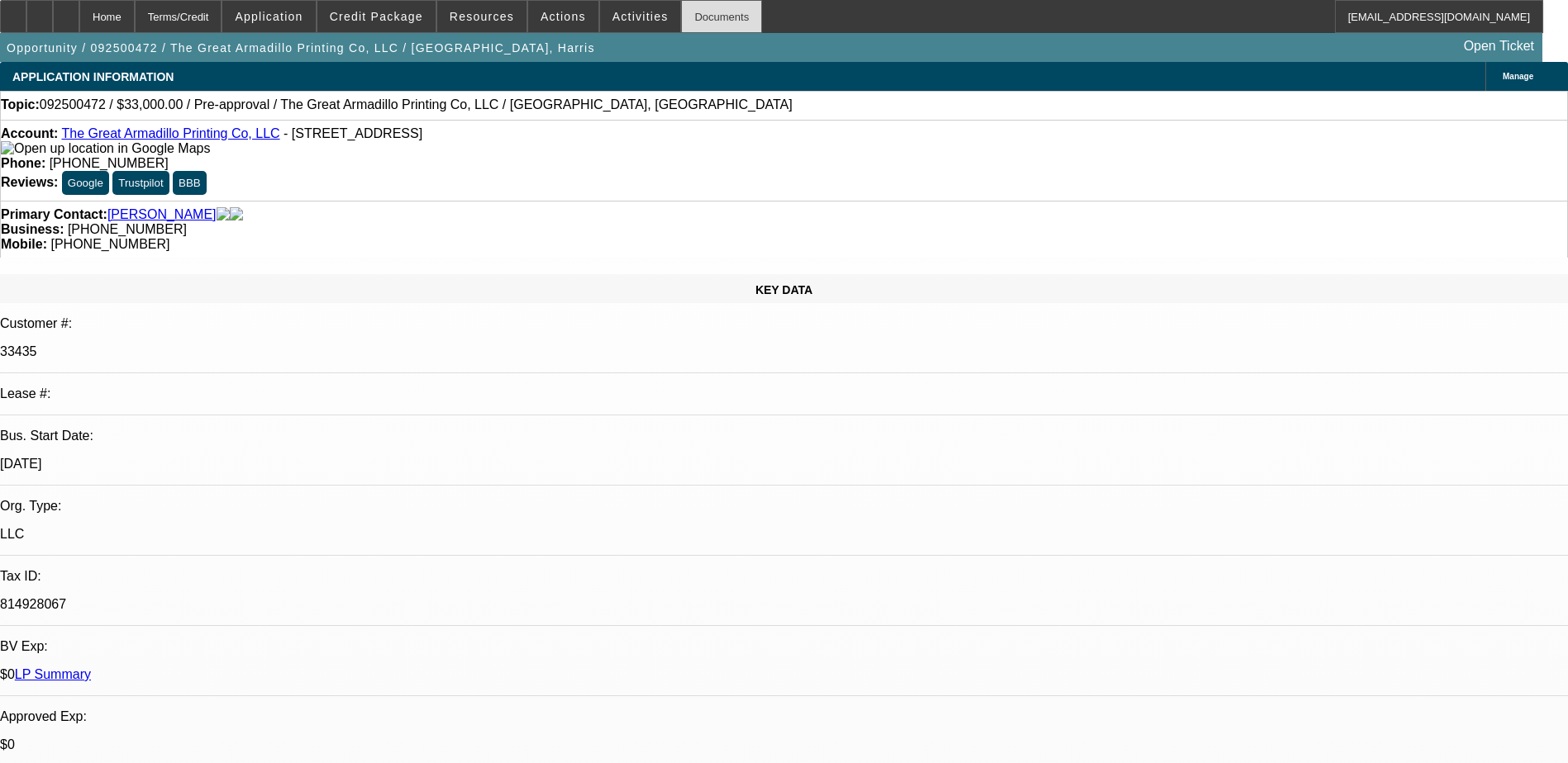
click at [681, 13] on div "Documents" at bounding box center [721, 17] width 81 height 33
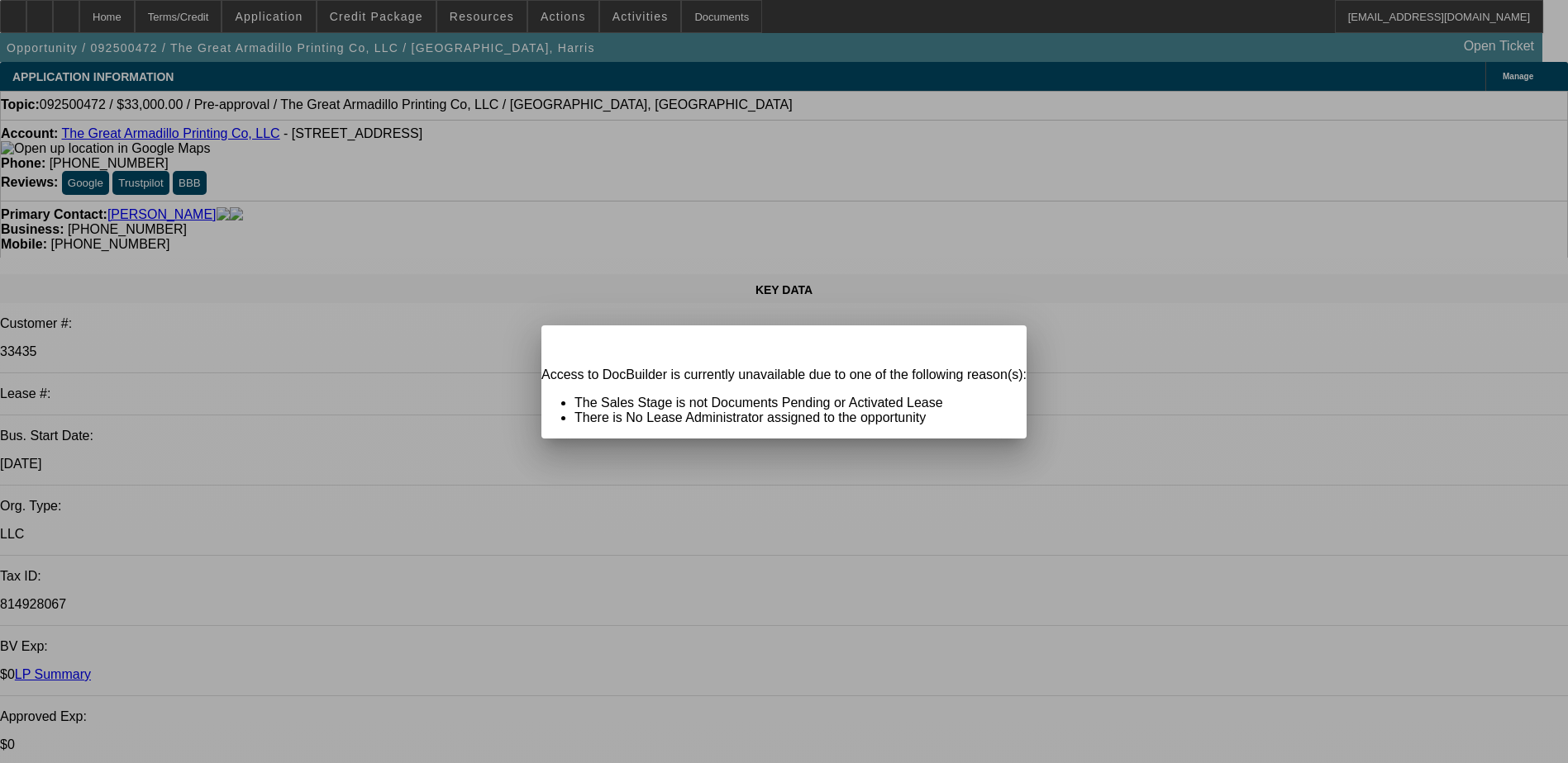
click at [990, 344] on icon at bounding box center [990, 340] width 0 height 9
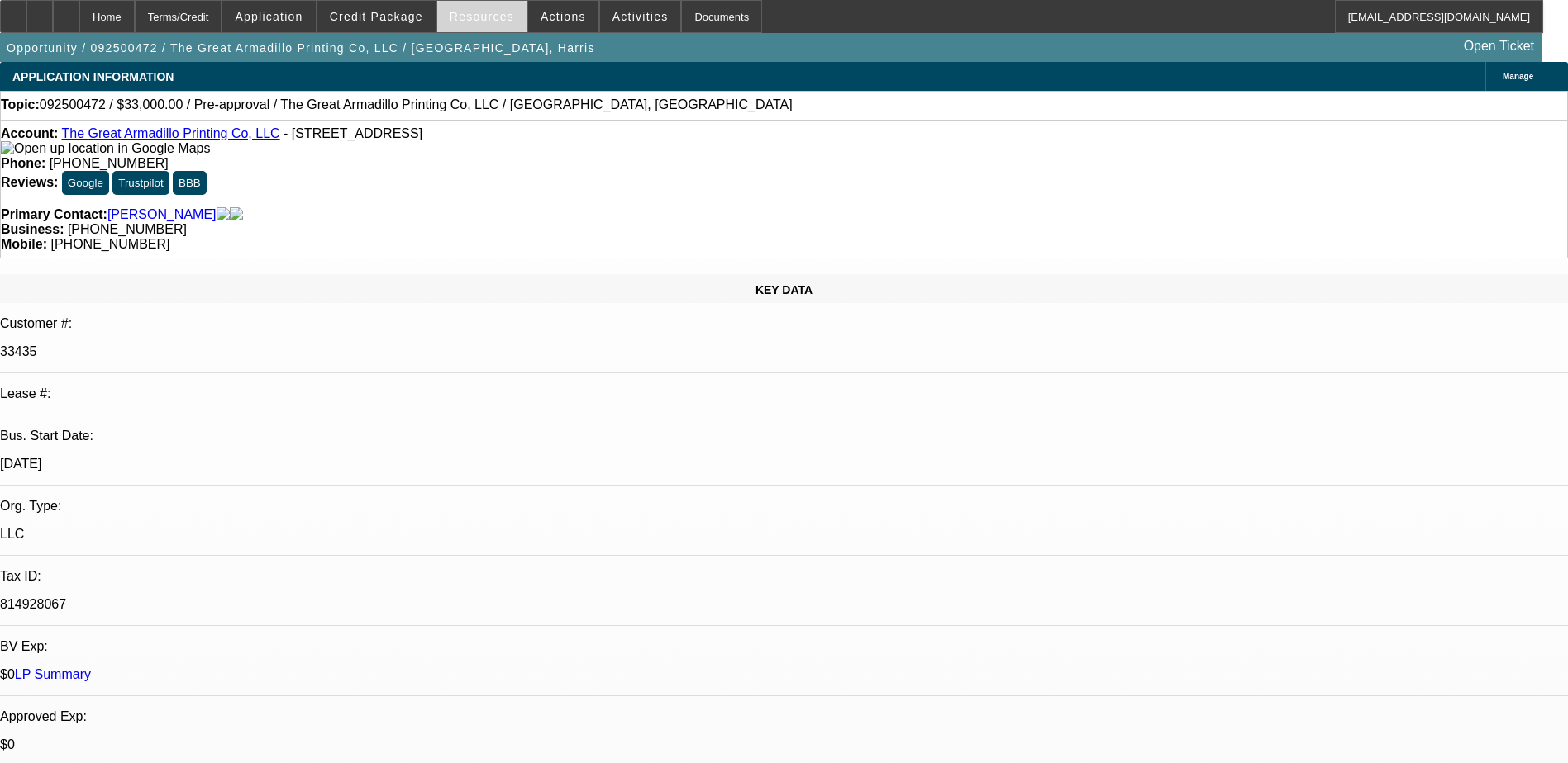
click at [475, 16] on span "Resources" at bounding box center [481, 17] width 64 height 13
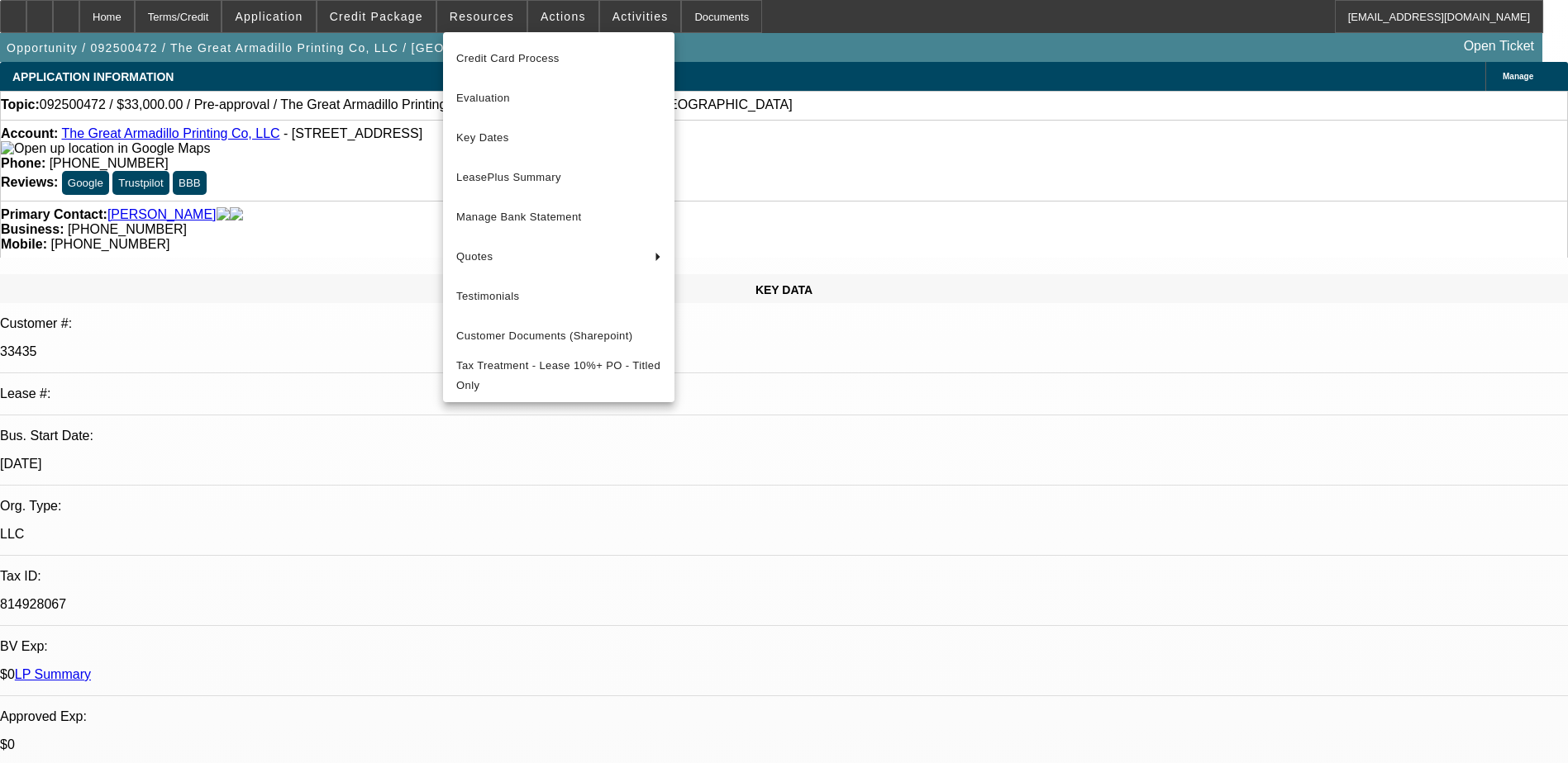
click at [702, 61] on div at bounding box center [784, 381] width 1568 height 763
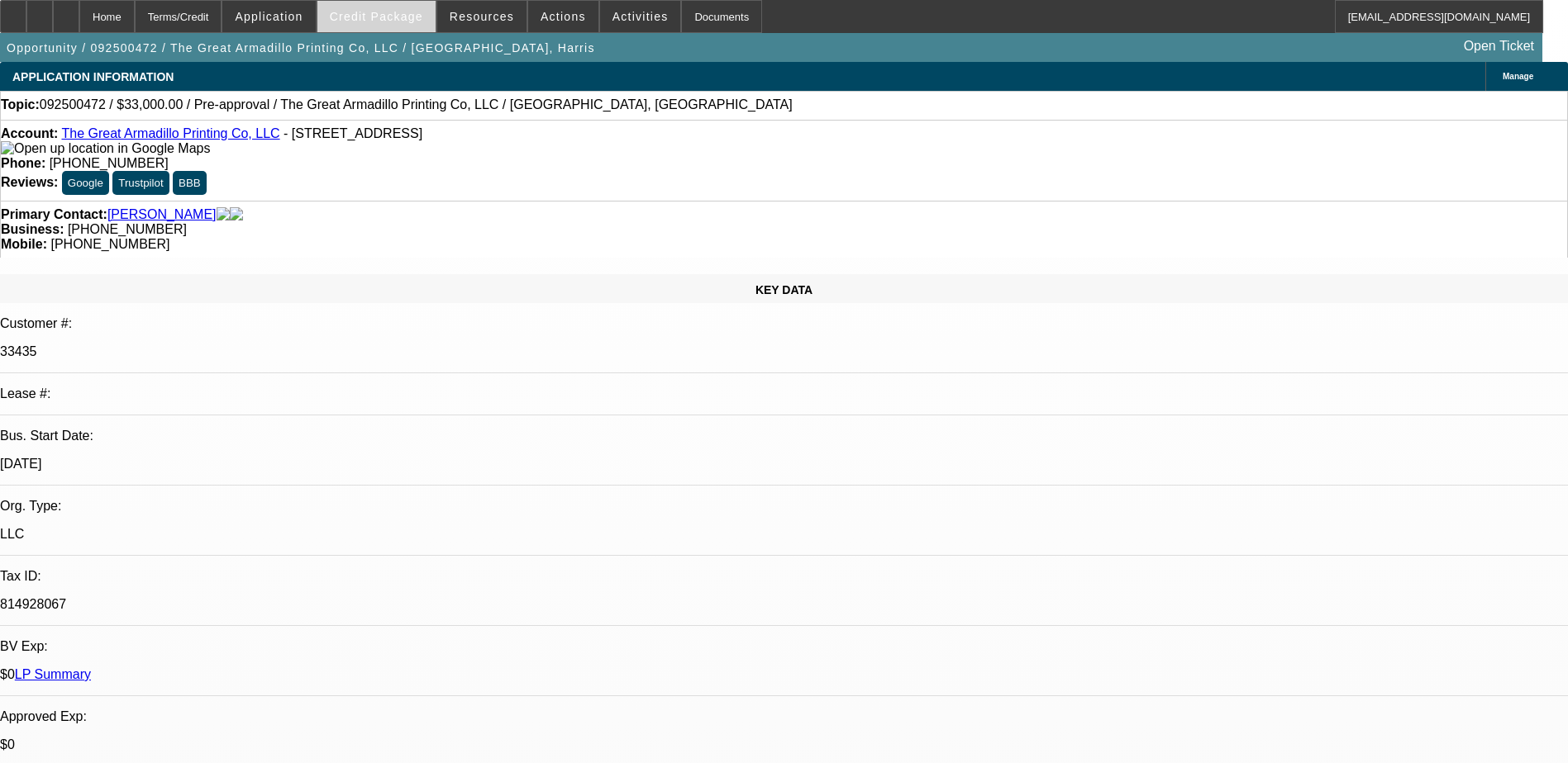
click at [375, 5] on span at bounding box center [376, 16] width 118 height 39
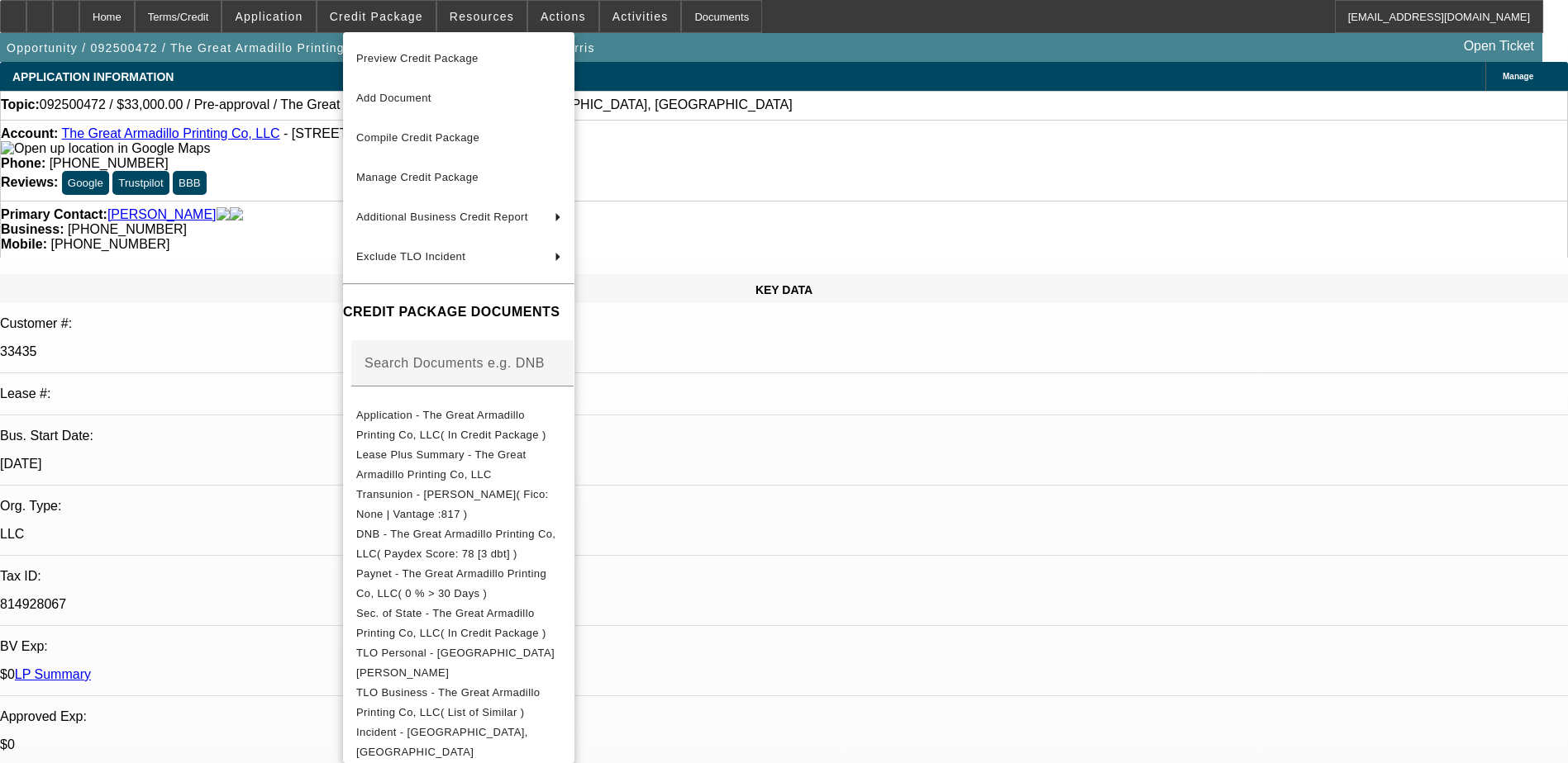
click at [833, 92] on div at bounding box center [784, 381] width 1568 height 763
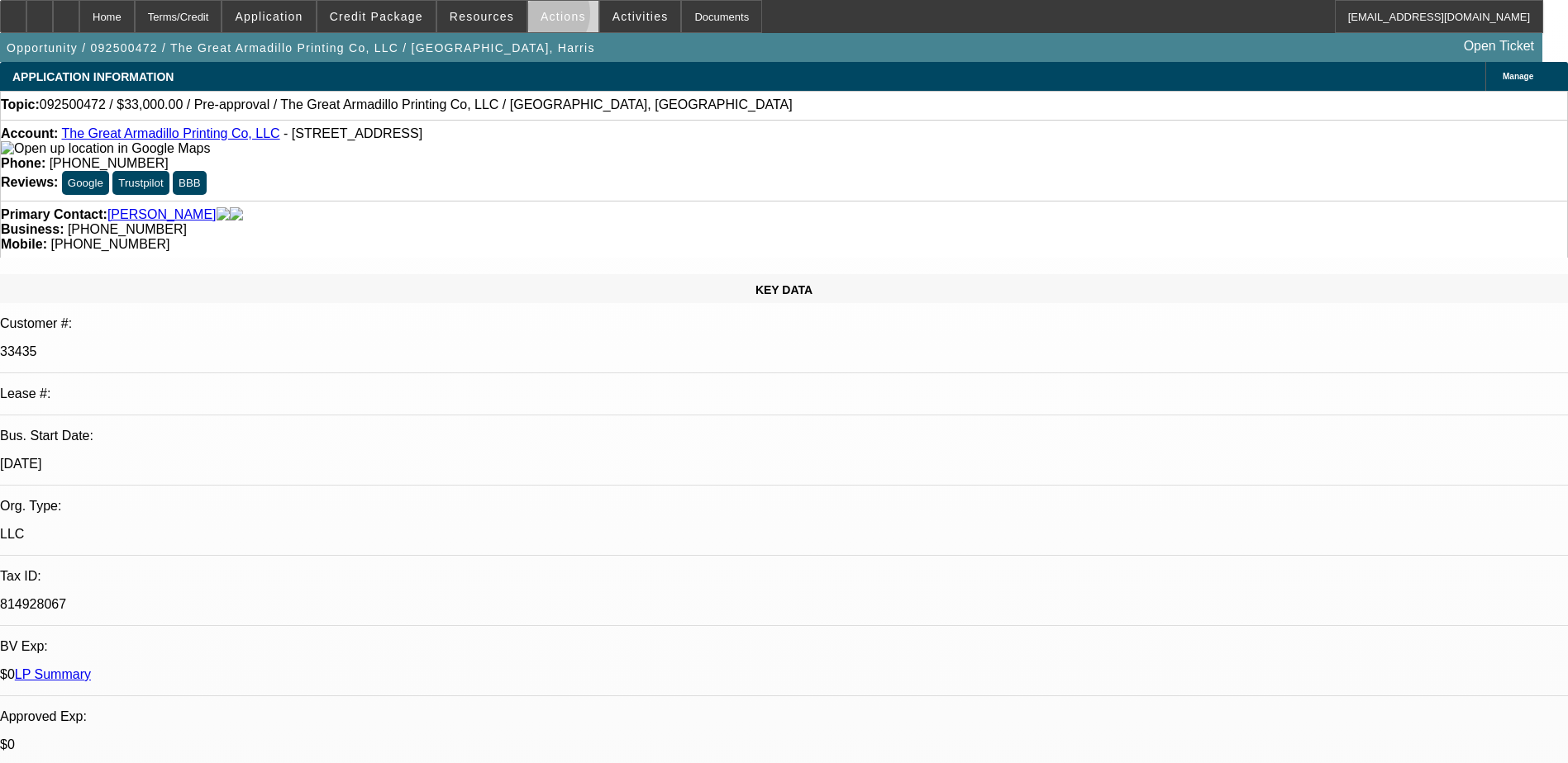
click at [540, 17] on span "Actions" at bounding box center [562, 17] width 45 height 13
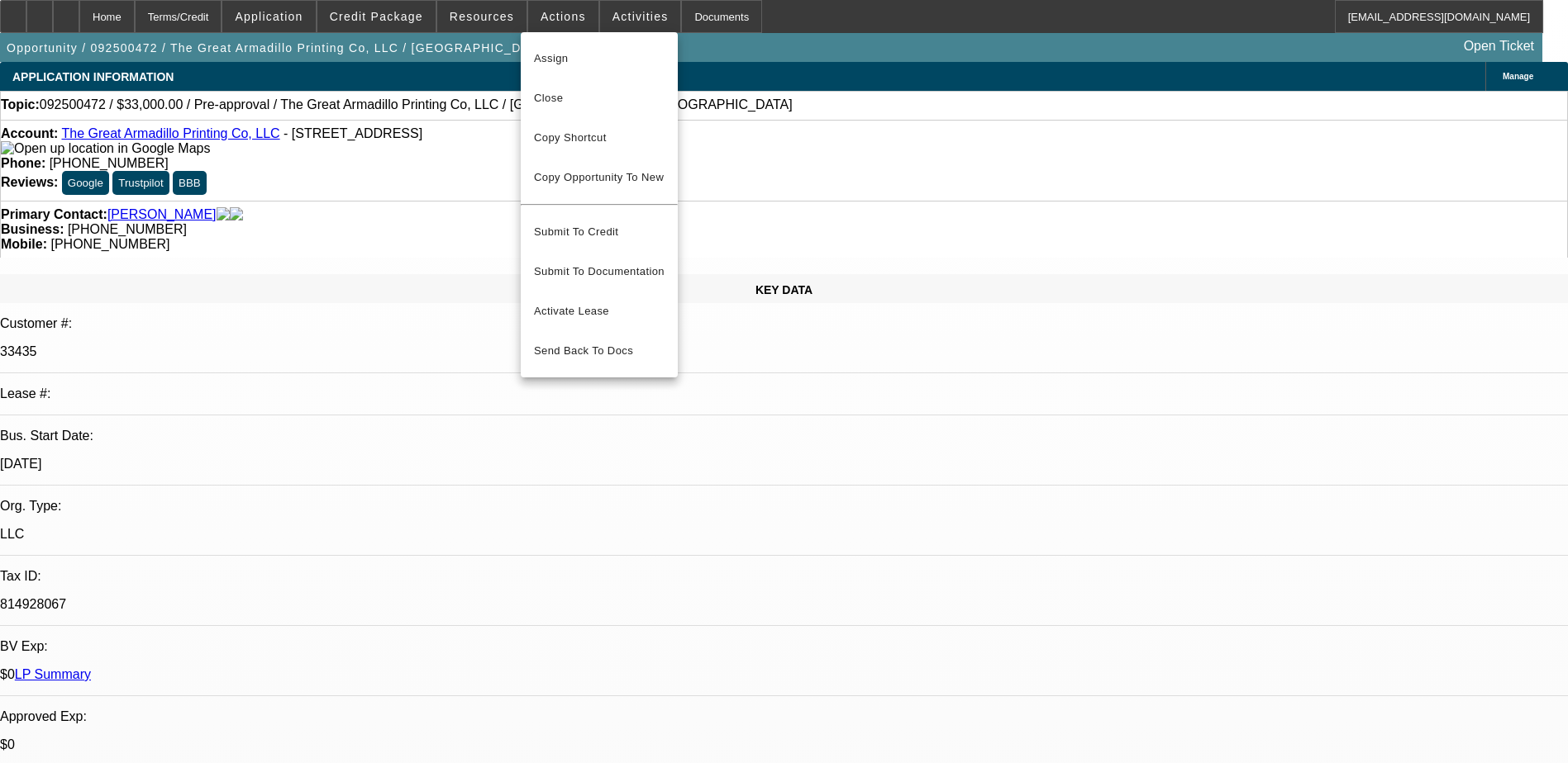
click at [613, 12] on div at bounding box center [784, 381] width 1568 height 763
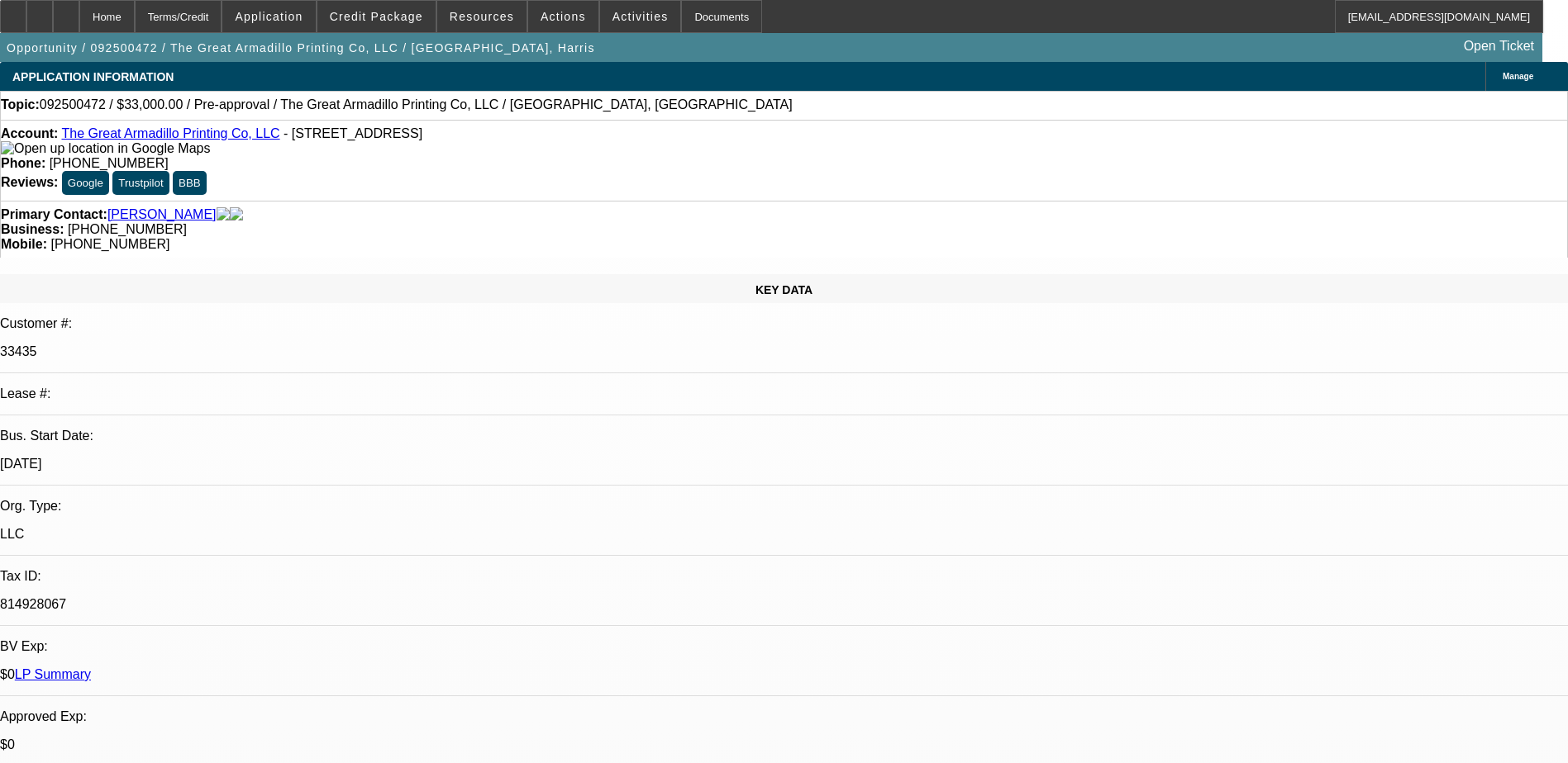
click at [613, 12] on span "Activities" at bounding box center [640, 17] width 56 height 13
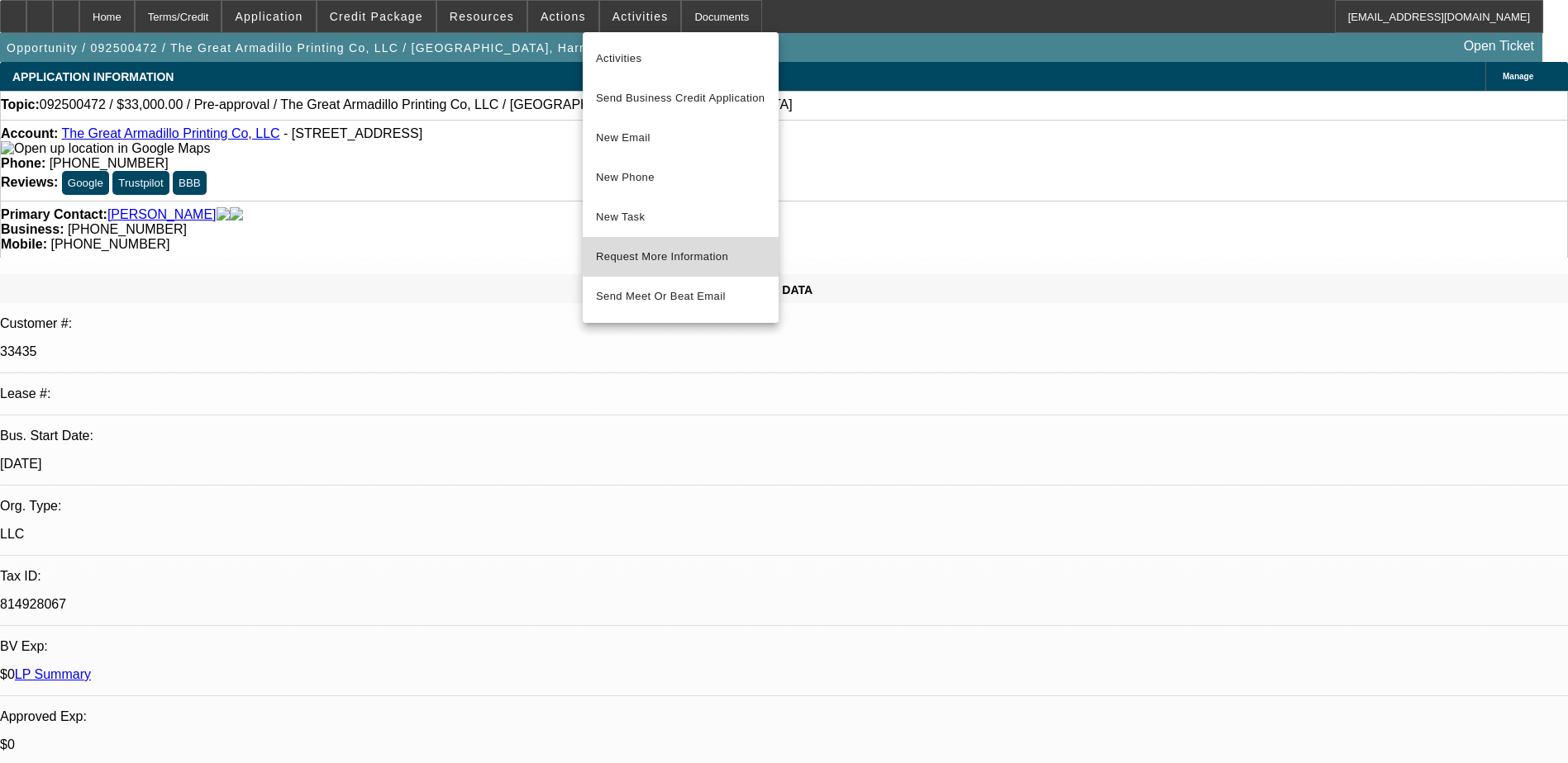
click at [708, 246] on button "Request More Information" at bounding box center [680, 256] width 196 height 39
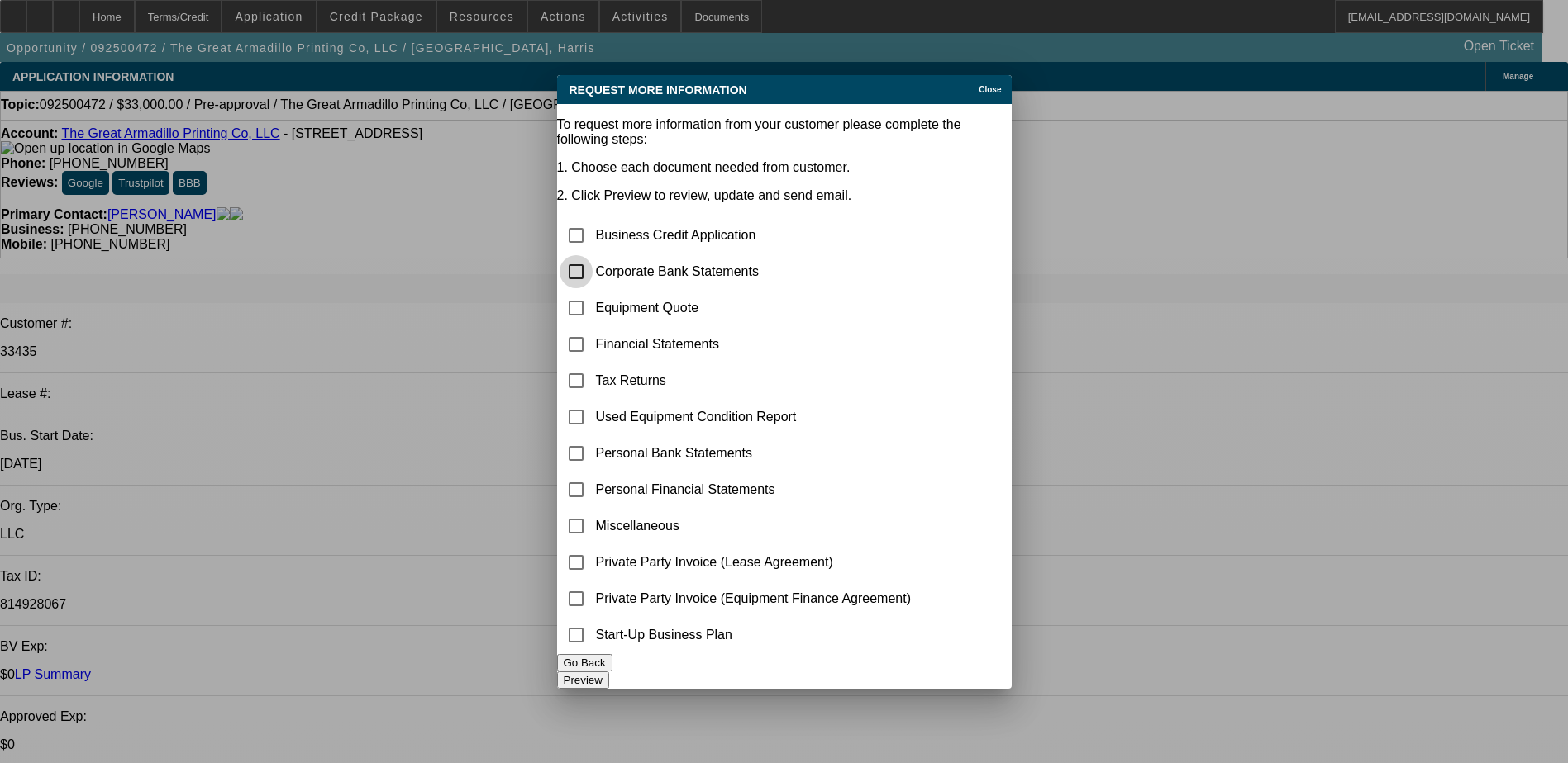
click at [592, 255] on input "checkbox" at bounding box center [576, 272] width 33 height 33
checkbox input "true"
click at [609, 674] on button "Preview" at bounding box center [582, 679] width 52 height 17
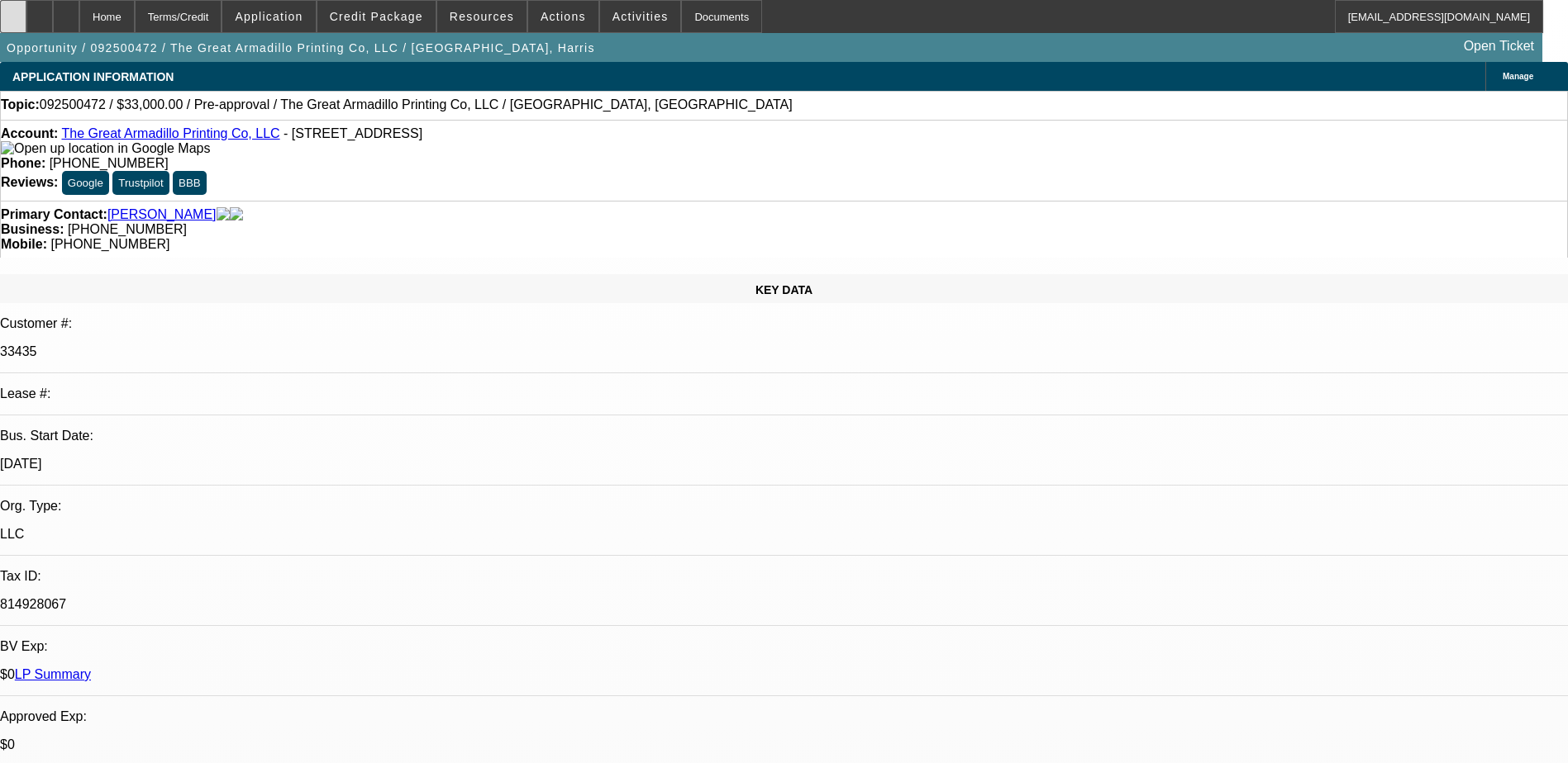
click at [27, 19] on div at bounding box center [13, 17] width 27 height 33
click at [79, 14] on div at bounding box center [66, 17] width 27 height 33
select select "0"
select select "2"
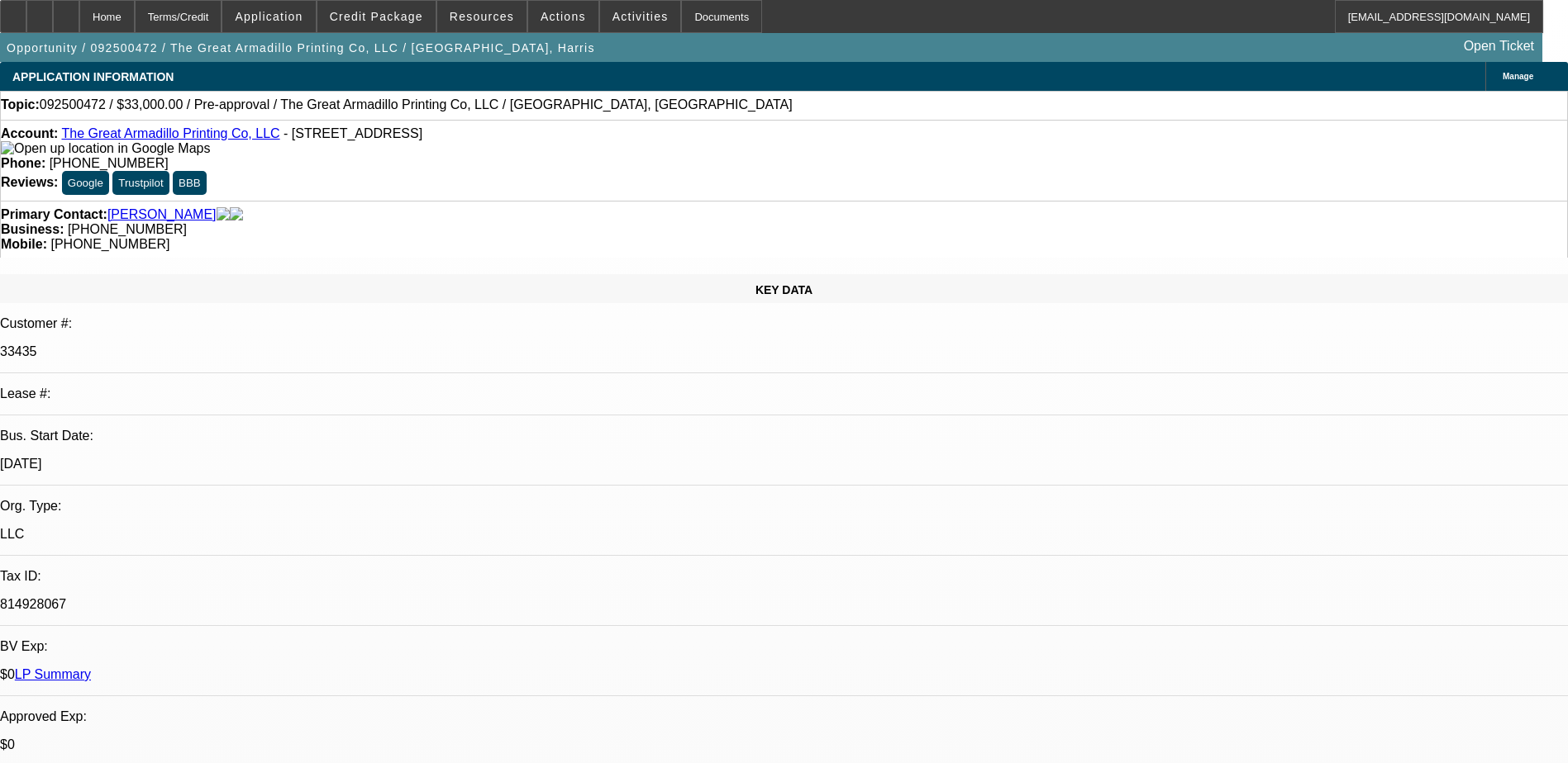
select select "0.1"
select select "4"
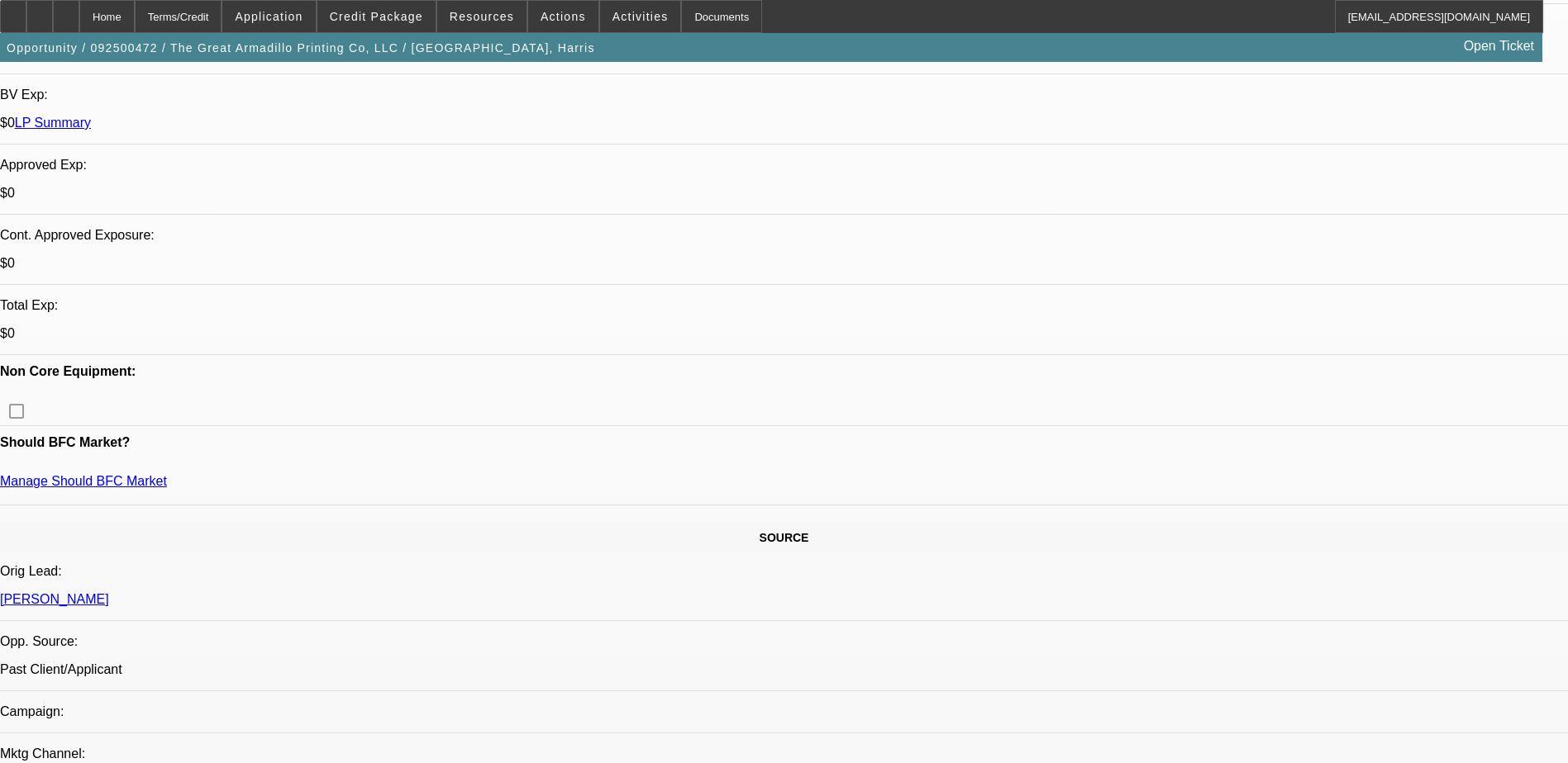
scroll to position [331, 0]
